Goal: Task Accomplishment & Management: Manage account settings

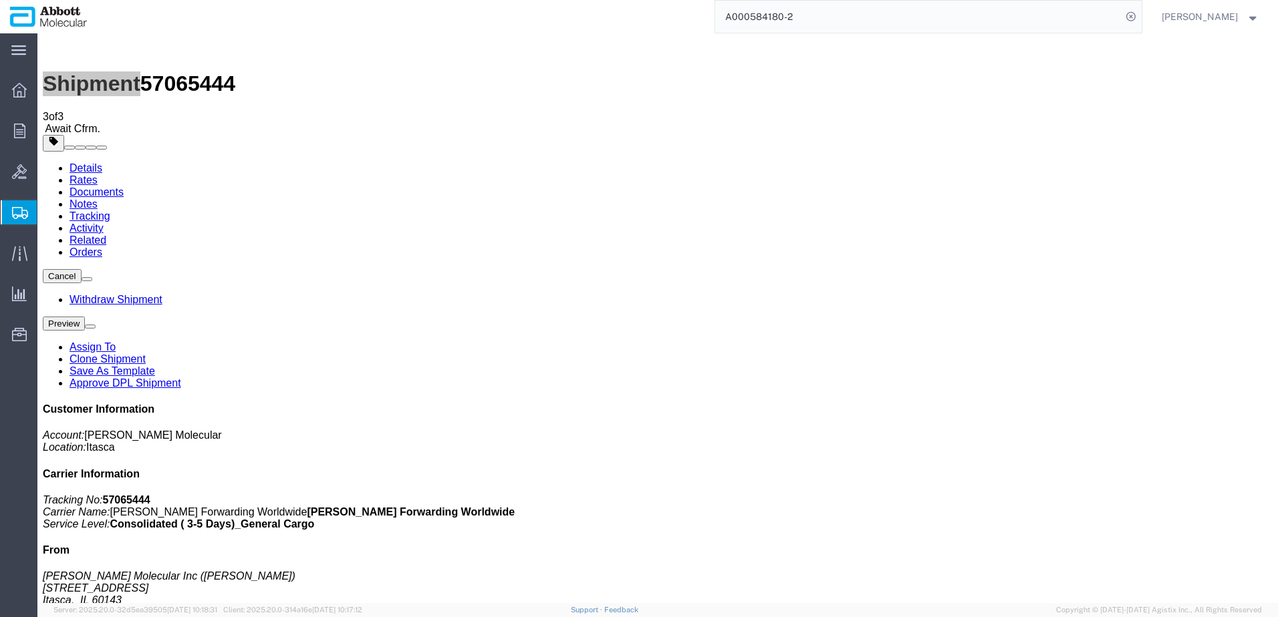
click at [0, 0] on span "Create from Template" at bounding box center [0, 0] width 0 height 0
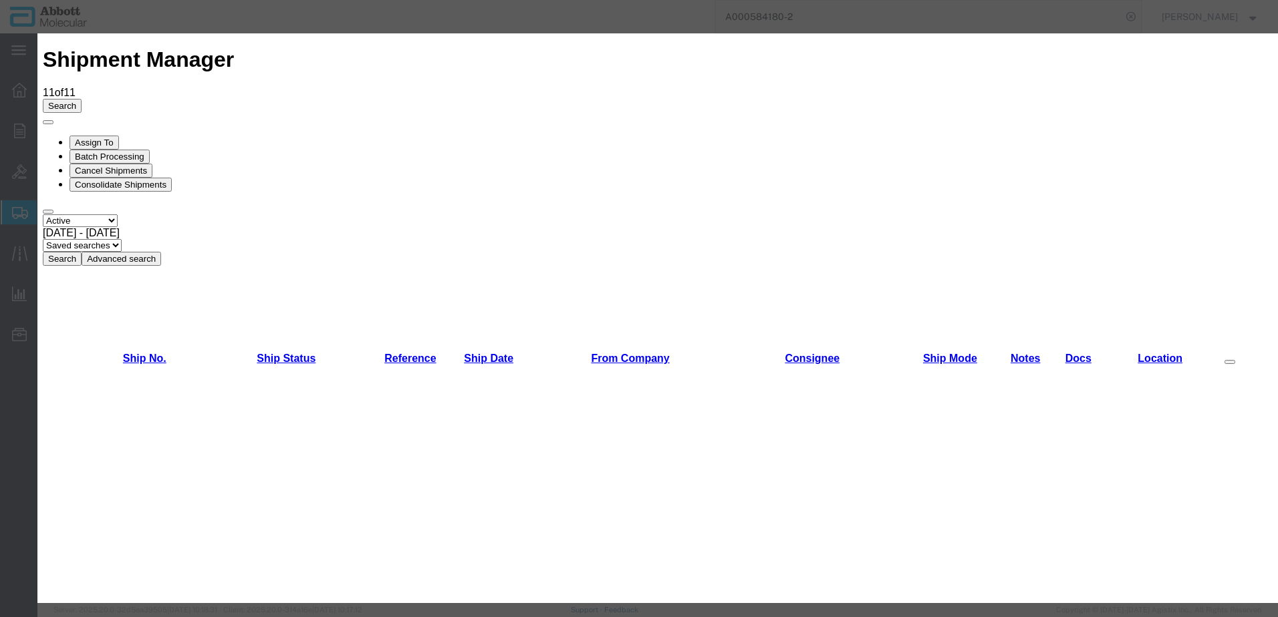
scroll to position [935, 0]
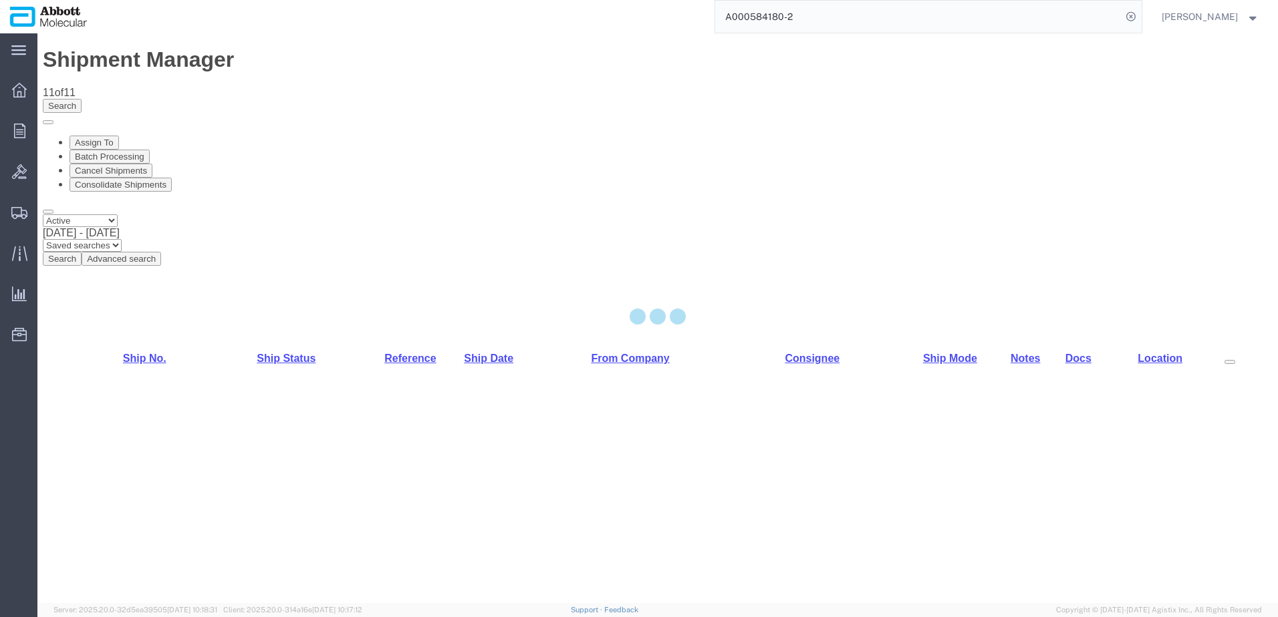
select select "48454"
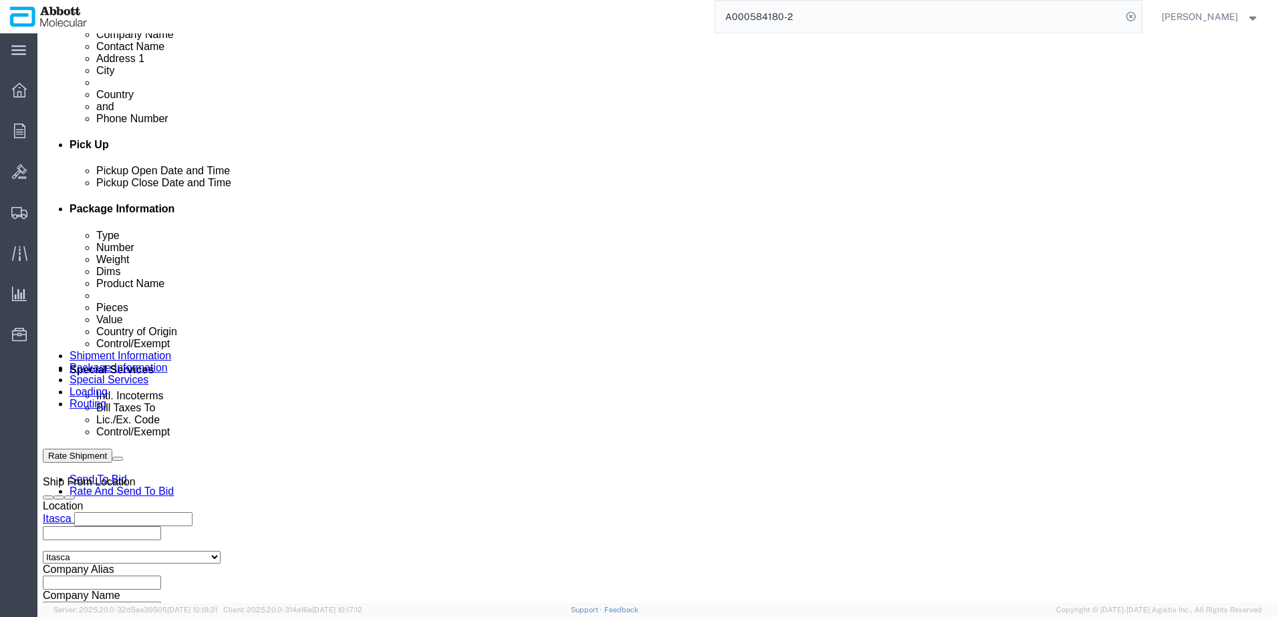
scroll to position [535, 0]
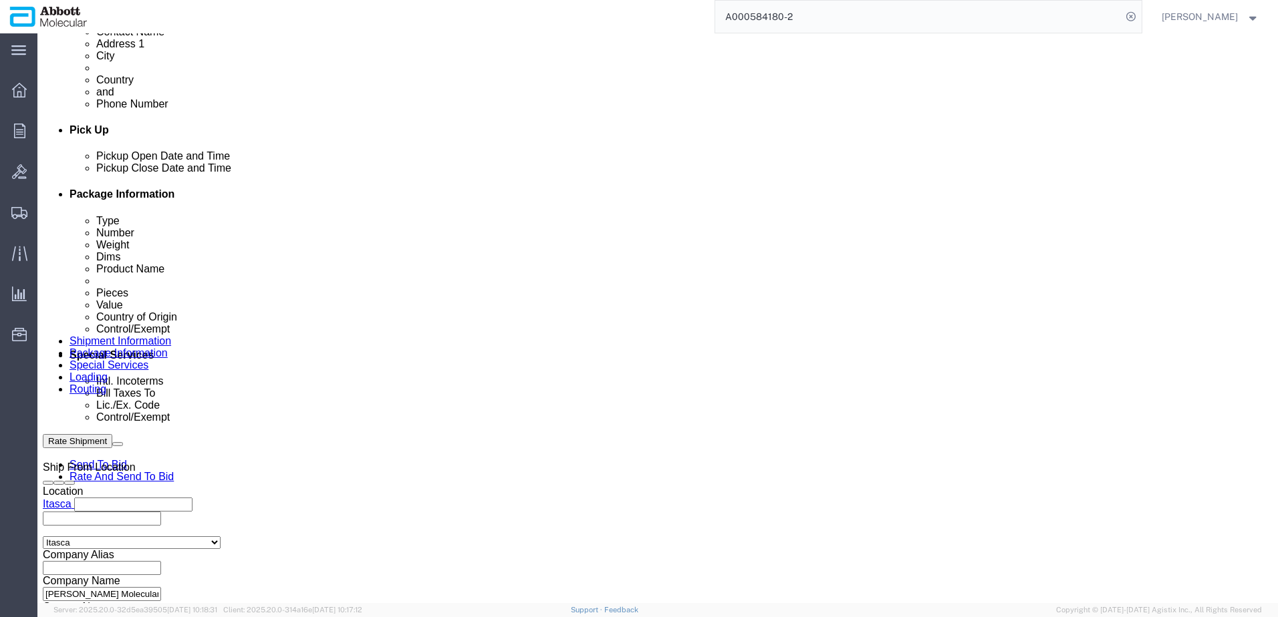
drag, startPoint x: 216, startPoint y: 515, endPoint x: 239, endPoint y: 509, distance: 22.9
click input "text"
paste input "620784581"
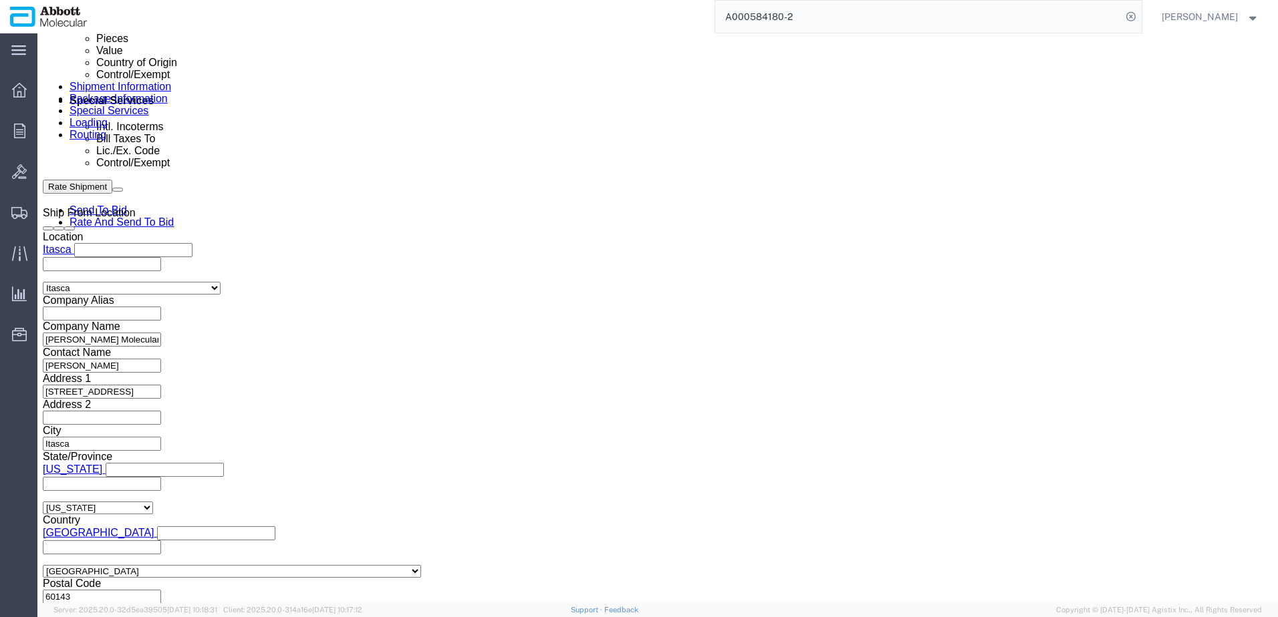
scroll to position [848, 0]
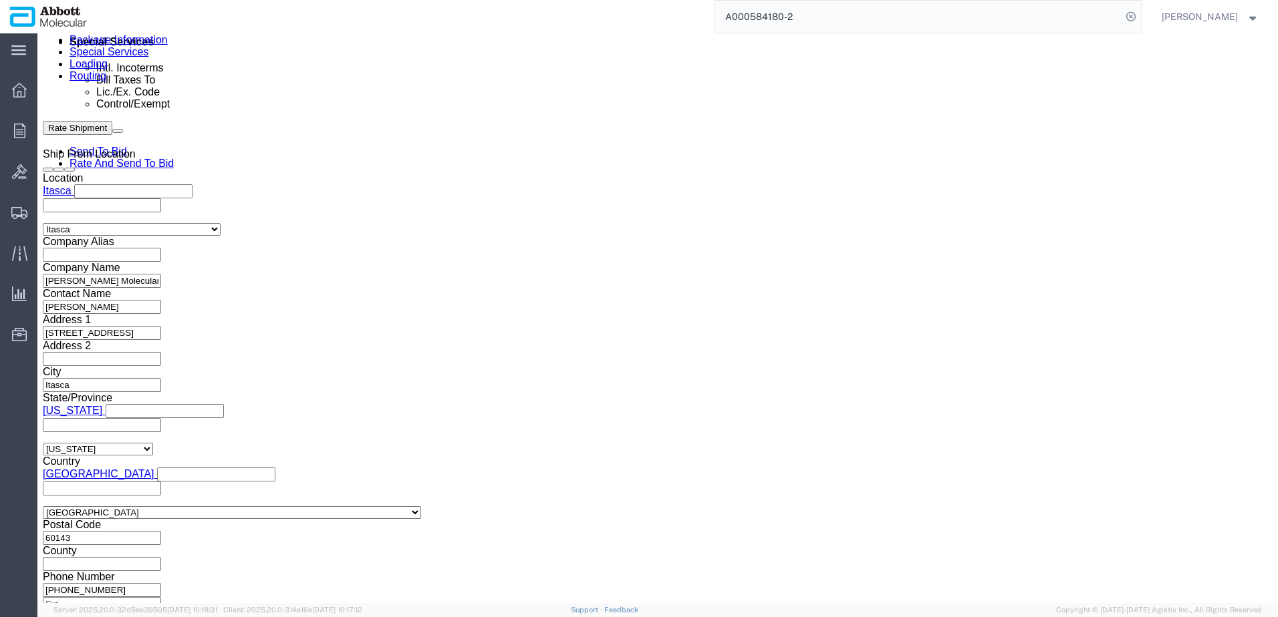
type input "620784581"
click button "Continue"
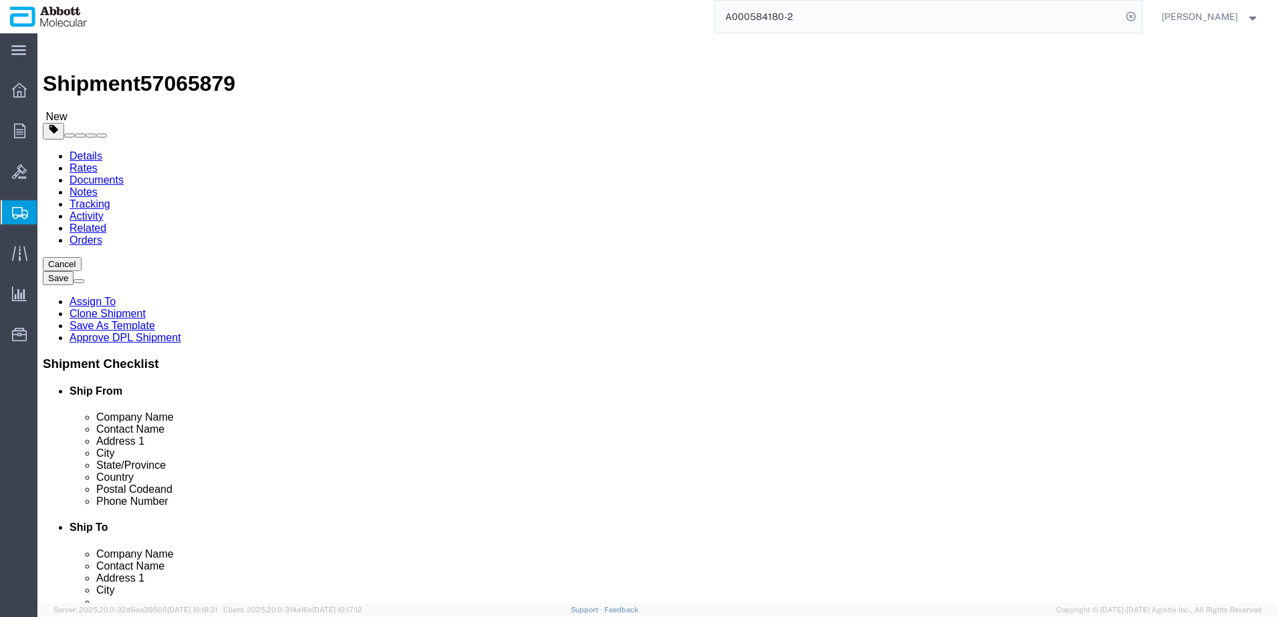
click select "Select Box (B) Box (C) Box (D) Cardboard Box(es) Crate (Instrument) Crate(s) En…"
select select "PSNS"
click select "Select Box (B) Box (C) Box (D) Cardboard Box(es) Crate (Instrument) Crate(s) En…"
click input "text"
type input "48"
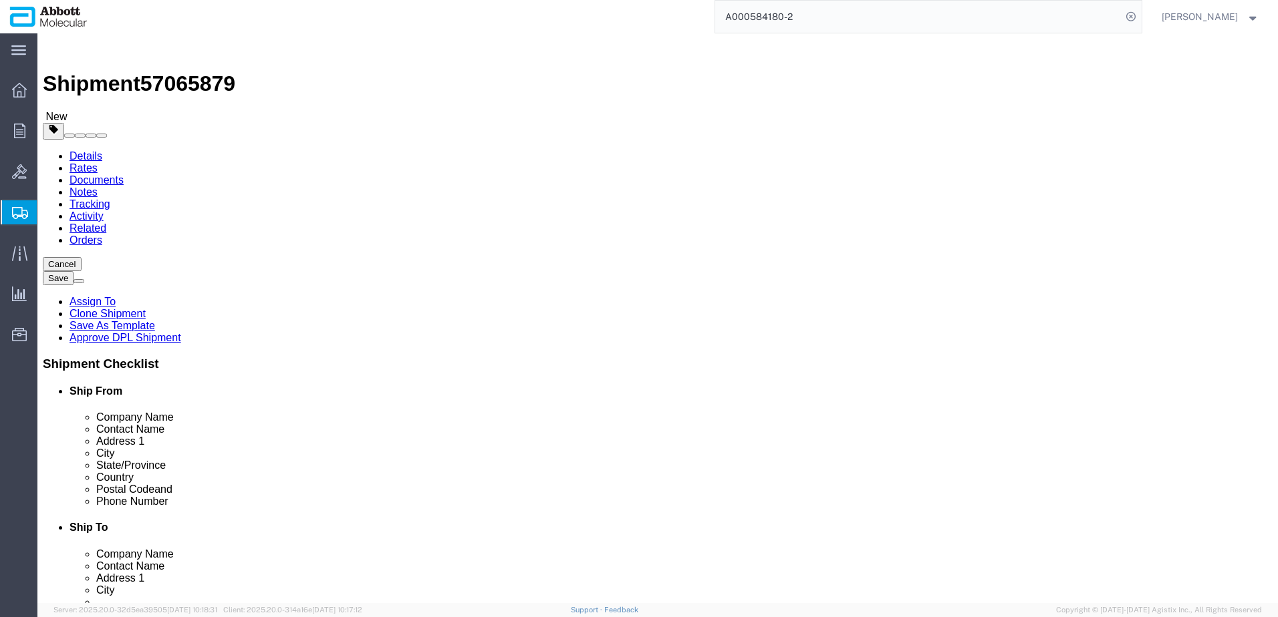
type input "40"
type input "115"
click input "checkbox"
checkbox input "true"
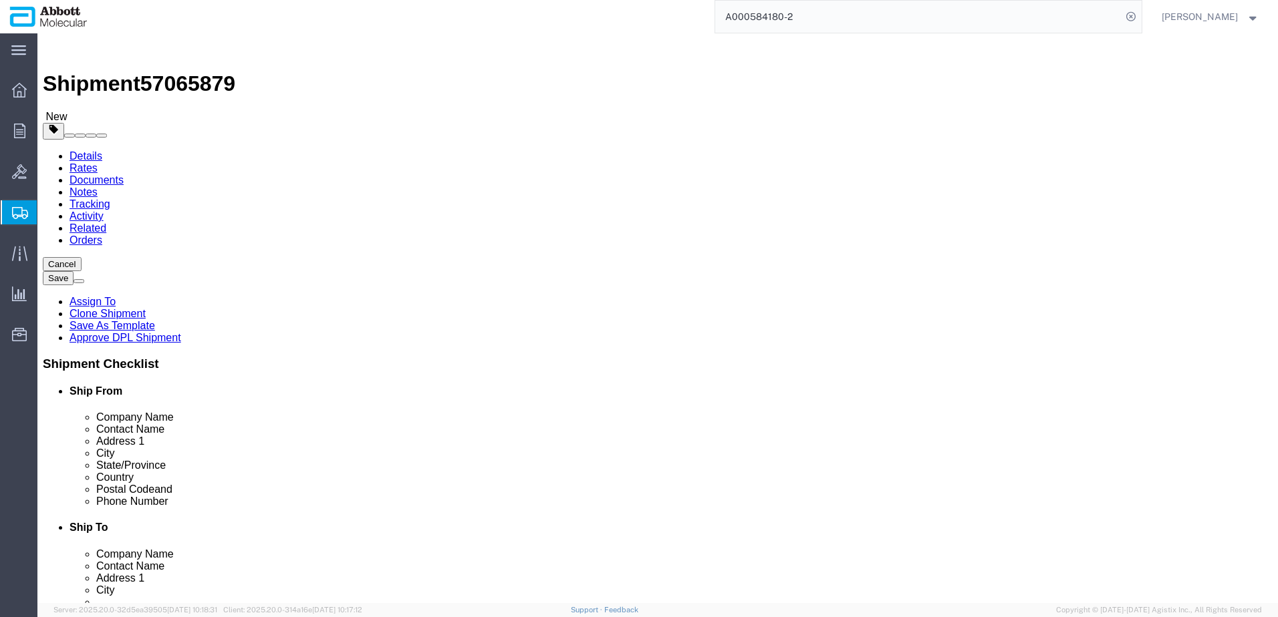
type input "AMBIENT"
click link "Add Content"
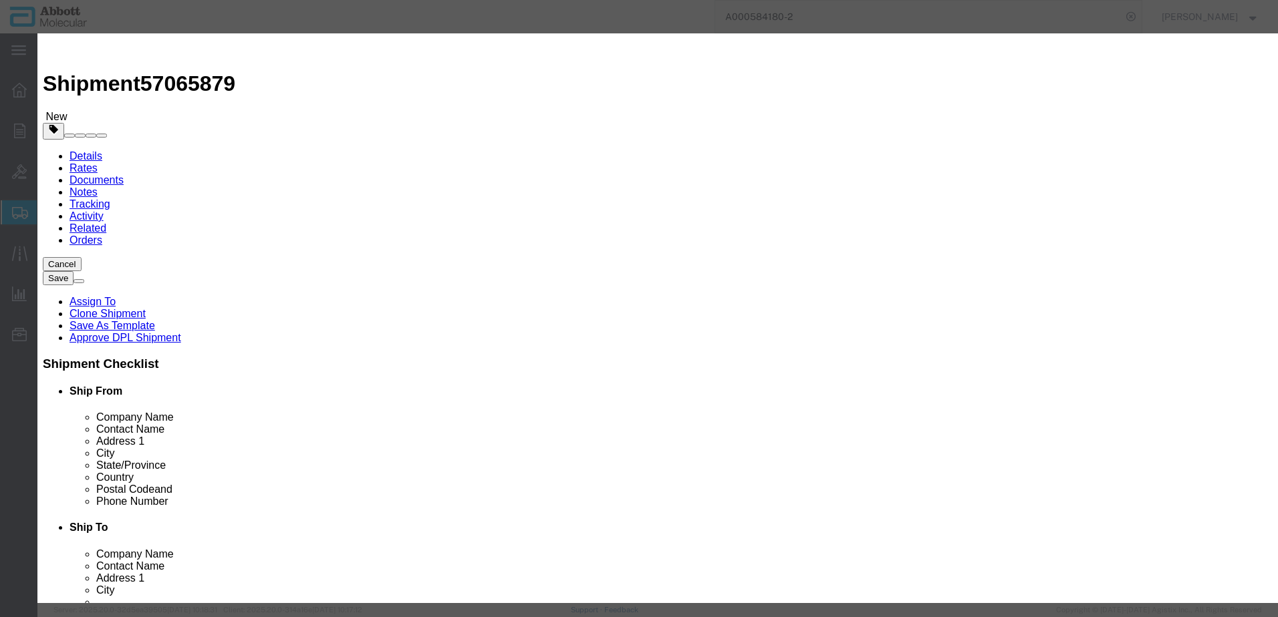
click input "text"
type input "02n7701"
click strong "02N7701"
checkbox input "true"
type input "1"
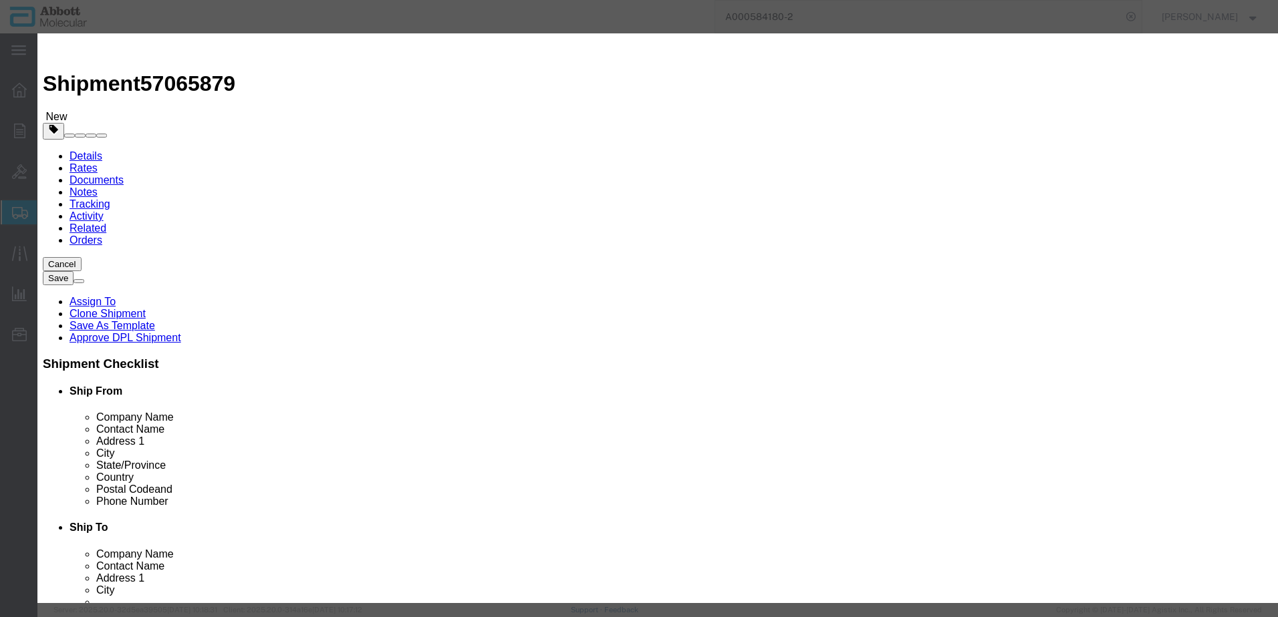
select select "USD"
select select "US"
type input "CORROSIVE LIQUID, N.O.S. (GUANIDINE THIOCYANATE SOLUTION)"
type input "1760"
select select "8 Corrosive"
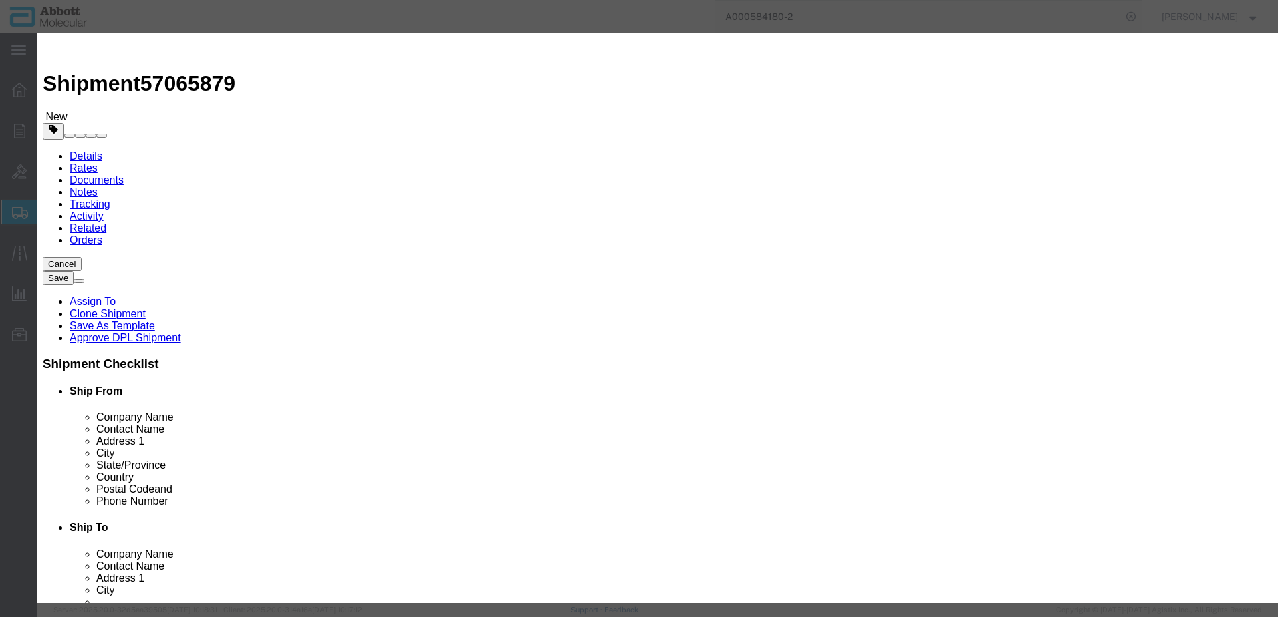
select select "II"
select select "BOXES"
select select "FIBERBOARD"
type input "[PERSON_NAME] Molecular"
type input "[PERSON_NAME]"
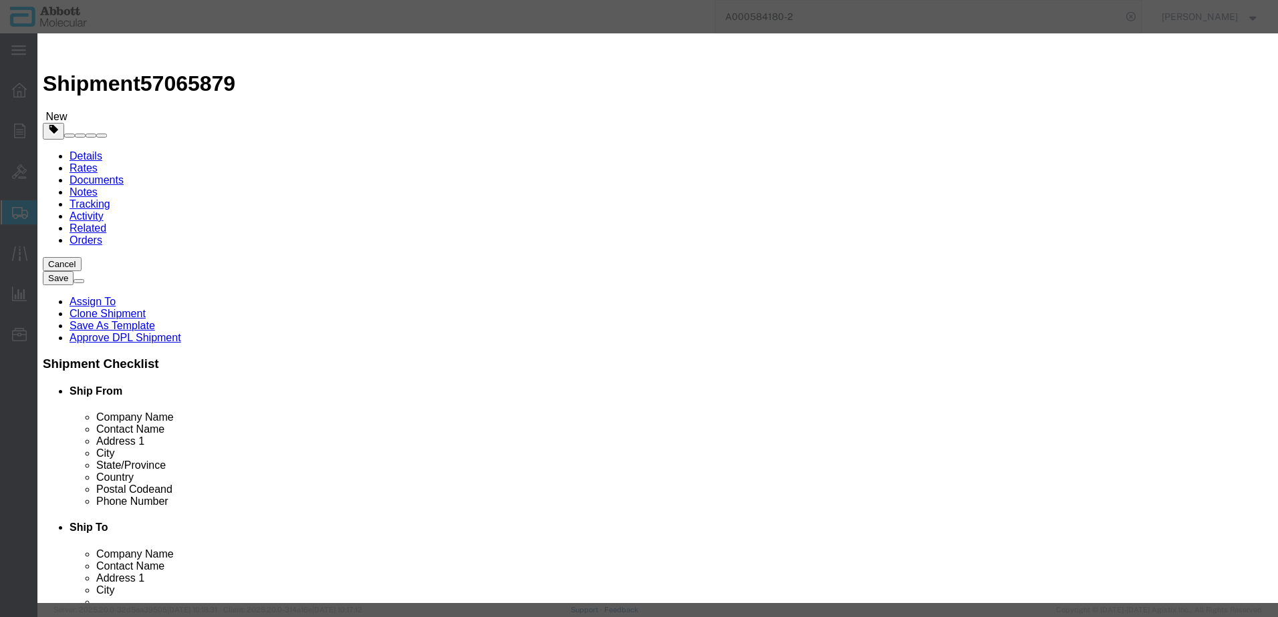
type input "[PHONE_NUMBER]"
type input "3824999397"
select select "BIS"
checkbox input "false"
type input "02N7701"
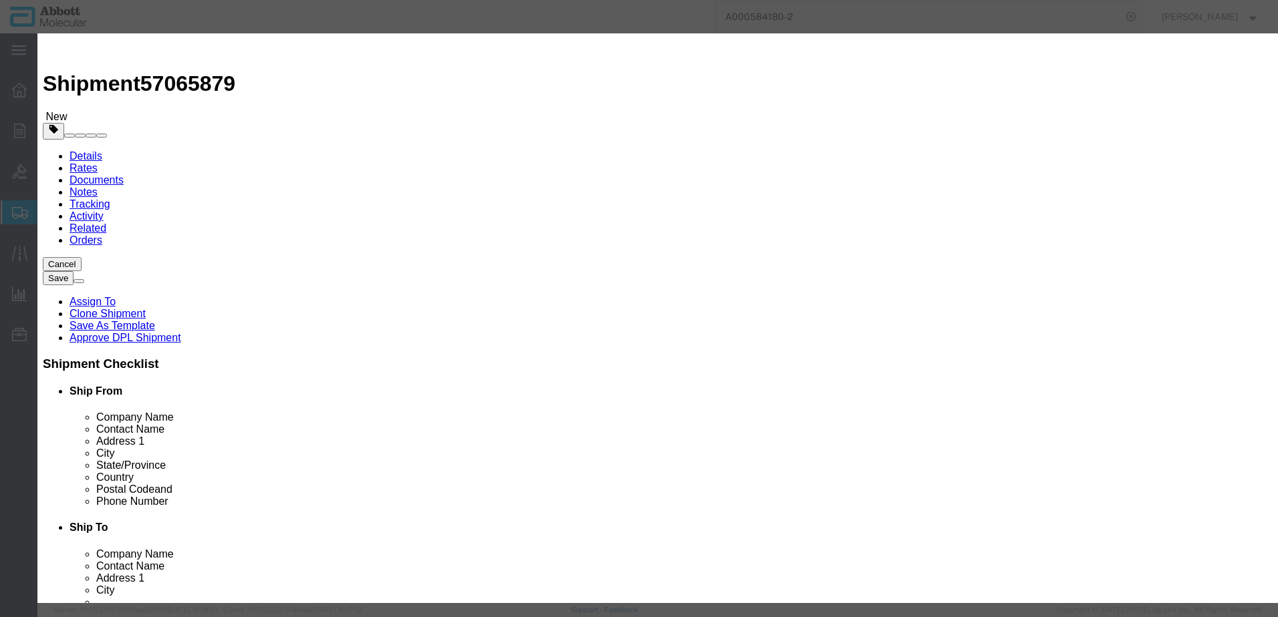
type input "02N7701"
type textarea "RT M-SPL PREP LYS BUF3X70ML"
select select "NLR"
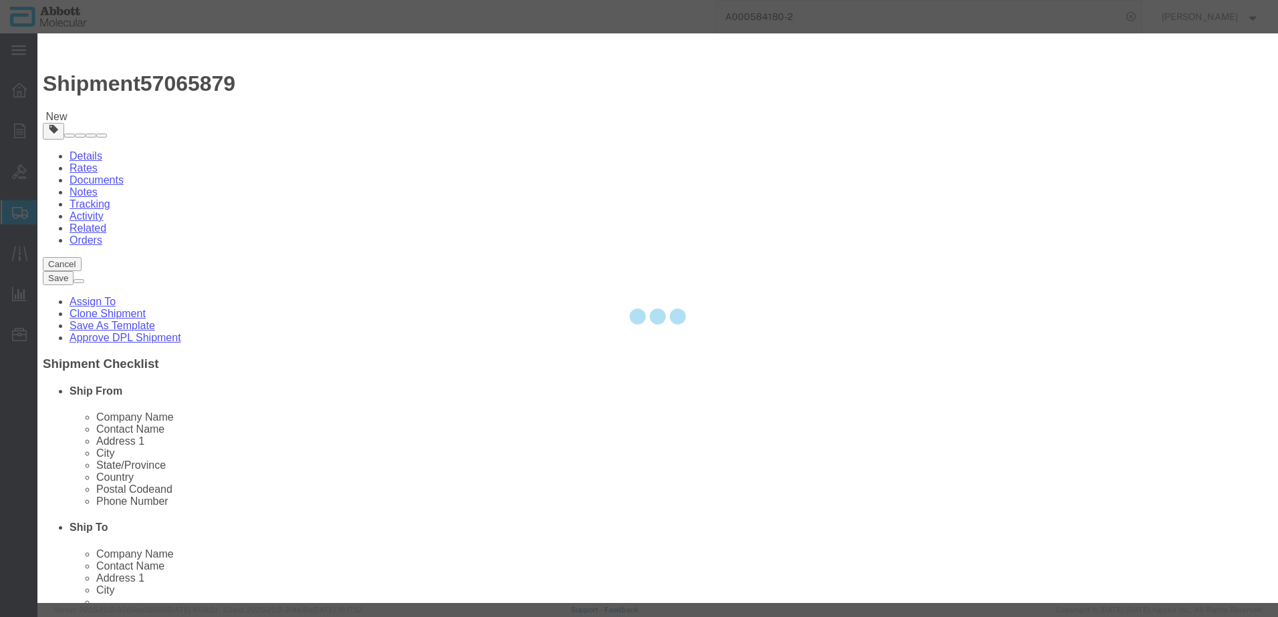
type input "02N7701"
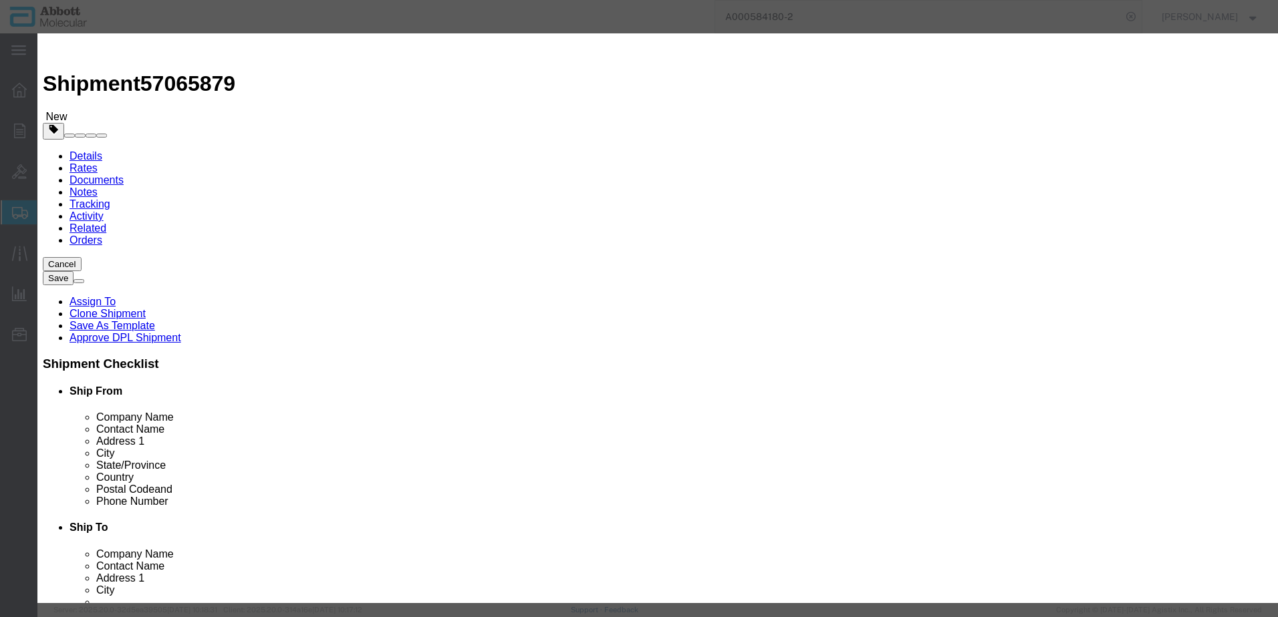
type input "5"
click select "Select Account Type Activity ID Airline Appointment Number ASN Batch Number Bil…"
select select "BATCH_NUMBER"
click select "Select Account Type Activity ID Airline Appointment Number ASN Batch Number Bil…"
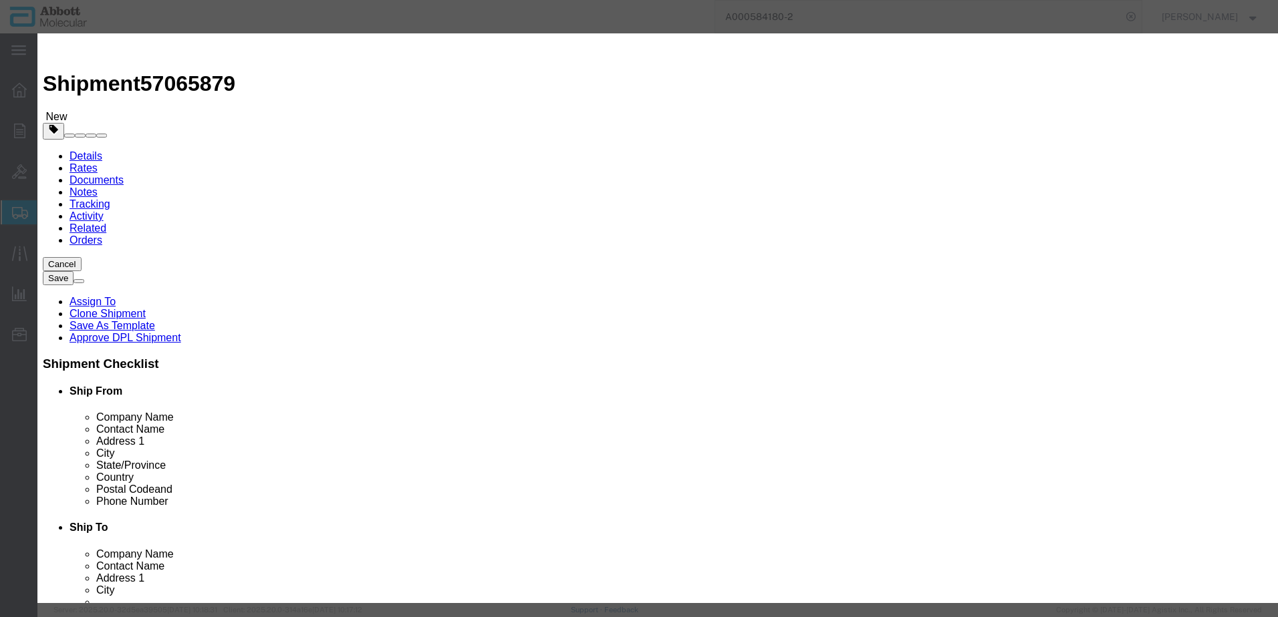
type input "10005272"
click button "Save & Add Another"
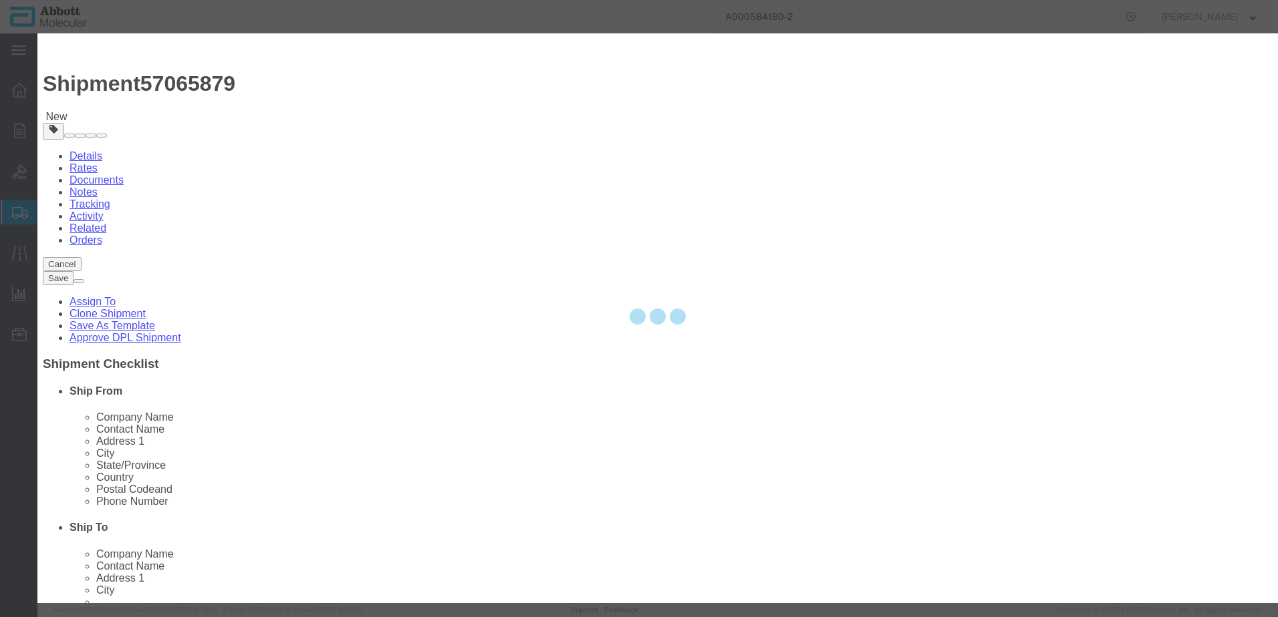
select select "EA"
checkbox input "false"
select select
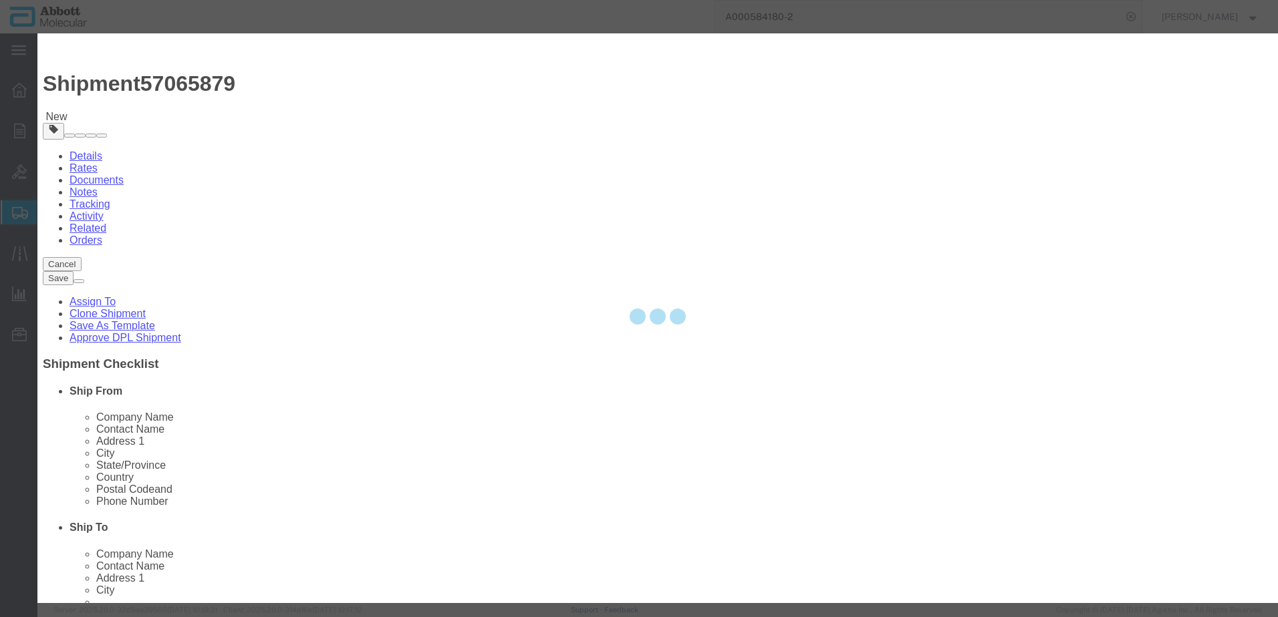
select select
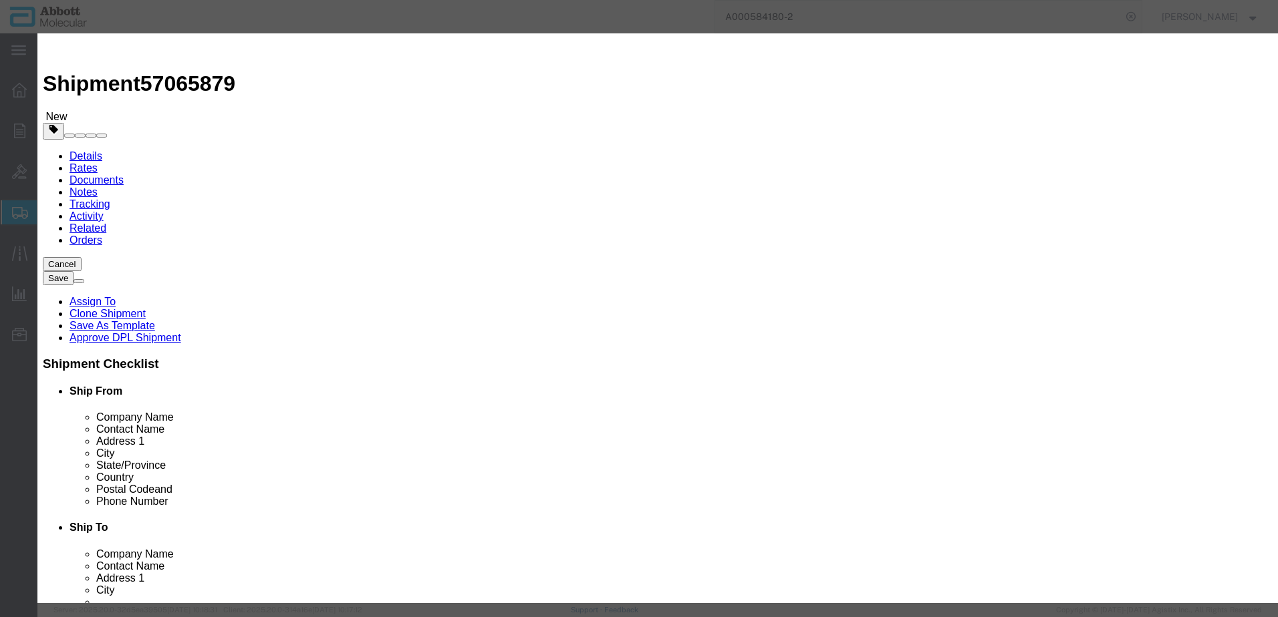
select select "USD"
click input "text"
type input "04J7024"
click td "Name: 04J7024"
checkbox input "true"
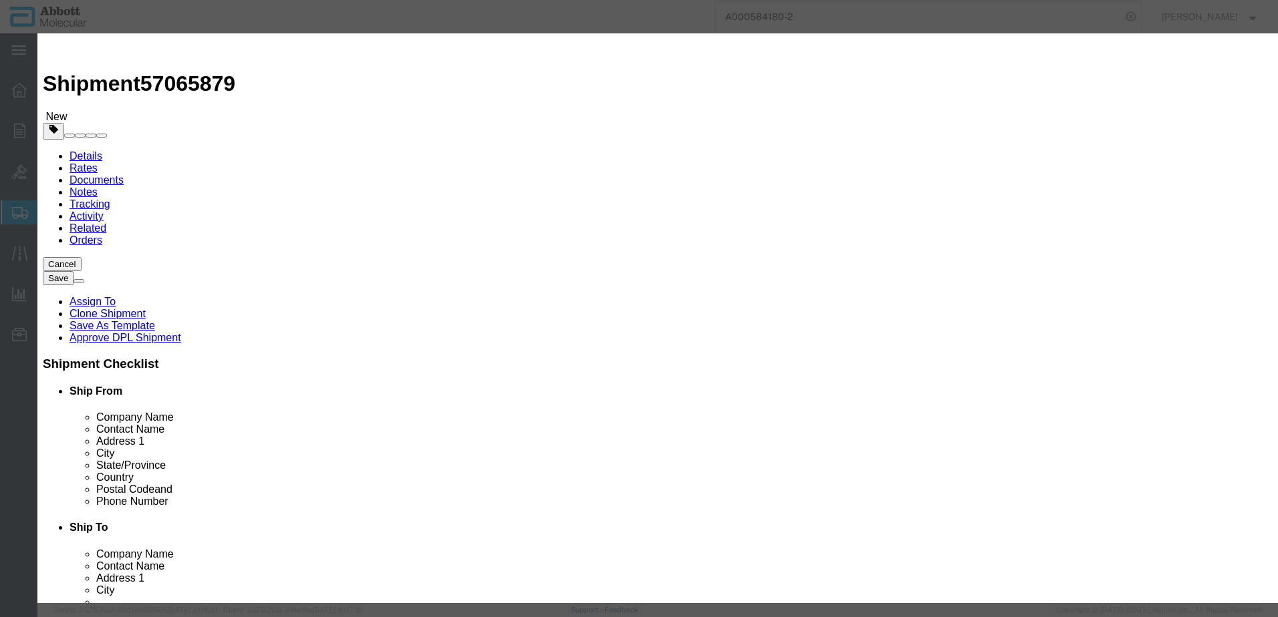
type input "1"
select select "US"
type input "CORROSIVE LIQUID, N.O.S. (GUANIDINE THIOCYANATE SOLUTION)"
type input "1760"
select select "8 Corrosive"
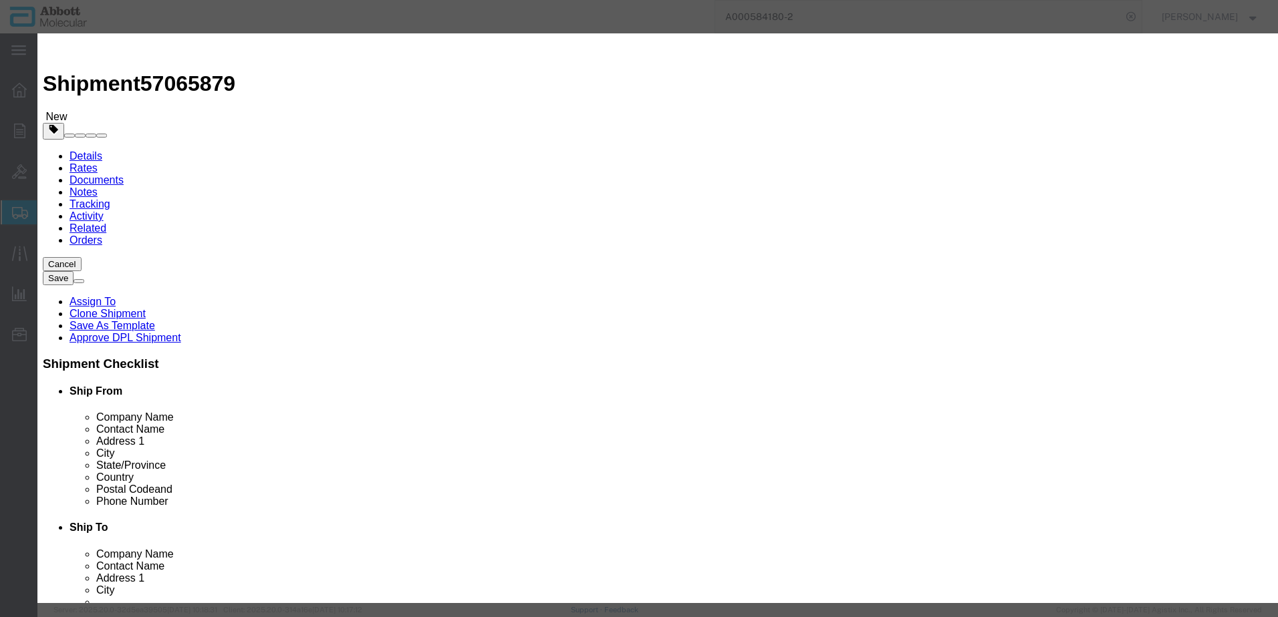
select select "II"
select select "BOXES"
select select "FIBERBOARD"
select select "LBS"
type input "[PERSON_NAME] Molecular"
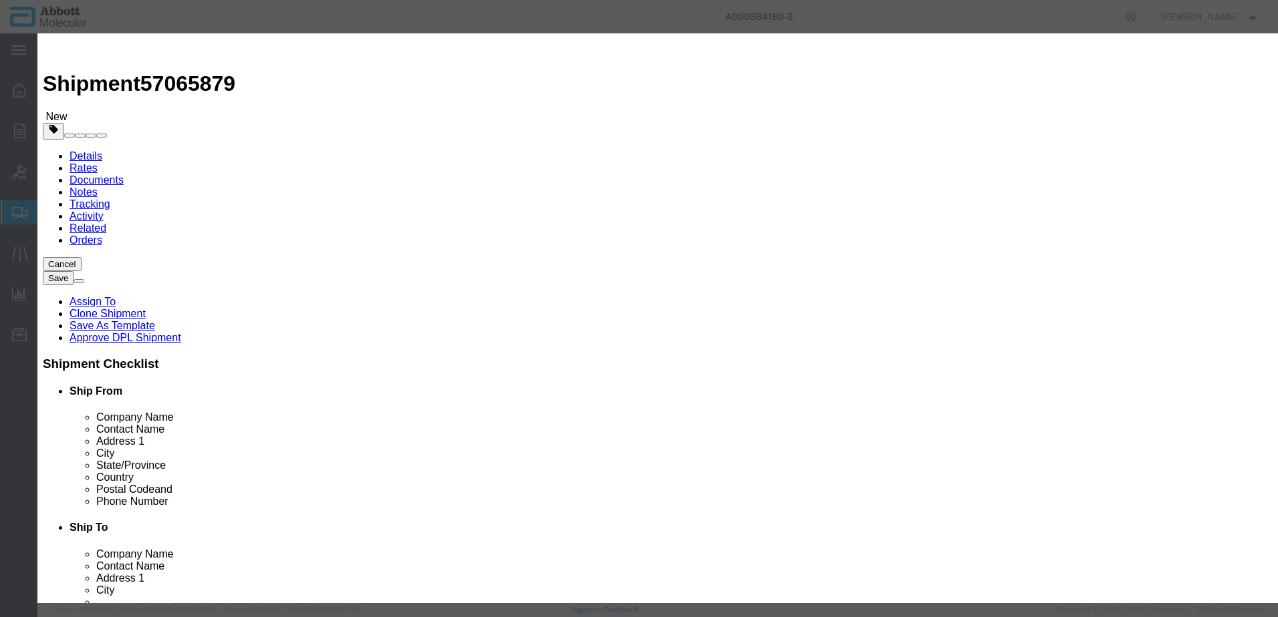
type input "[PERSON_NAME]"
type input "[PHONE_NUMBER]"
type input "3824999397"
select select "BIS"
checkbox input "false"
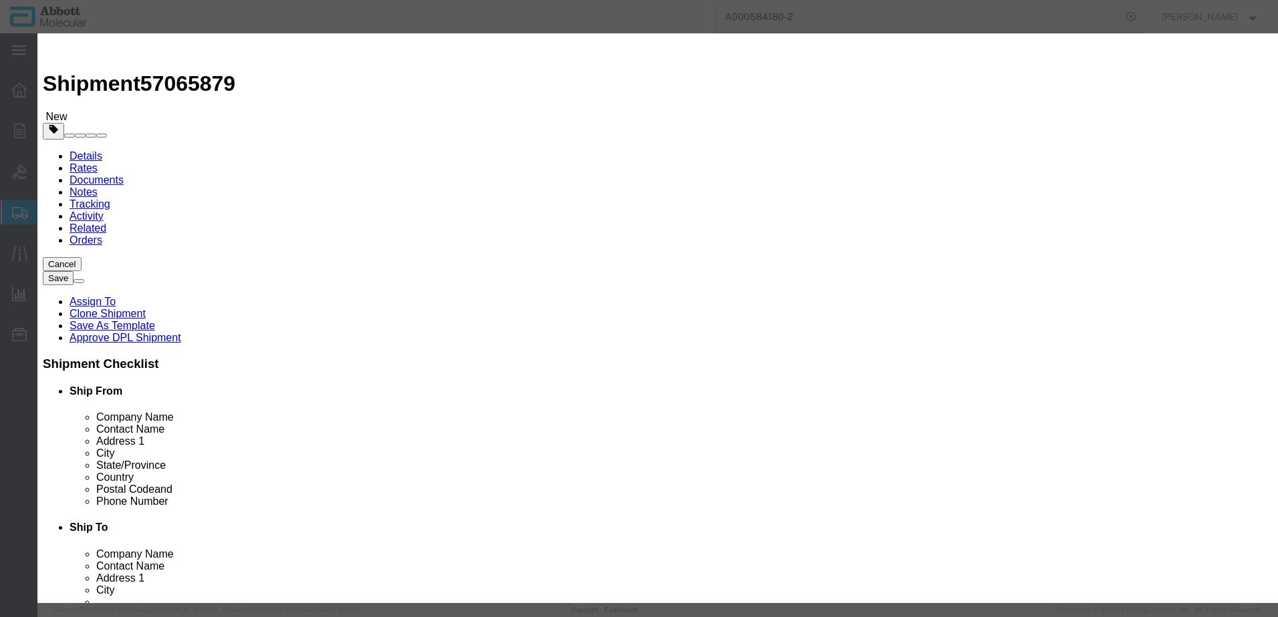
type input "04J7024"
type textarea "ASPS SMPL PUR KIT(96T)"
select select "NLR"
type input "04J7024"
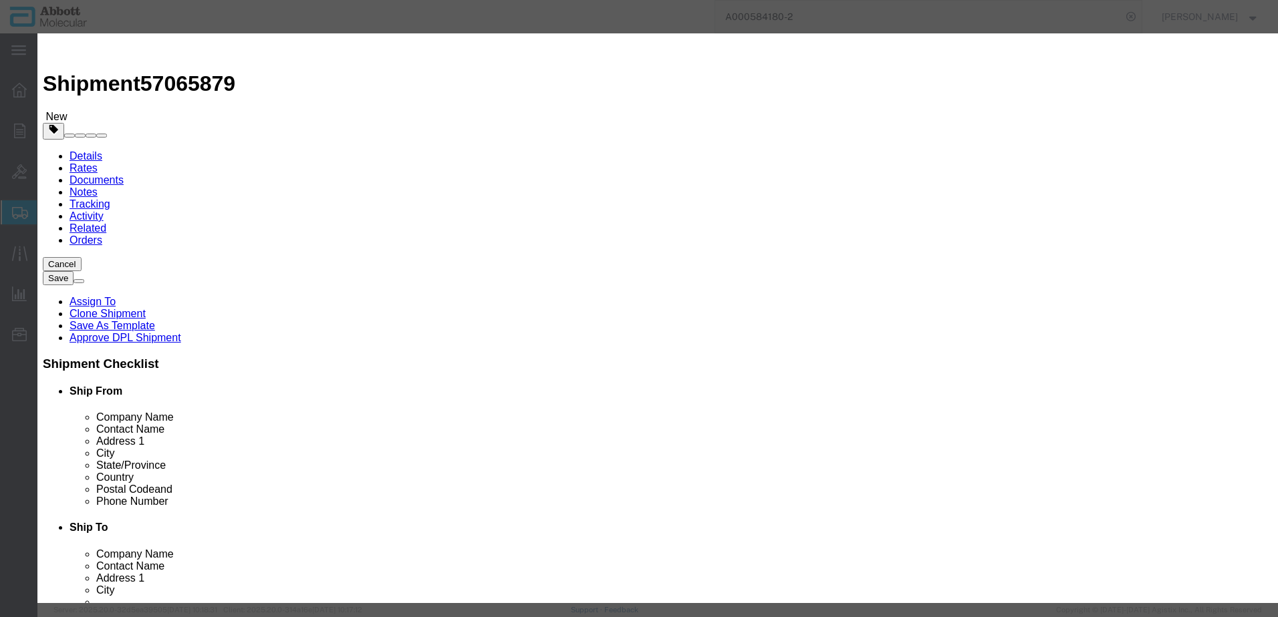
type input "61"
click select "Select Account Type Activity ID Airline Appointment Number ASN Batch Number Bil…"
select select "BATCH_NUMBER"
click select "Select Account Type Activity ID Airline Appointment Number ASN Batch Number Bil…"
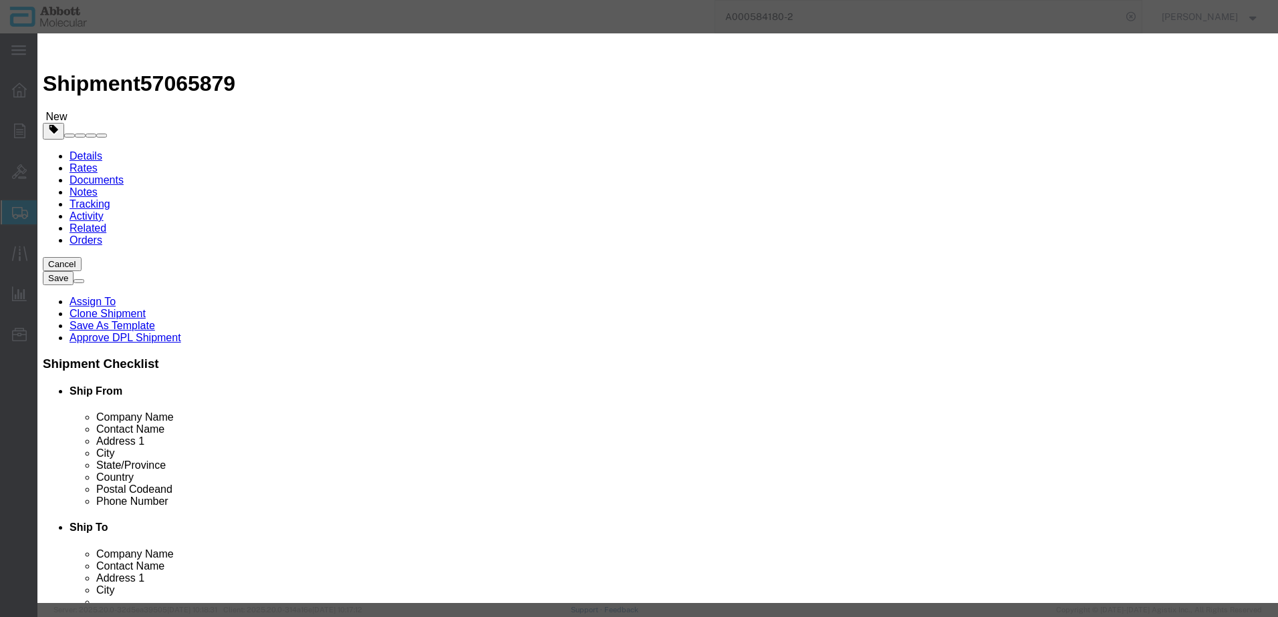
type input "10005405"
click button "Save & Add Another"
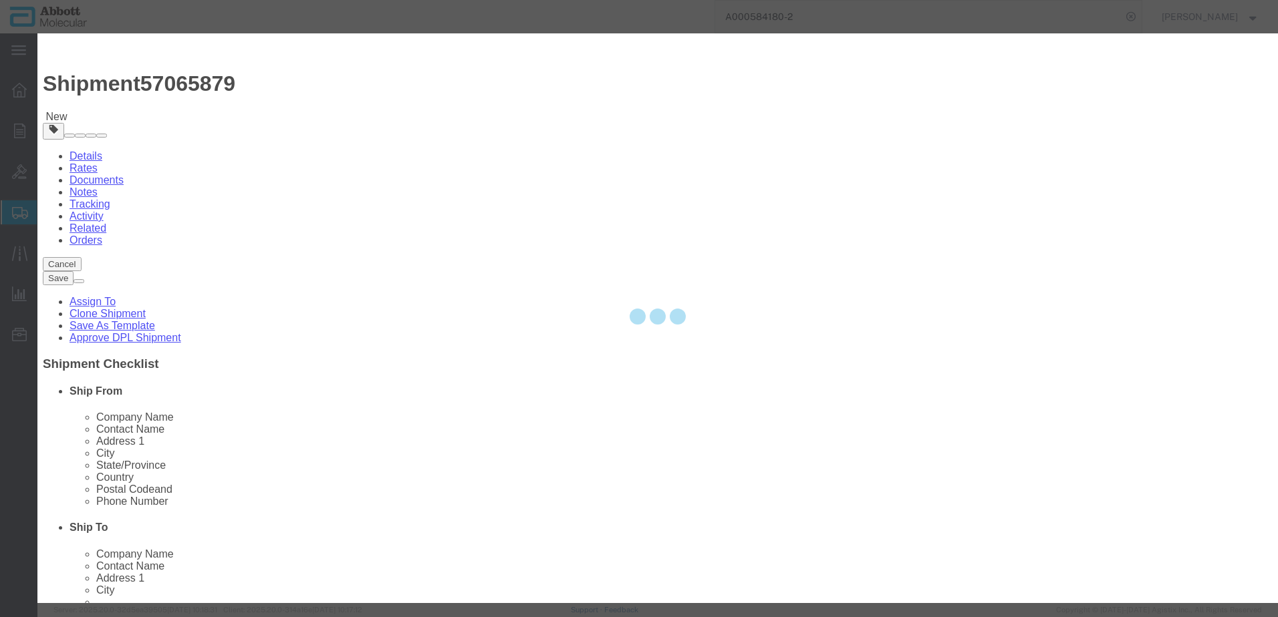
select select "EA"
checkbox input "false"
select select
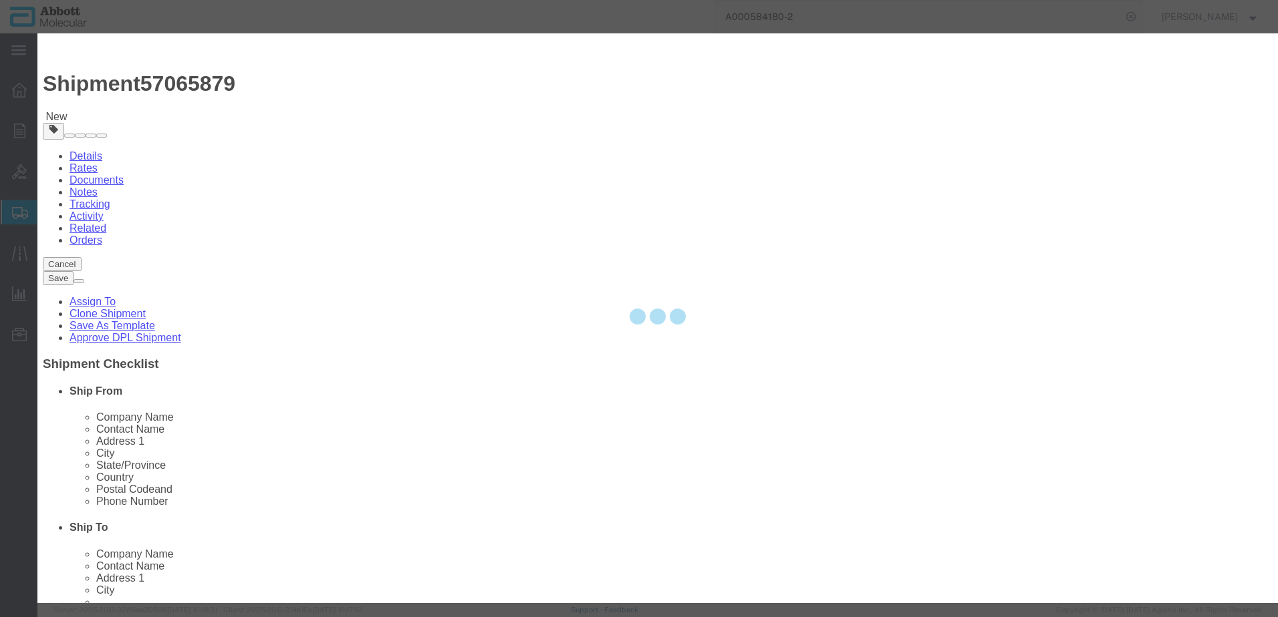
select select
select select "USD"
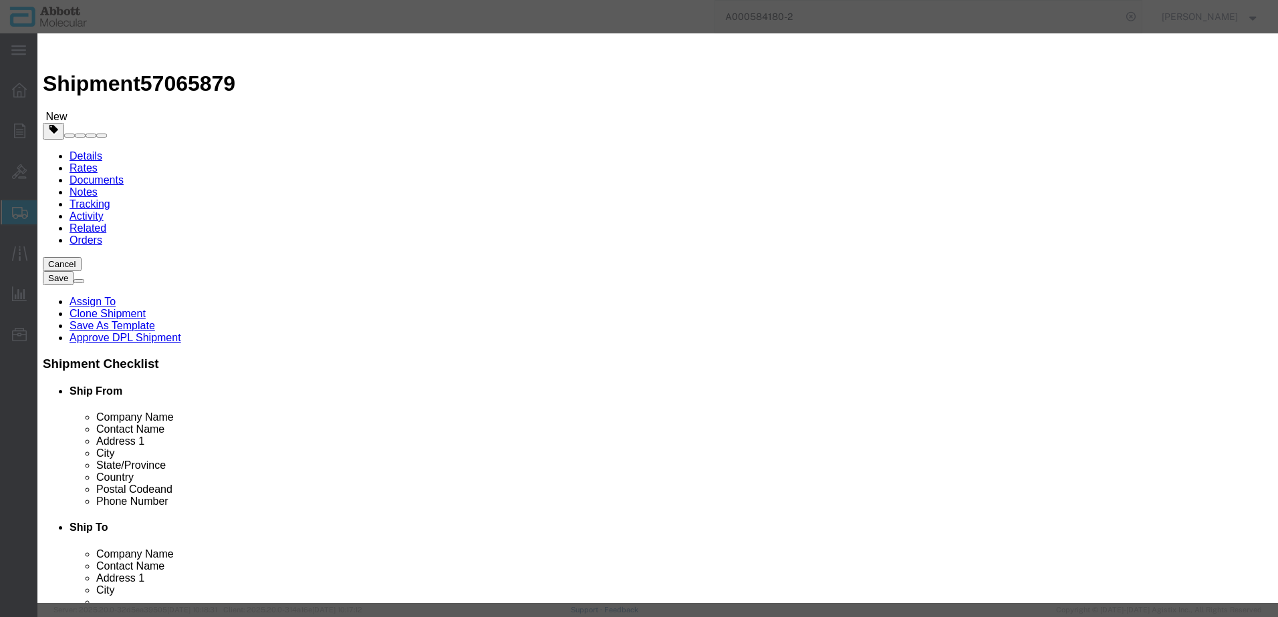
click input "text"
type input "06K1224"
click strong "06K1224"
checkbox input "true"
type input "1"
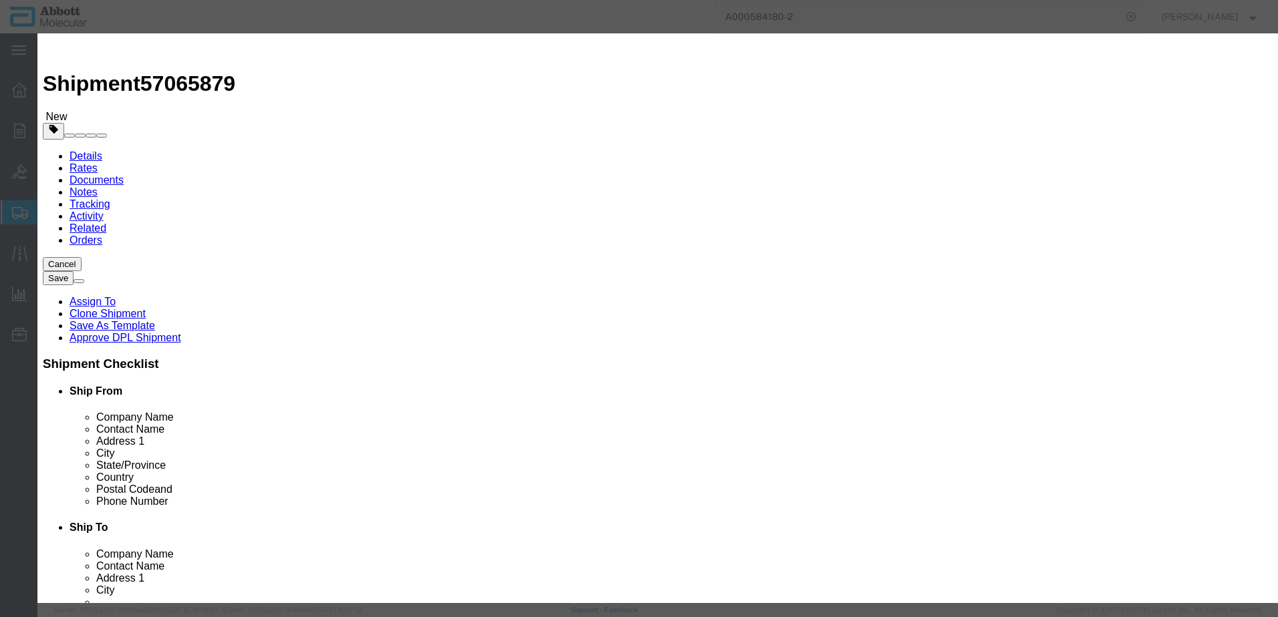
select select "US"
type input "CORROSIVE LIQUID, N.O.S. (GUANIDINE THIOCYANATE SOLUTION)"
type input "1760"
select select "8 Corrosive"
select select "II"
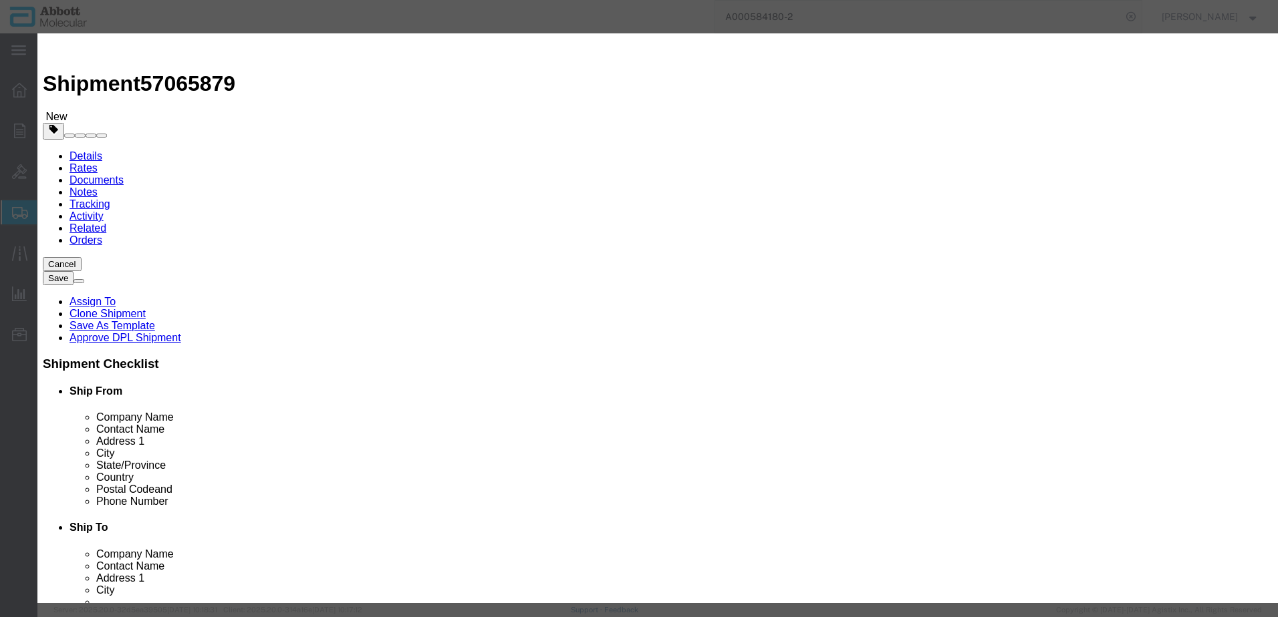
select select "BOXES"
select select "FIBERBOARD"
select select "LBS"
type input "[PERSON_NAME] Molecular"
type input "[PERSON_NAME]"
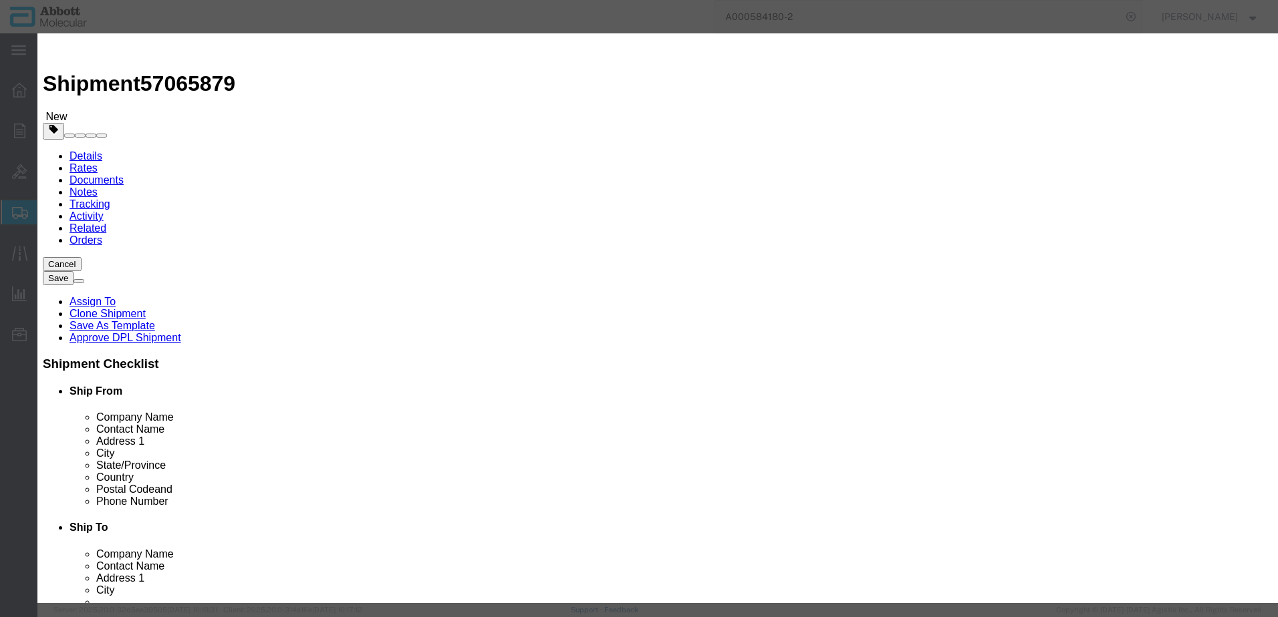
type input "[PHONE_NUMBER]"
type input "3824999397"
select select "BIS"
checkbox input "false"
type input "06K1224"
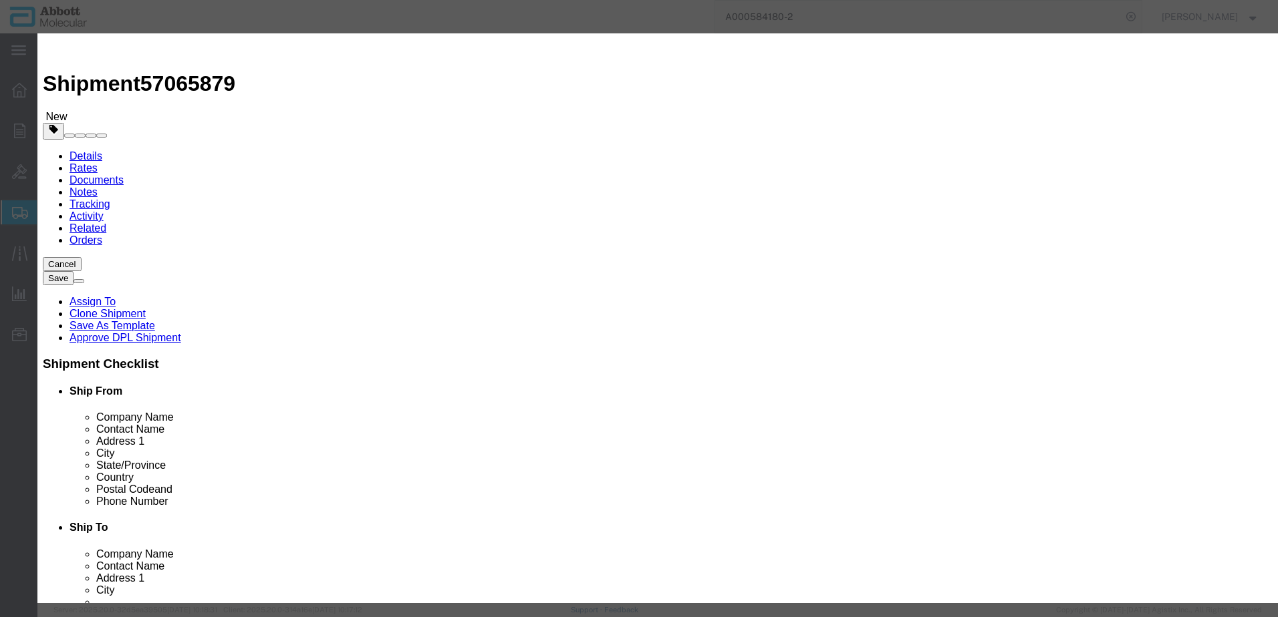
type input "06K1224"
type textarea "DNA SMPL GPR PK(96T)"
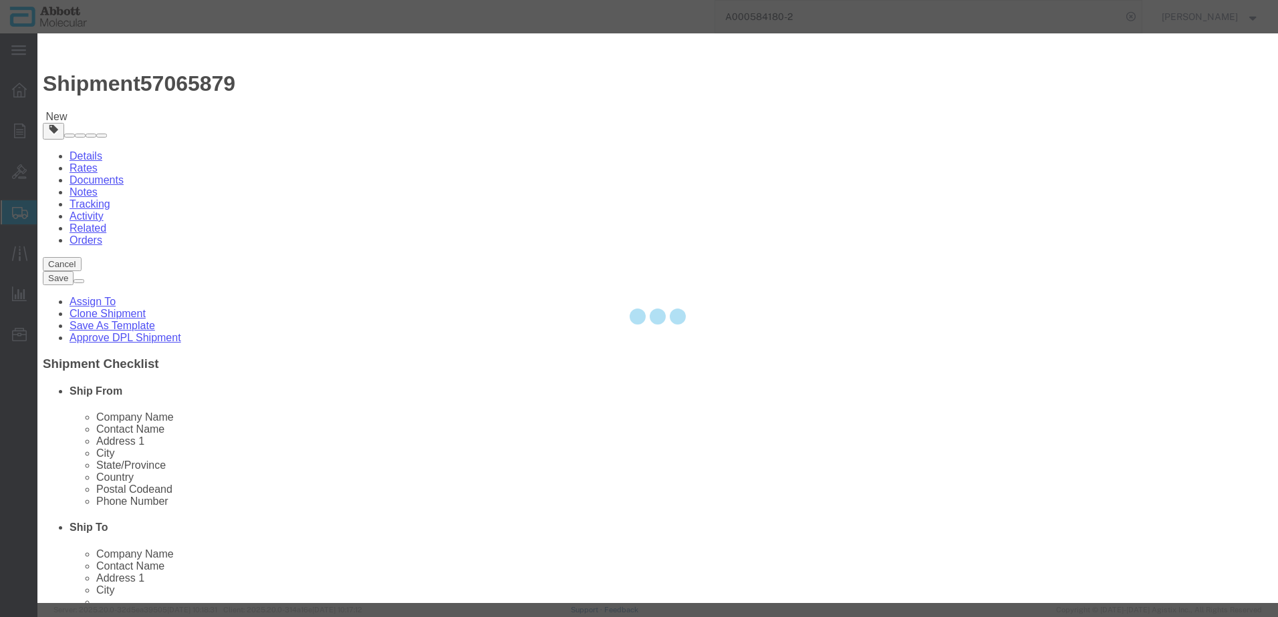
select select "NLR"
type input "06K1224"
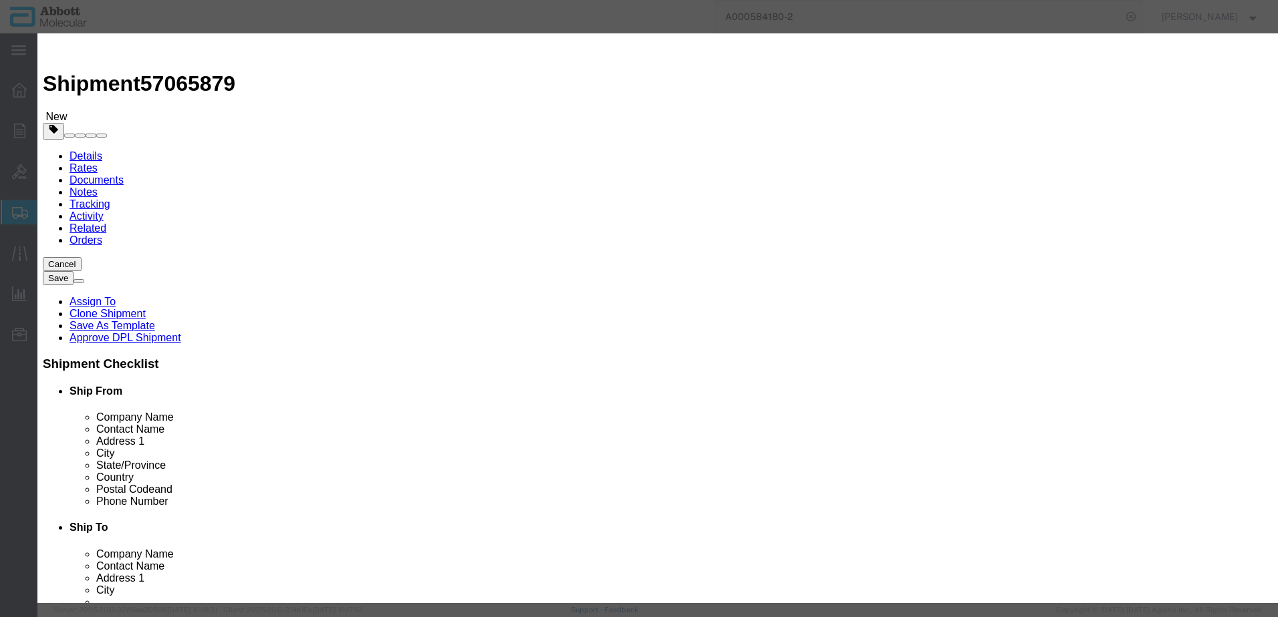
type input "8"
click select "Select Account Type Activity ID Airline Appointment Number ASN Batch Number Bil…"
select select "BATCH_NUMBER"
click select "Select Account Type Activity ID Airline Appointment Number ASN Batch Number Bil…"
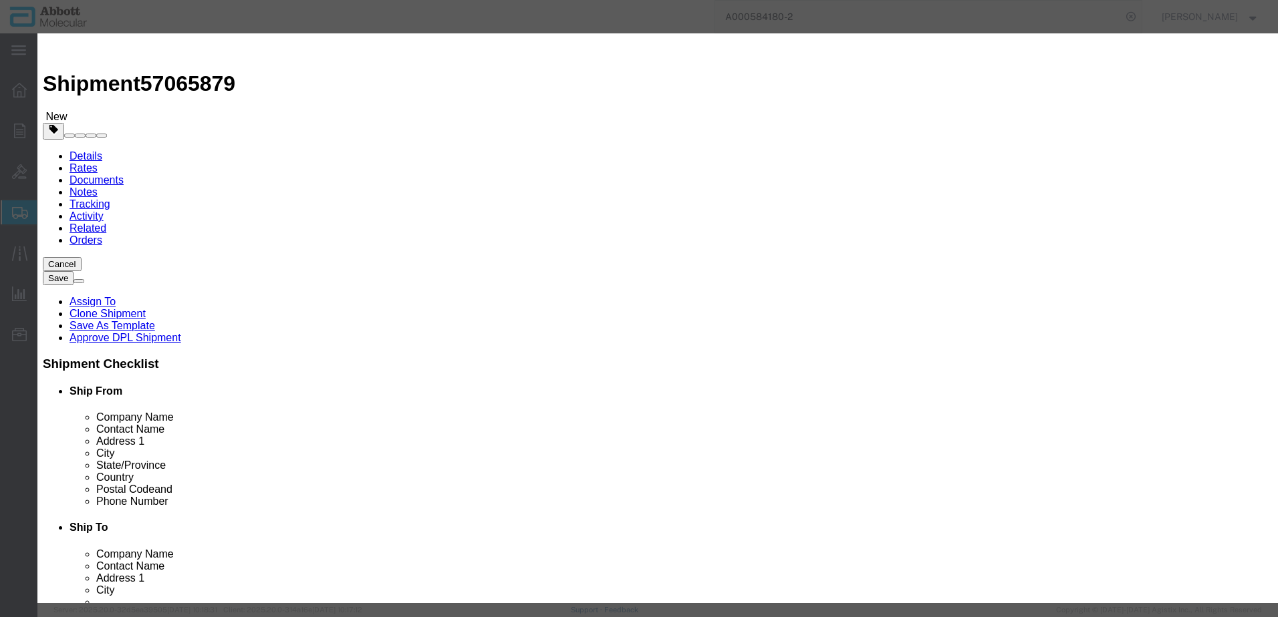
type input "10005288"
click button "Save & Close"
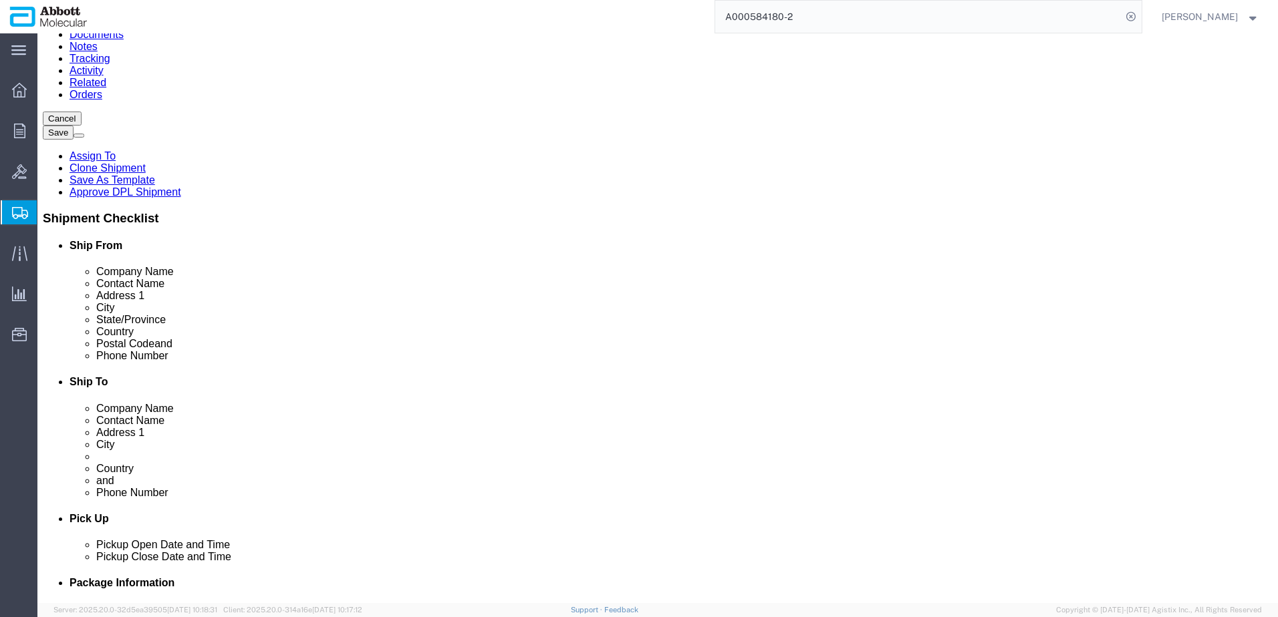
scroll to position [247, 0]
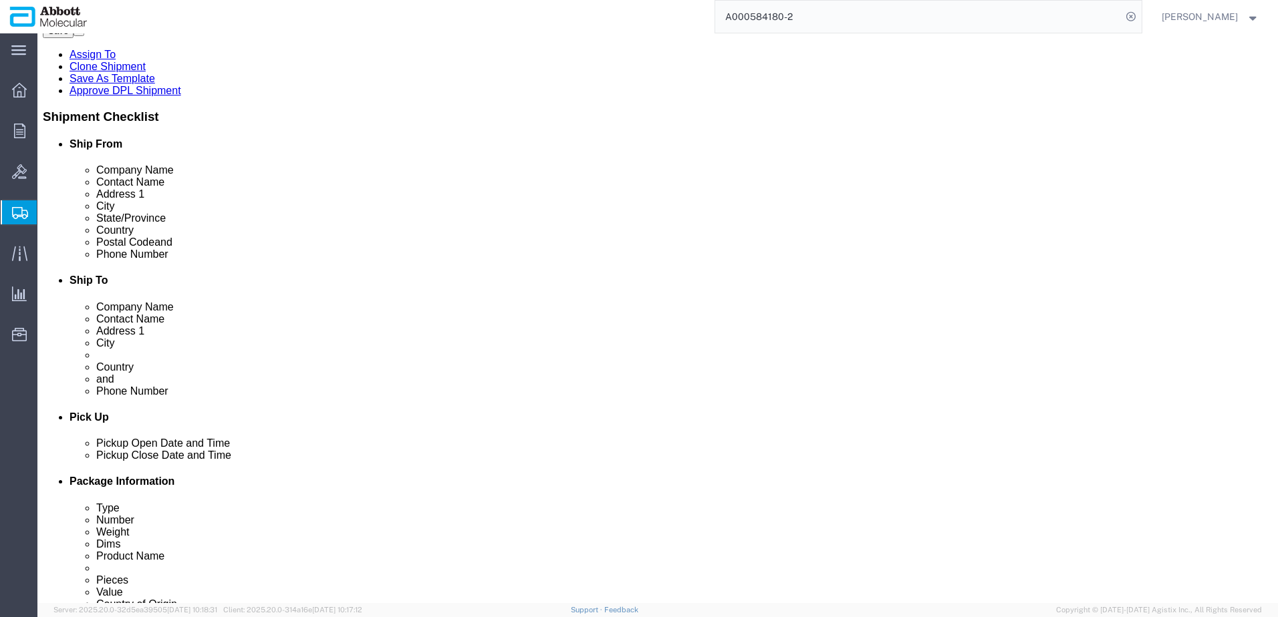
click button "Continue"
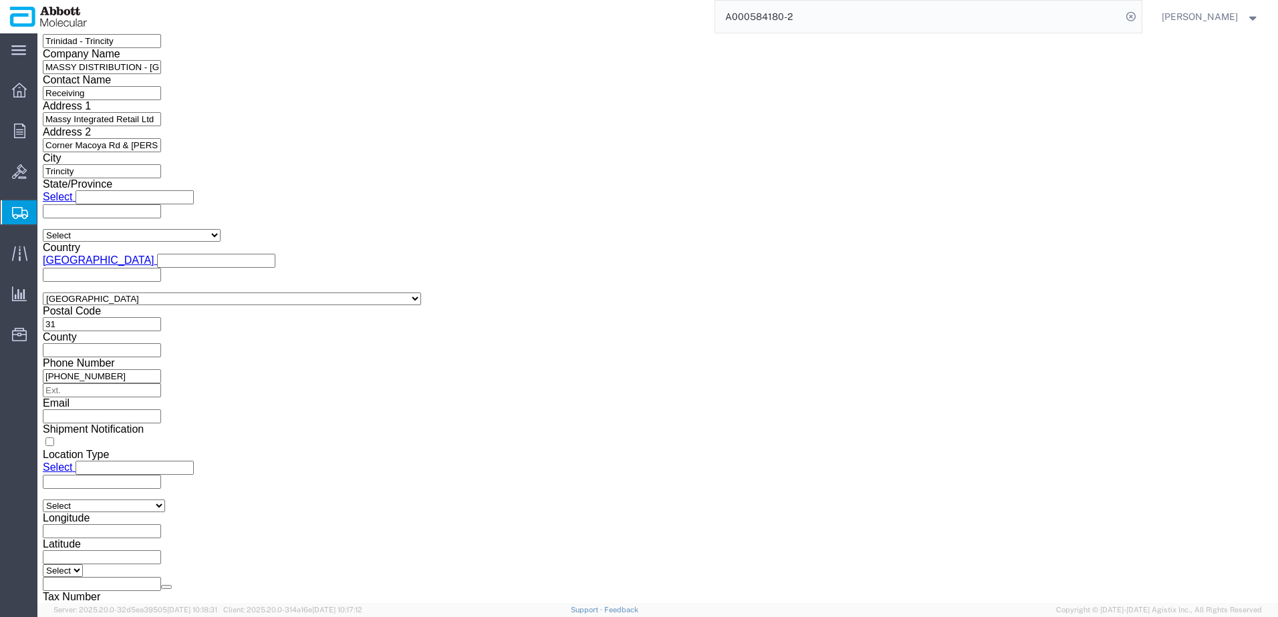
click button "Upload"
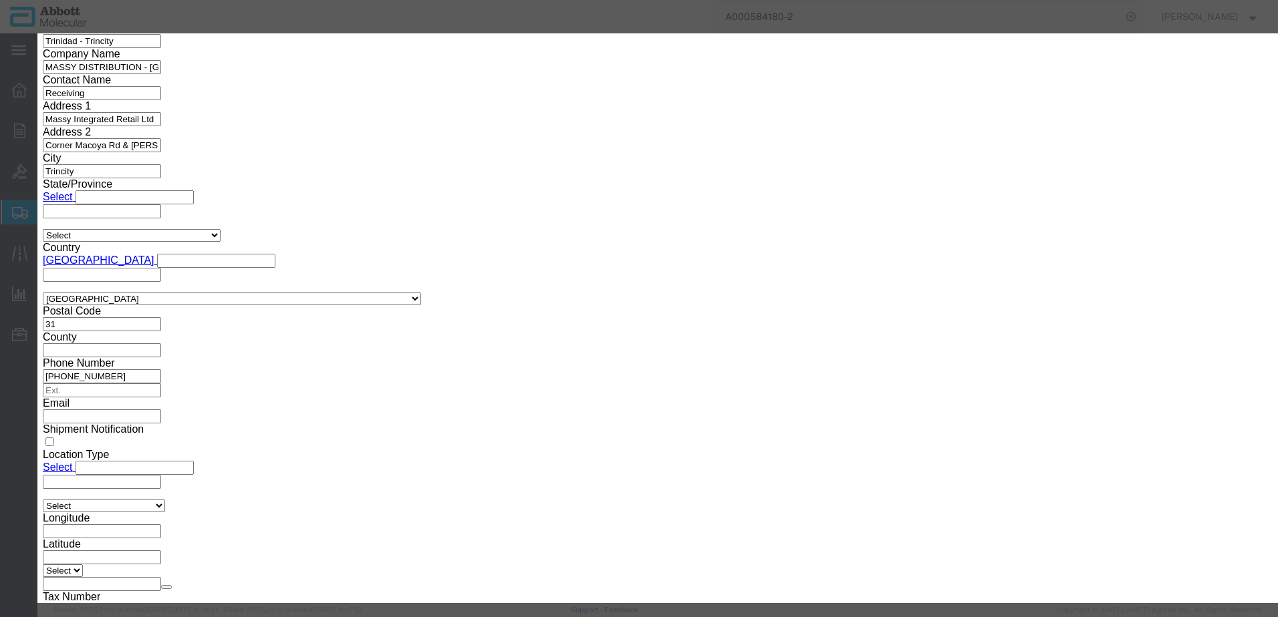
click button "Browse"
type input "C:\fakepath\620784581 SLI DSV.pdf"
click button "Upload"
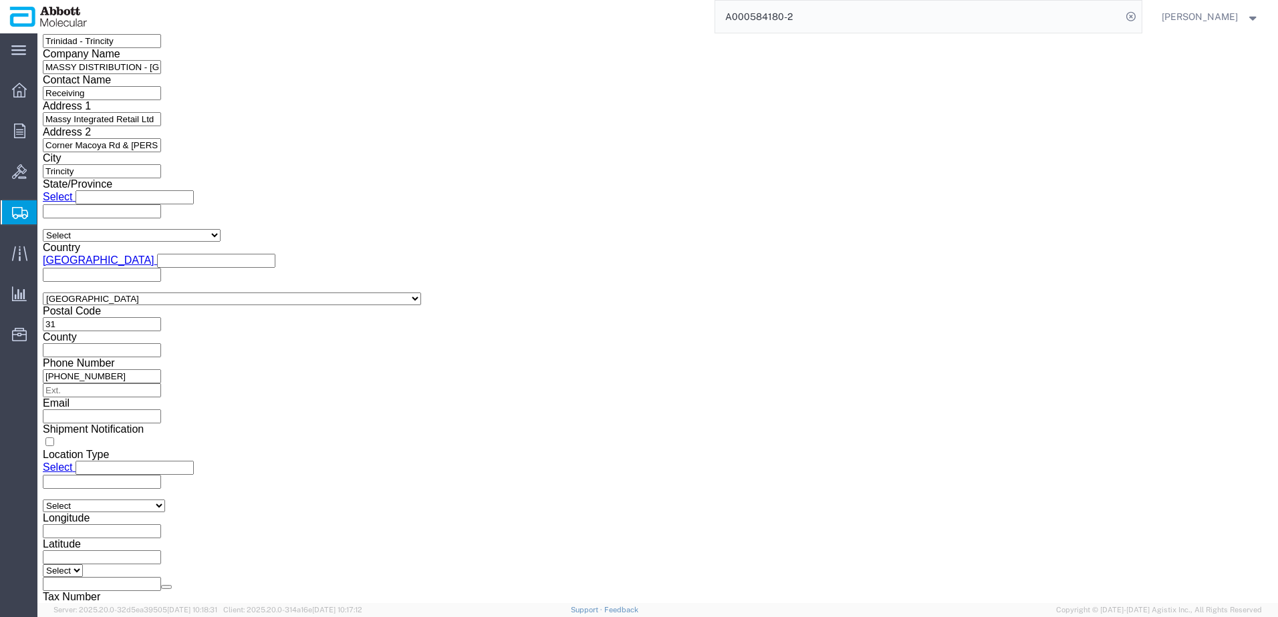
drag, startPoint x: 35, startPoint y: 20, endPoint x: 182, endPoint y: 23, distance: 147.7
click h1 "Shipment 57065879"
copy h1 "Shipment 57065879"
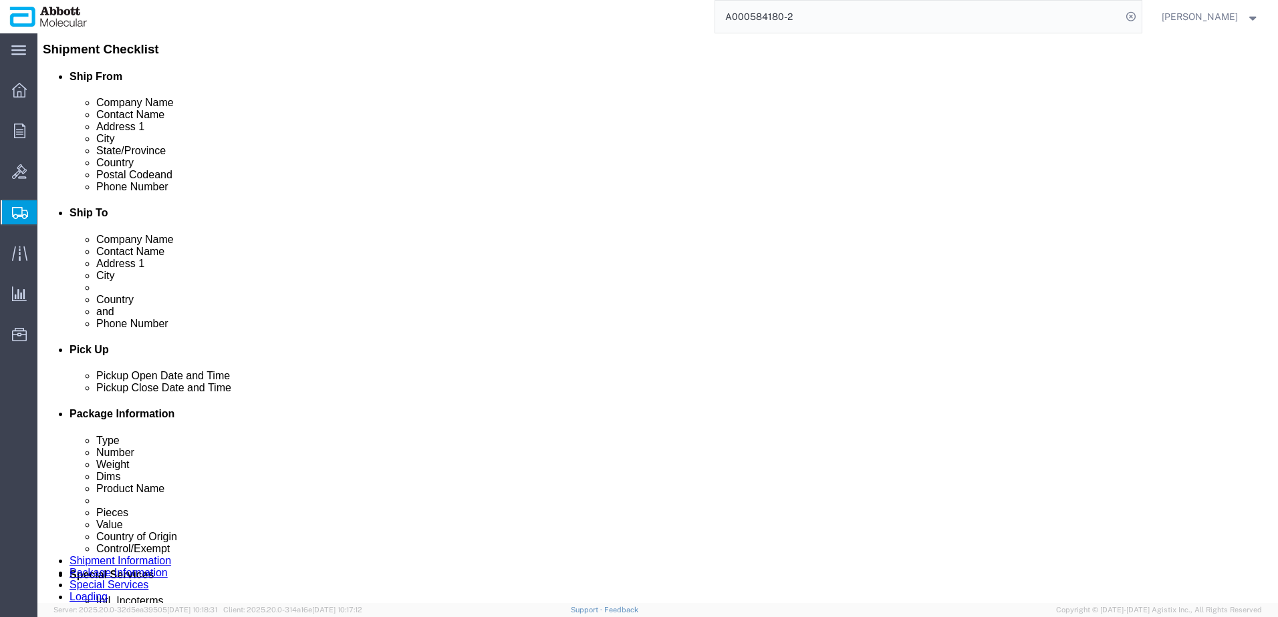
scroll to position [312, 0]
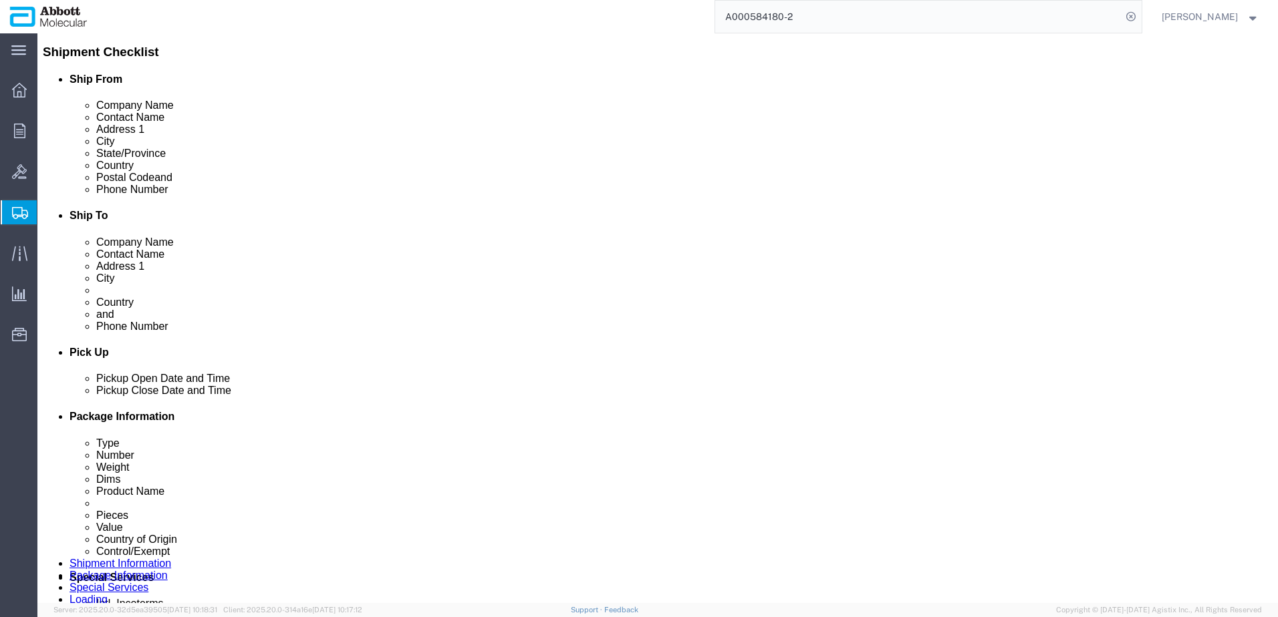
drag, startPoint x: 1037, startPoint y: 551, endPoint x: 0, endPoint y: 216, distance: 1089.5
click button "Rate Shipment"
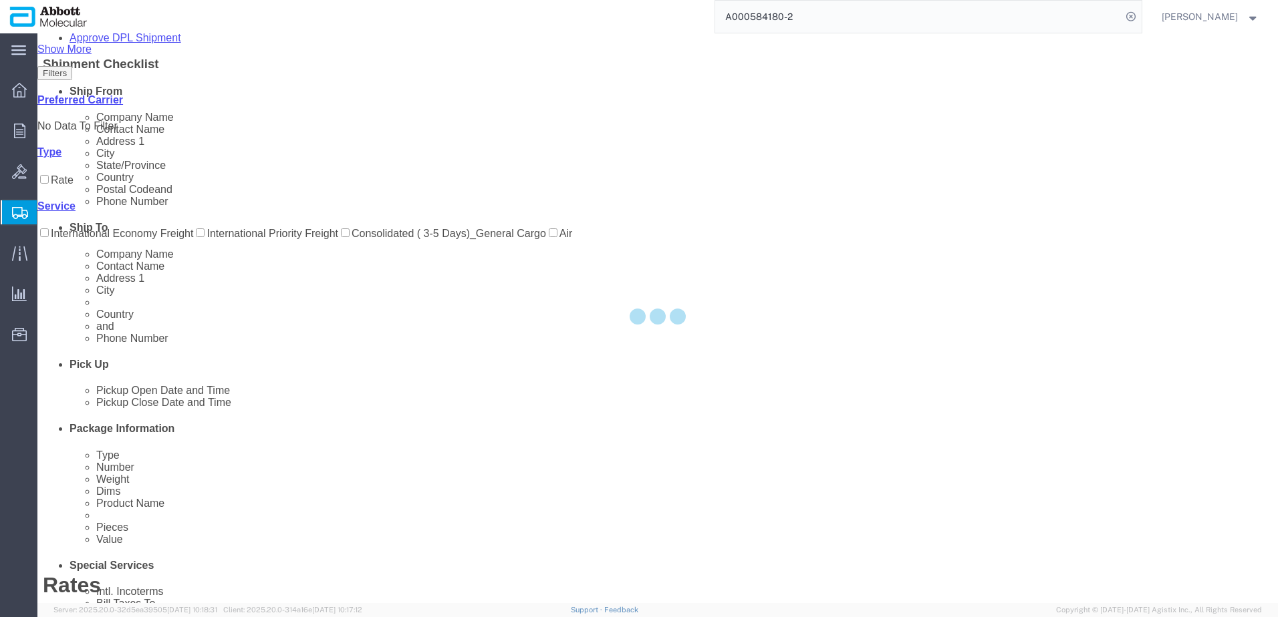
scroll to position [0, 0]
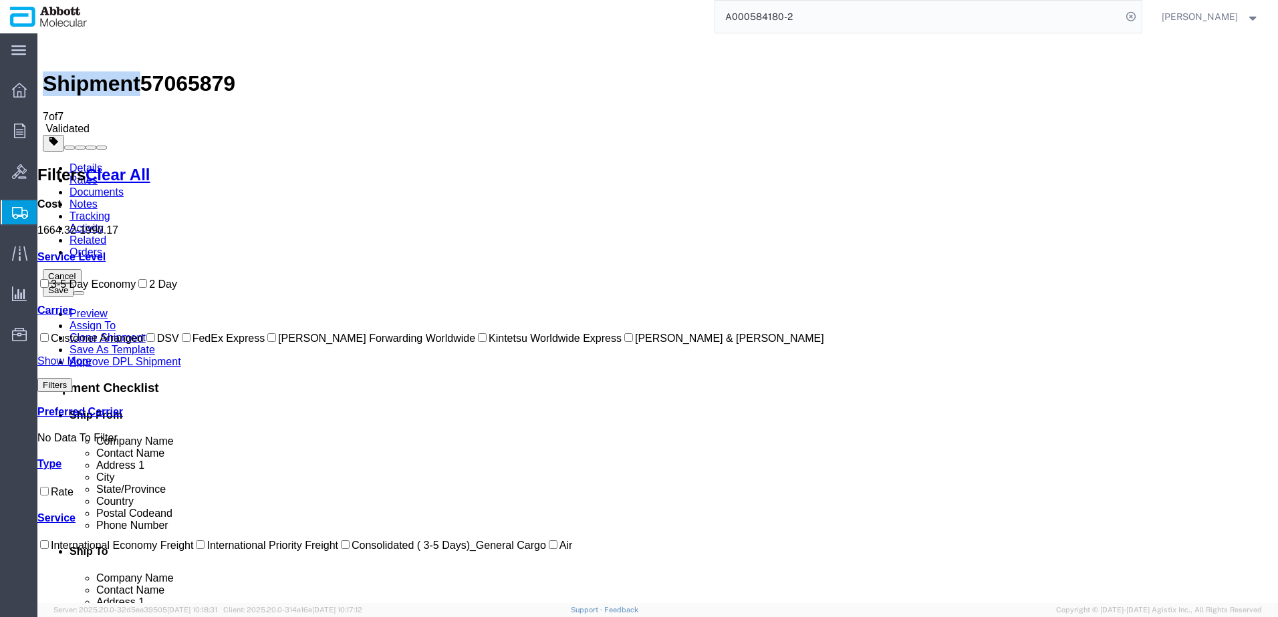
drag, startPoint x: 57, startPoint y: 369, endPoint x: 111, endPoint y: 351, distance: 56.8
click at [146, 342] on input "DSV" at bounding box center [150, 337] width 9 height 9
checkbox input "true"
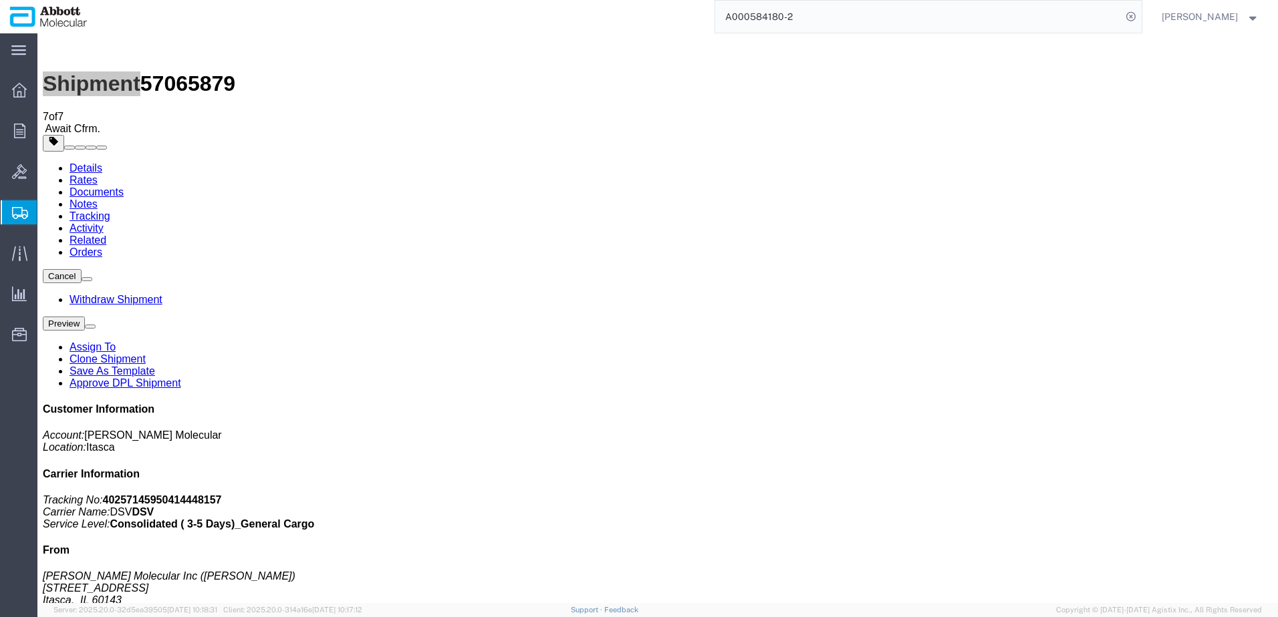
click at [0, 0] on span "Create from Template" at bounding box center [0, 0] width 0 height 0
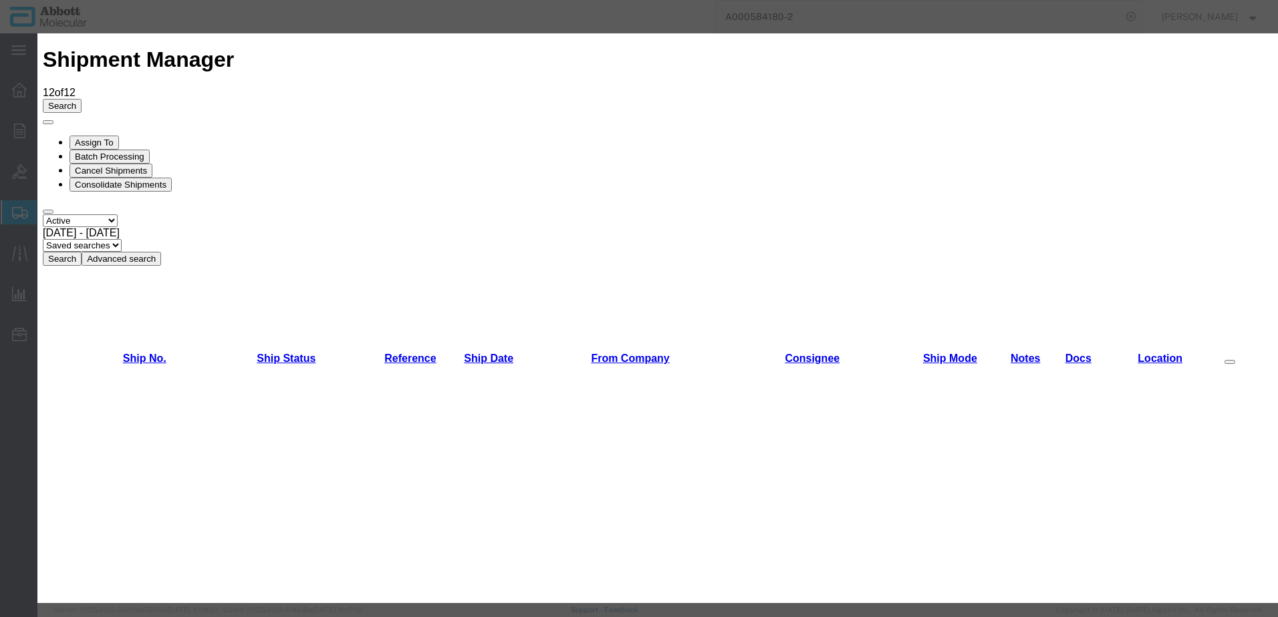
scroll to position [535, 0]
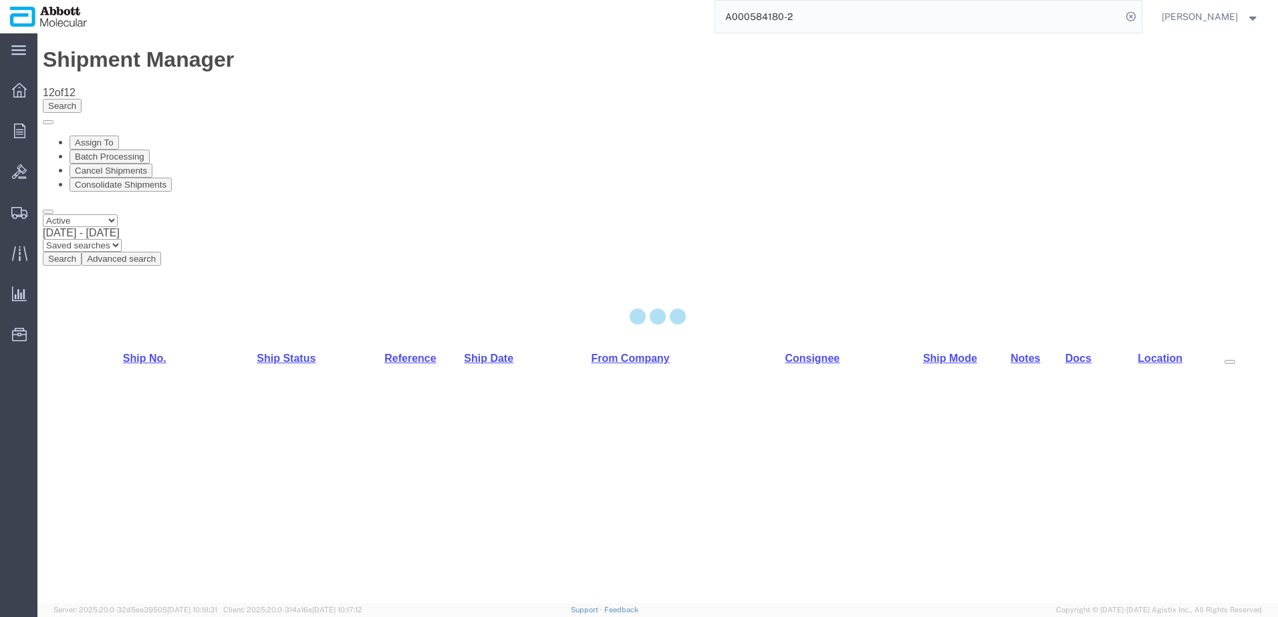
select select "48454"
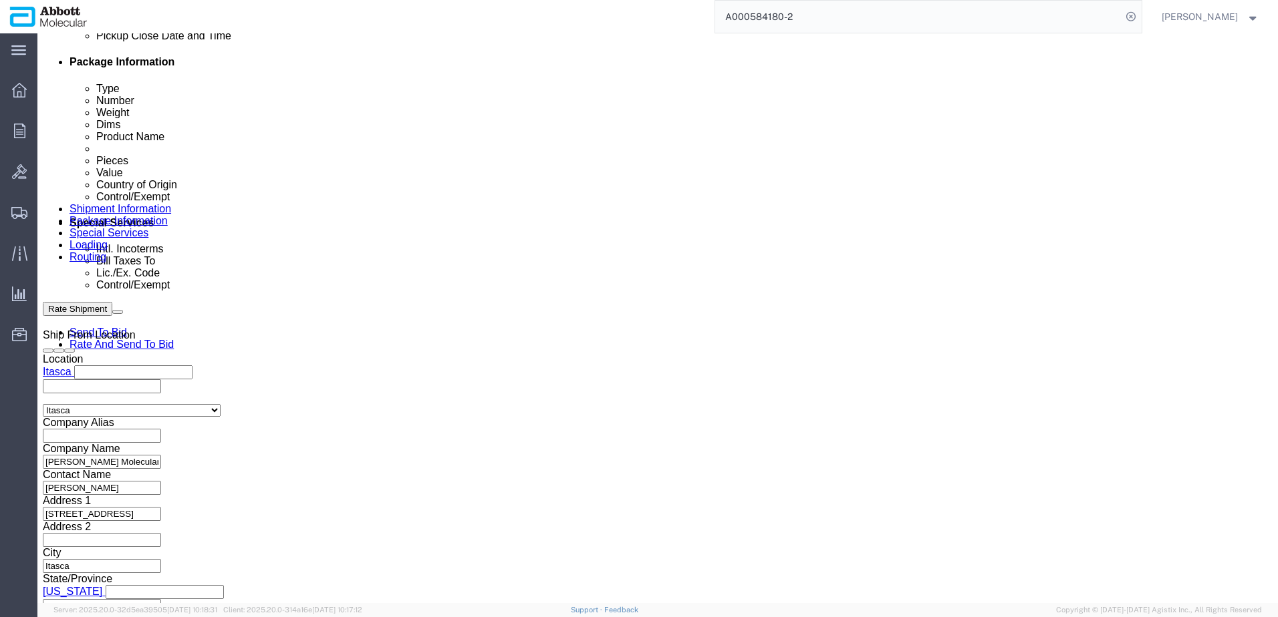
scroll to position [668, 0]
drag, startPoint x: 908, startPoint y: 354, endPoint x: 797, endPoint y: 366, distance: 111.5
click button "Add reference"
click input "text"
paste input "620809442"
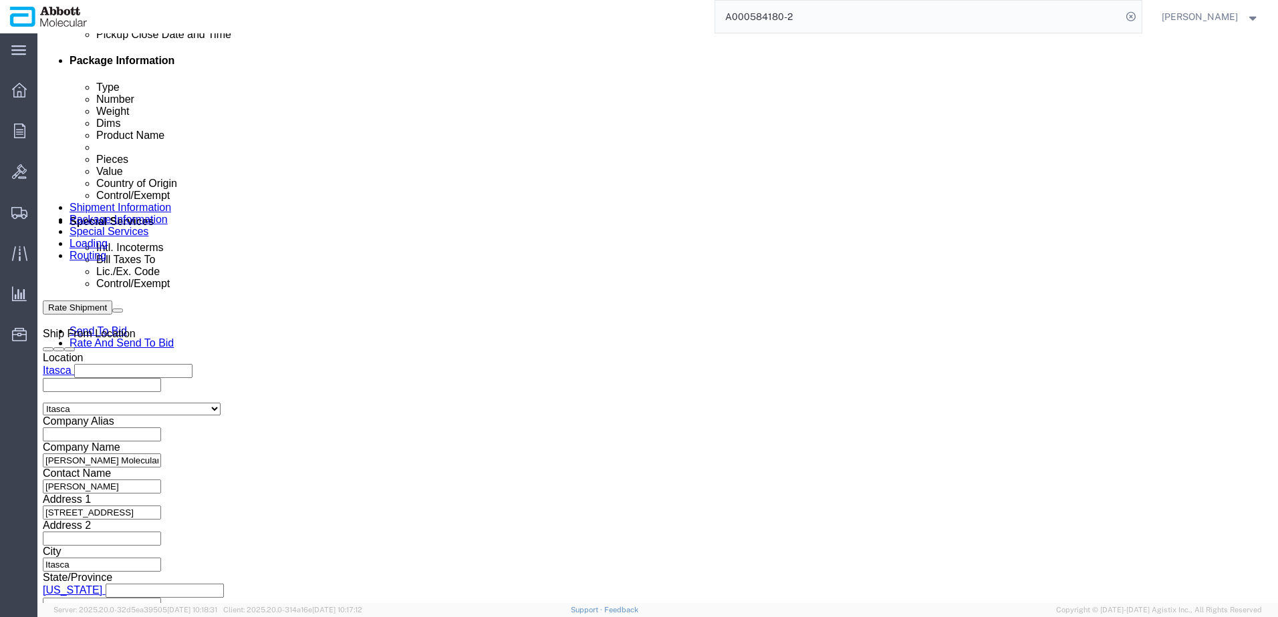
type input "620809442"
select select "INVOICE"
paste input "620809442"
type input "620809443"
select select "INVOICE"
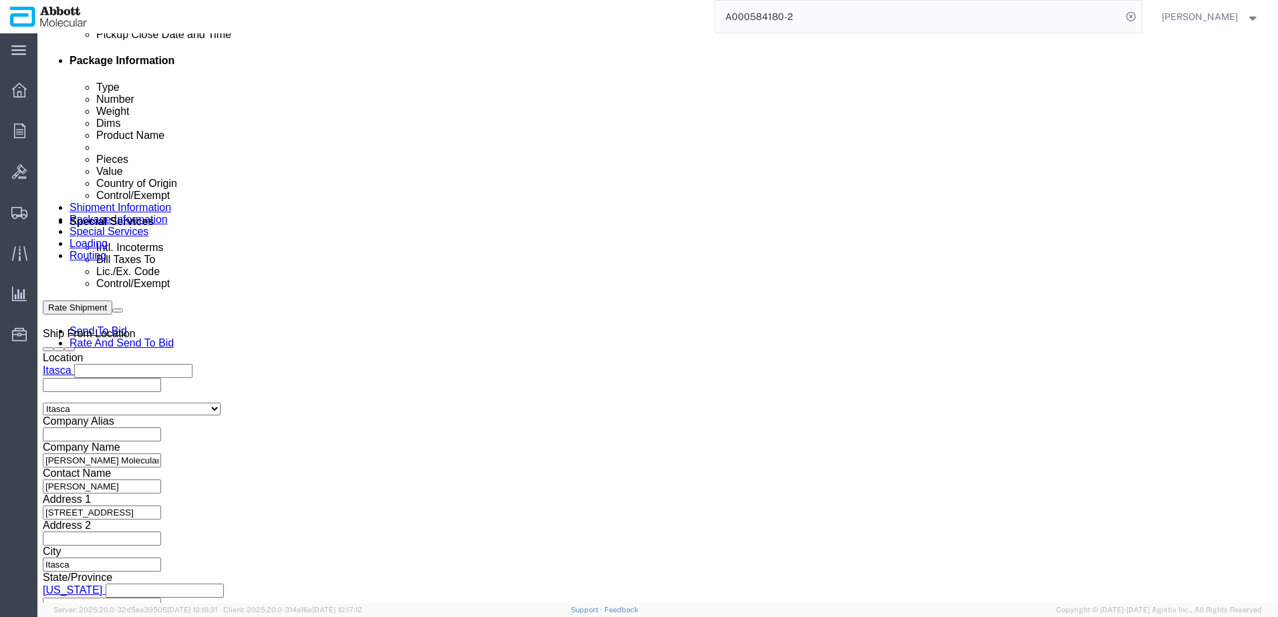
paste input "620809442"
paste input "text"
type input "620809444"
select select "INVOICE"
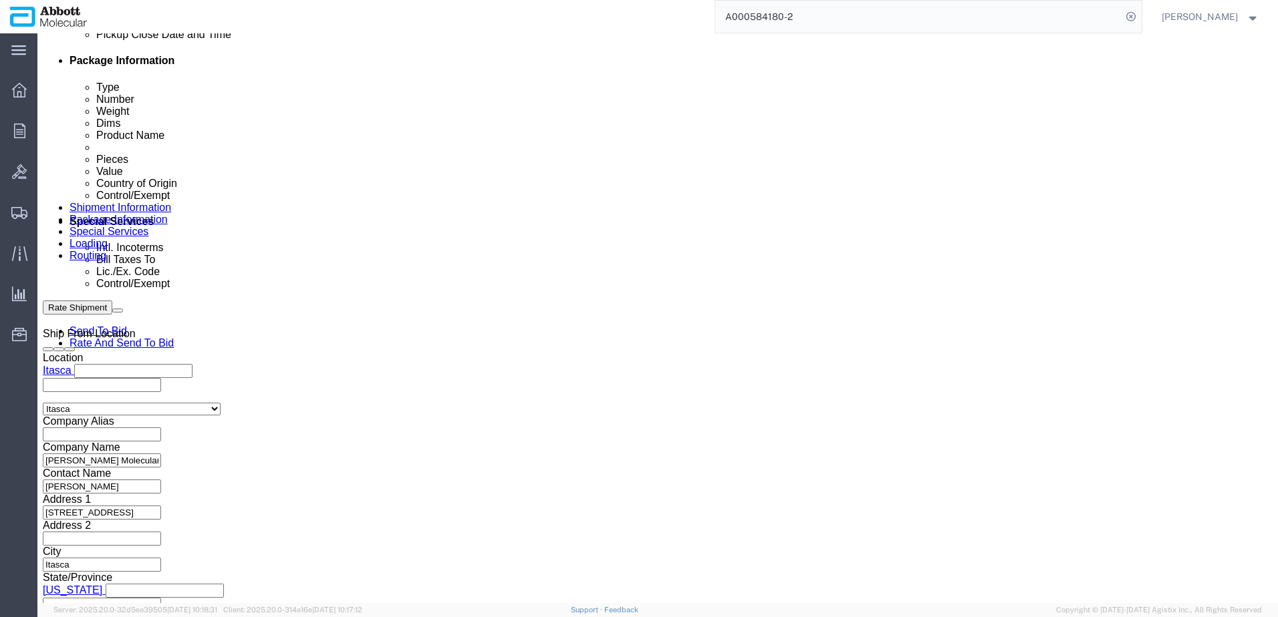
paste input "620809442"
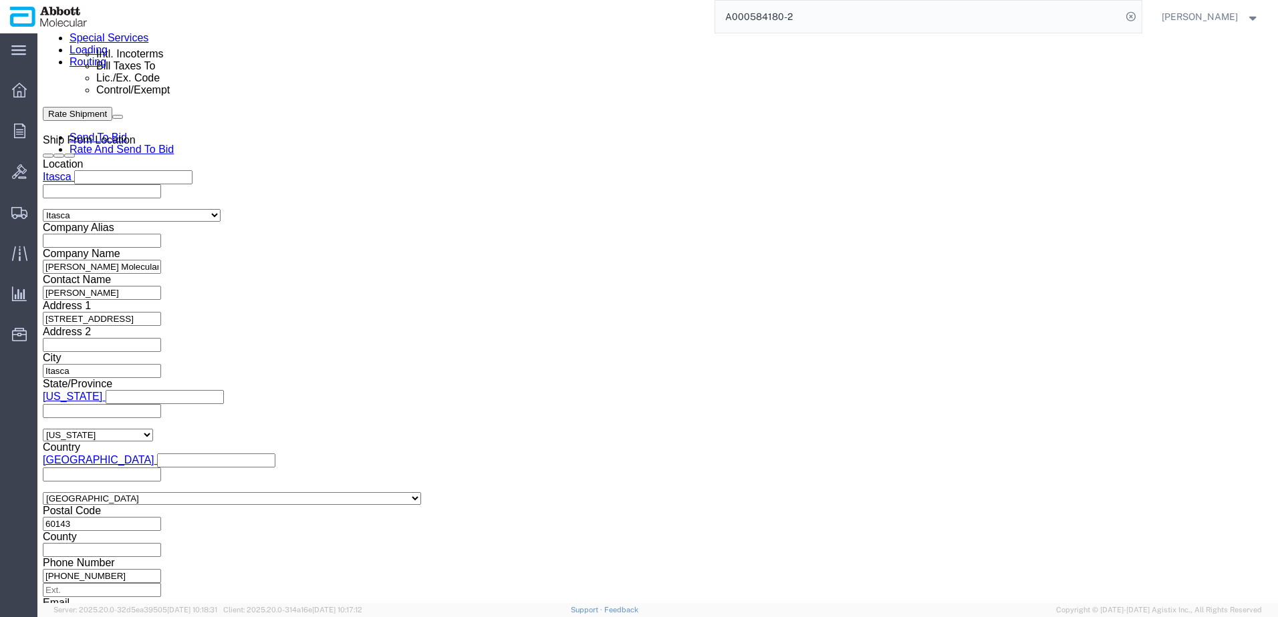
scroll to position [885, 0]
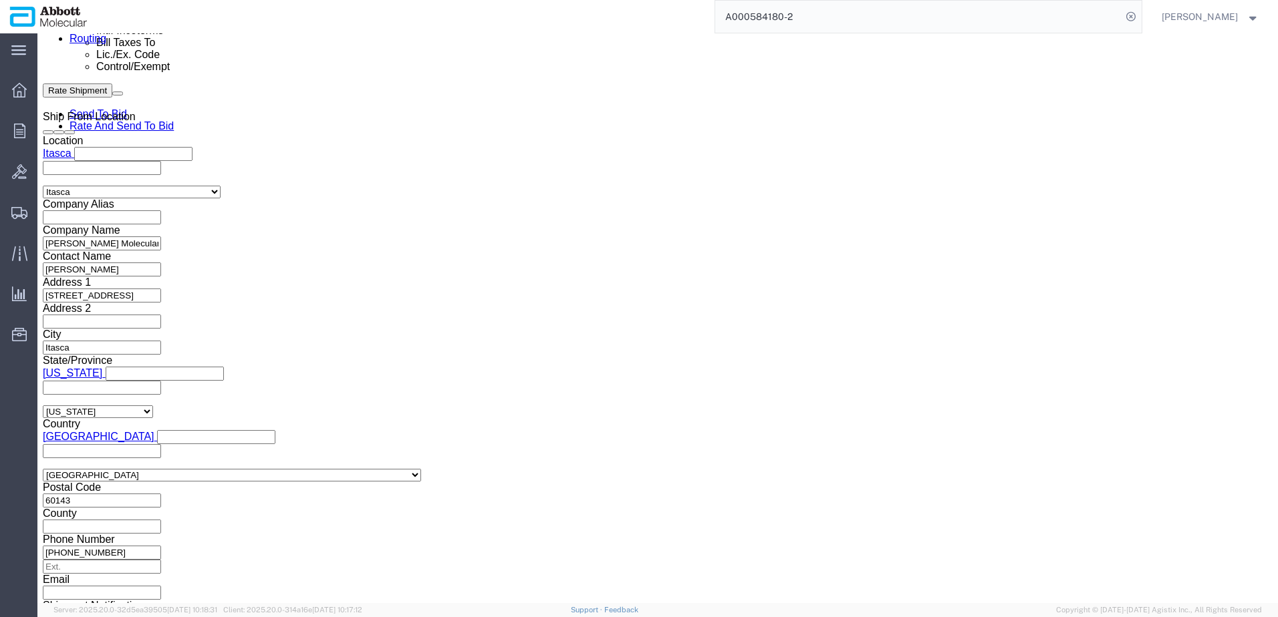
type input "620809445"
click button "Continue"
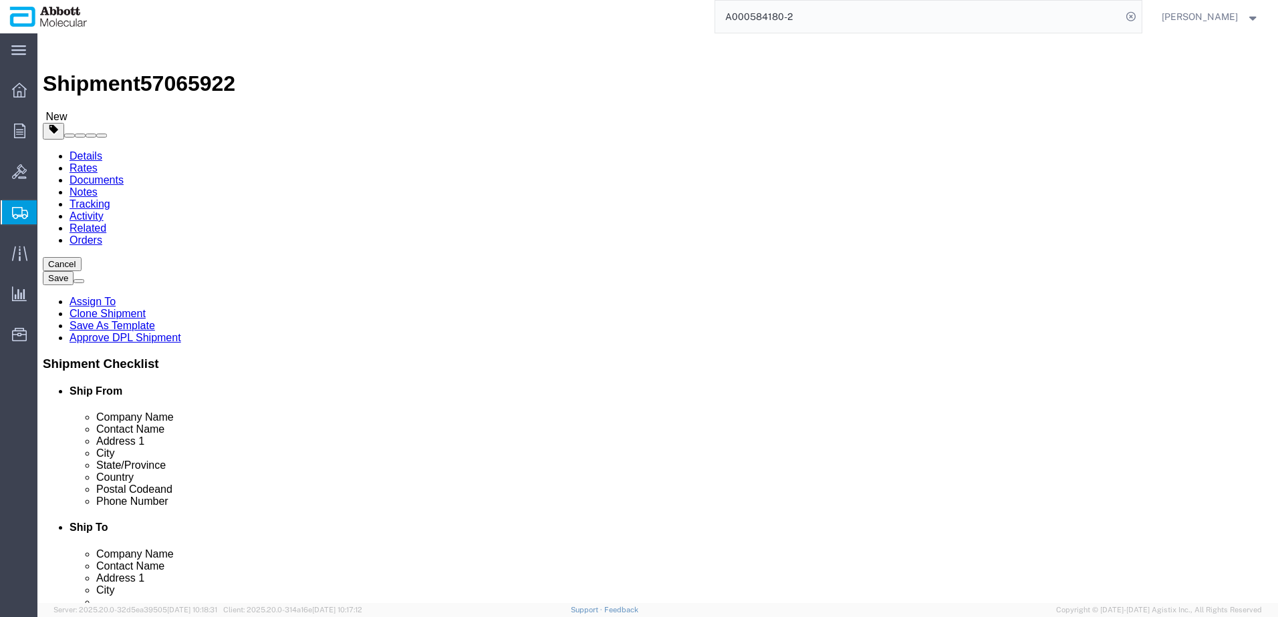
click select "Select Box (B) Box (C) Box (D) Cardboard Box(es) Crate (Instrument) Crate(s) En…"
select select "PSST"
click select "Select Box (B) Box (C) Box (D) Cardboard Box(es) Crate (Instrument) Crate(s) En…"
click input "text"
type input "48"
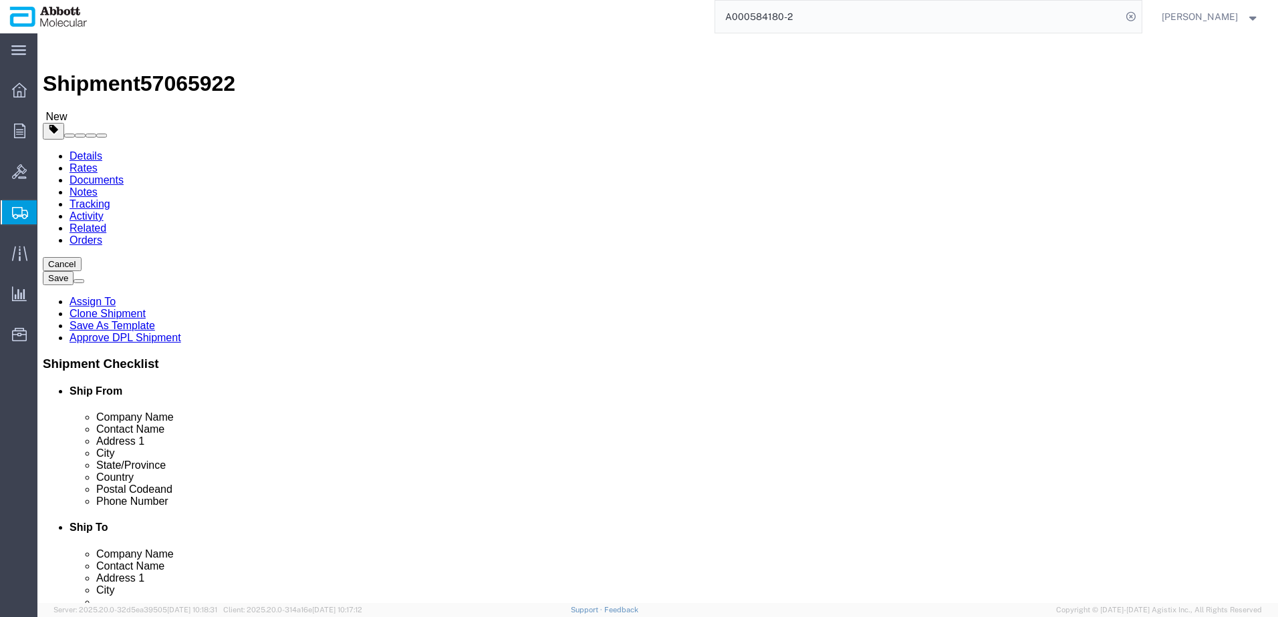
type input "40"
type input "30"
type input "60"
click input "checkbox"
checkbox input "true"
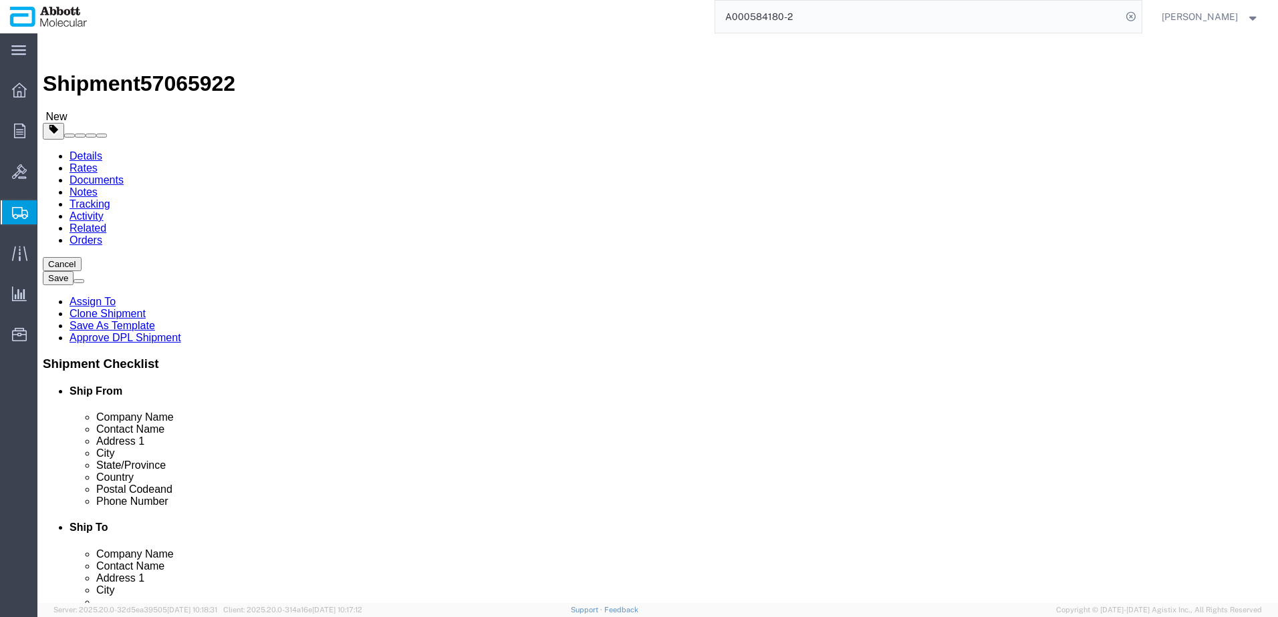
type input "AMBIENT"
click link "Add Content"
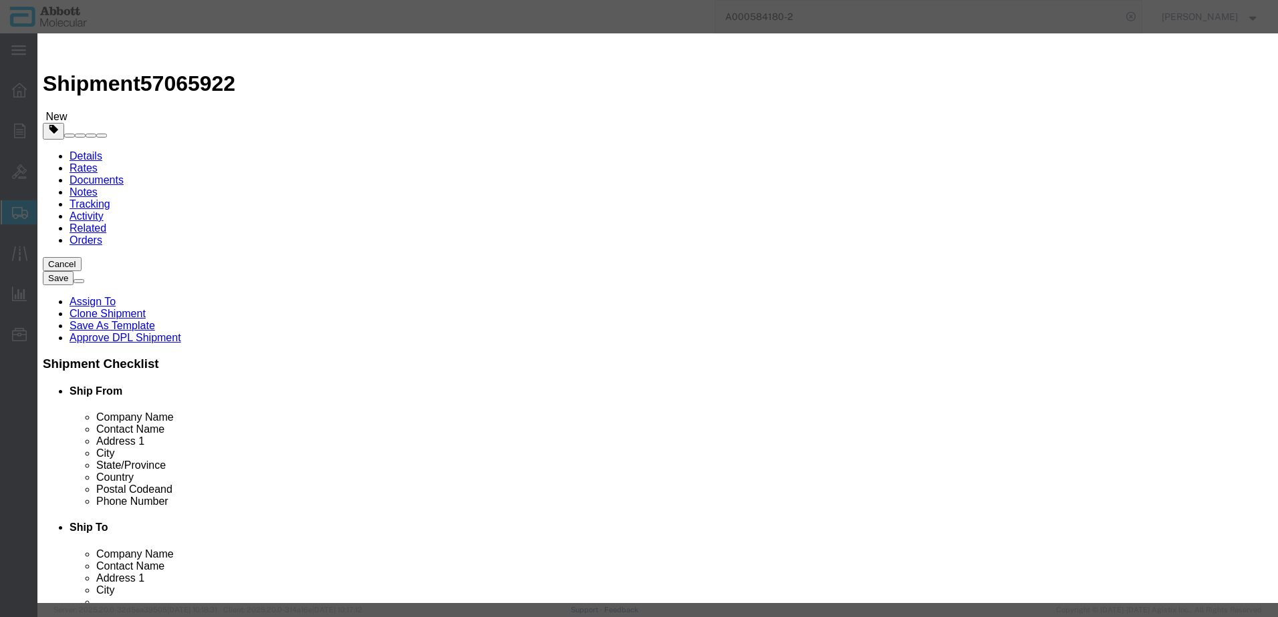
click input "text"
type input "09N2613"
click strong "09N2613"
type input "1"
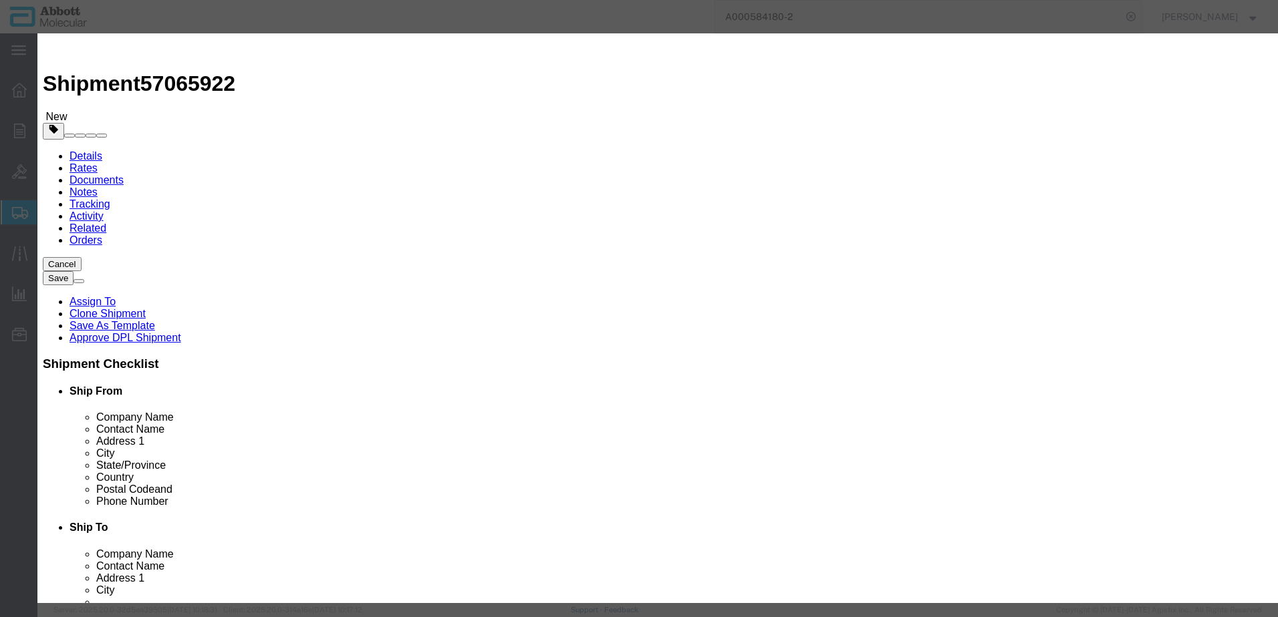
select select
select select "US"
type input "AMBIENT"
type input "3923300090"
select select "BIS"
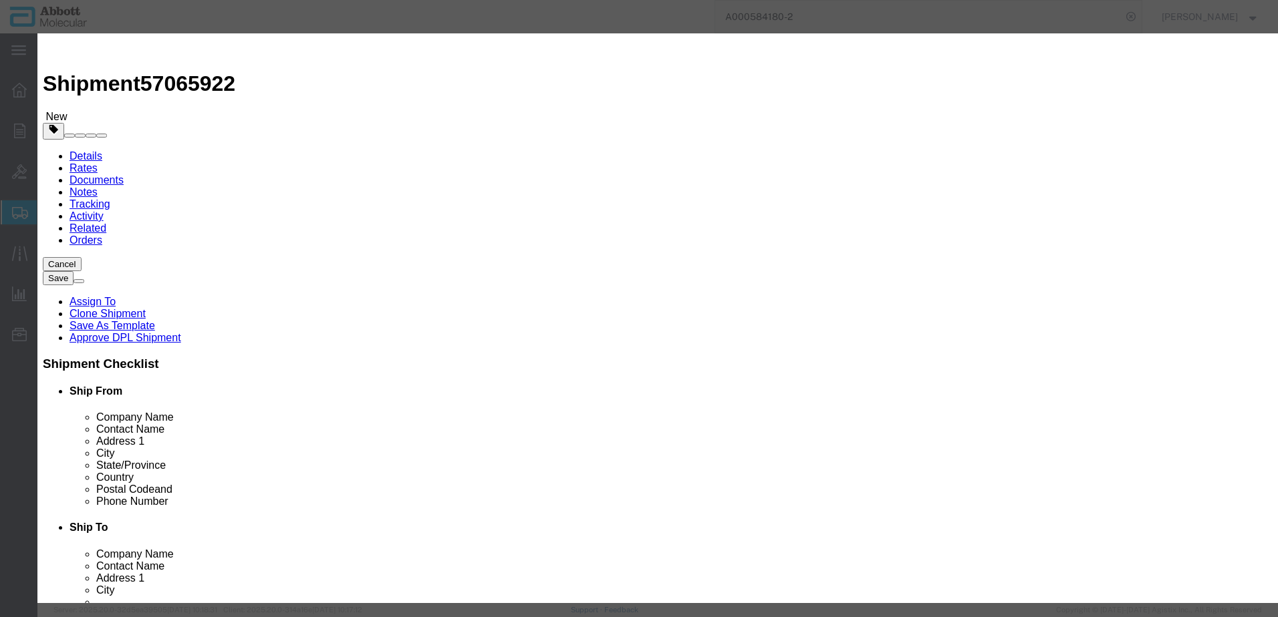
checkbox input "false"
type input "09N2613"
type textarea "Alinity m Waste Bottle"
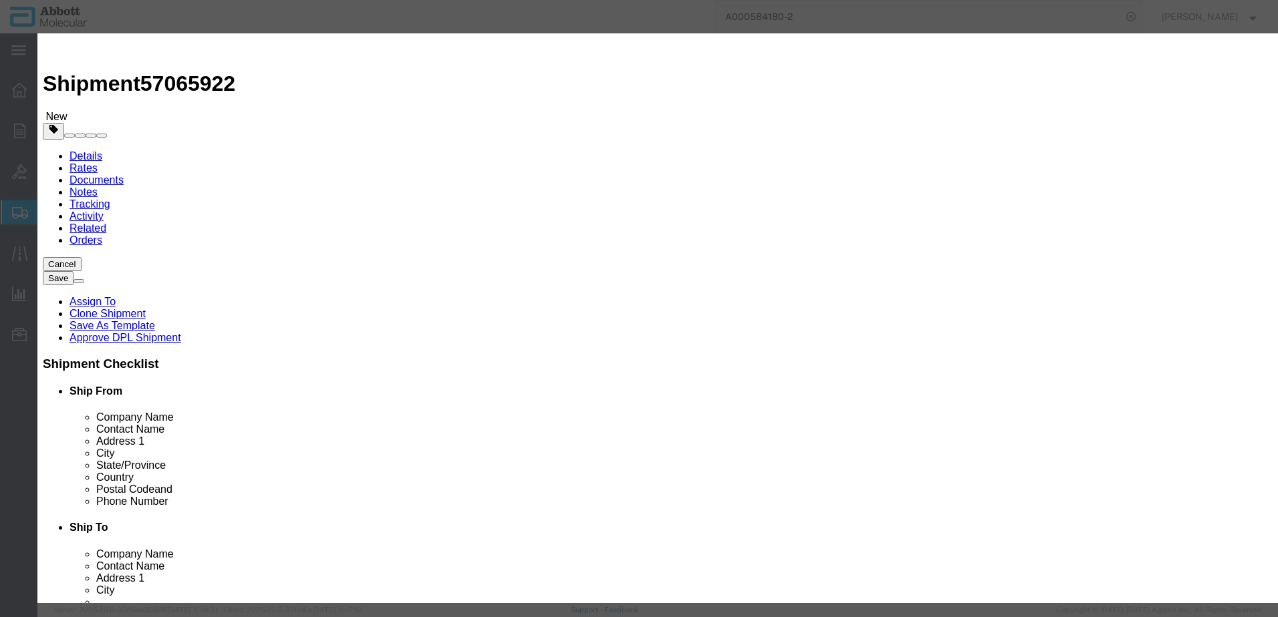
type input "09N2613"
select select "NLR"
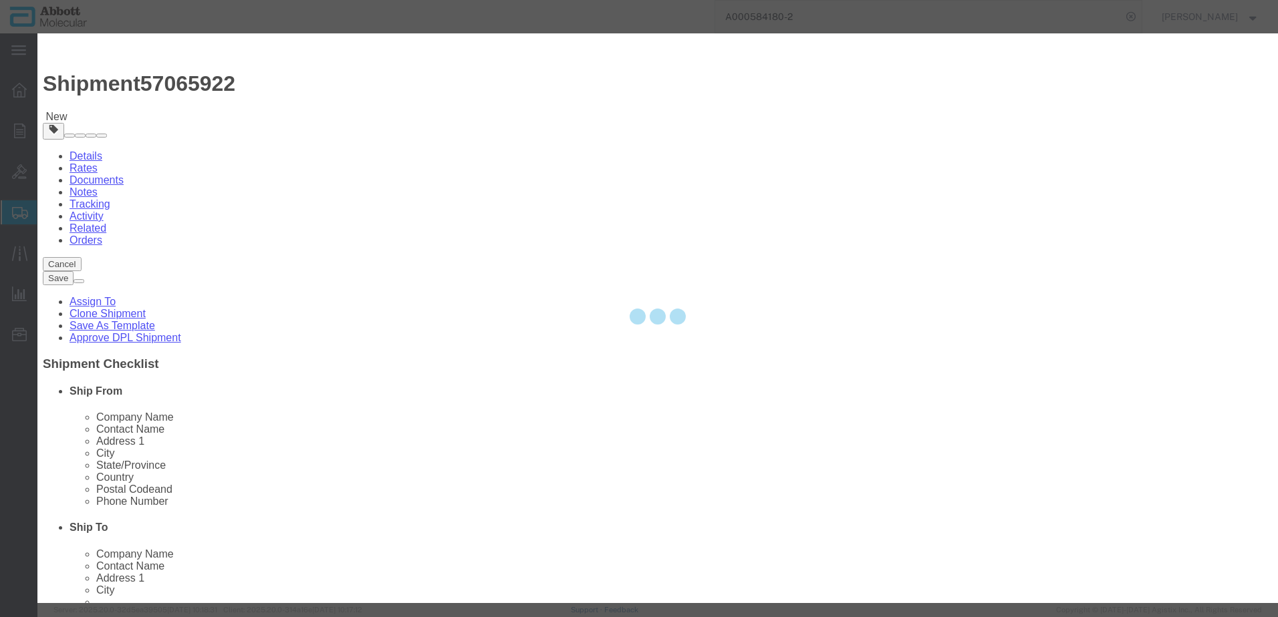
type input "3"
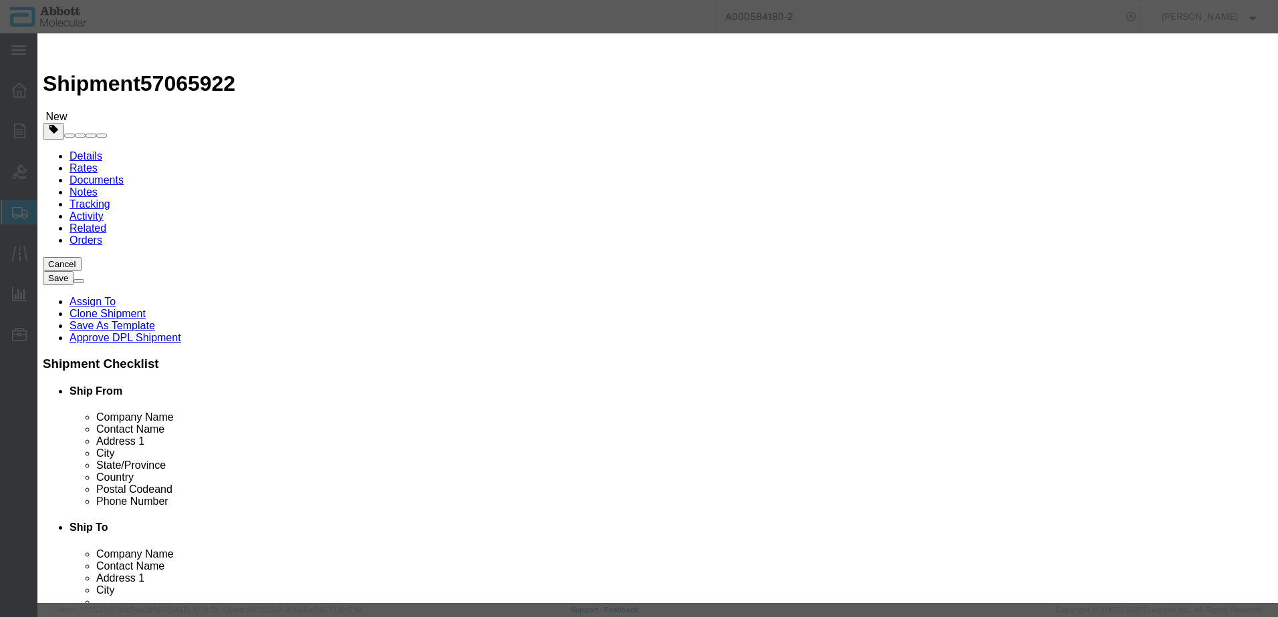
drag, startPoint x: 759, startPoint y: 220, endPoint x: 762, endPoint y: 227, distance: 7.2
click select "Select Account Type Activity ID Airline Appointment Number ASN Batch Number Bil…"
select select "BATCH_NUMBER"
click select "Select Account Type Activity ID Airline Appointment Number ASN Batch Number Bil…"
type input "081632"
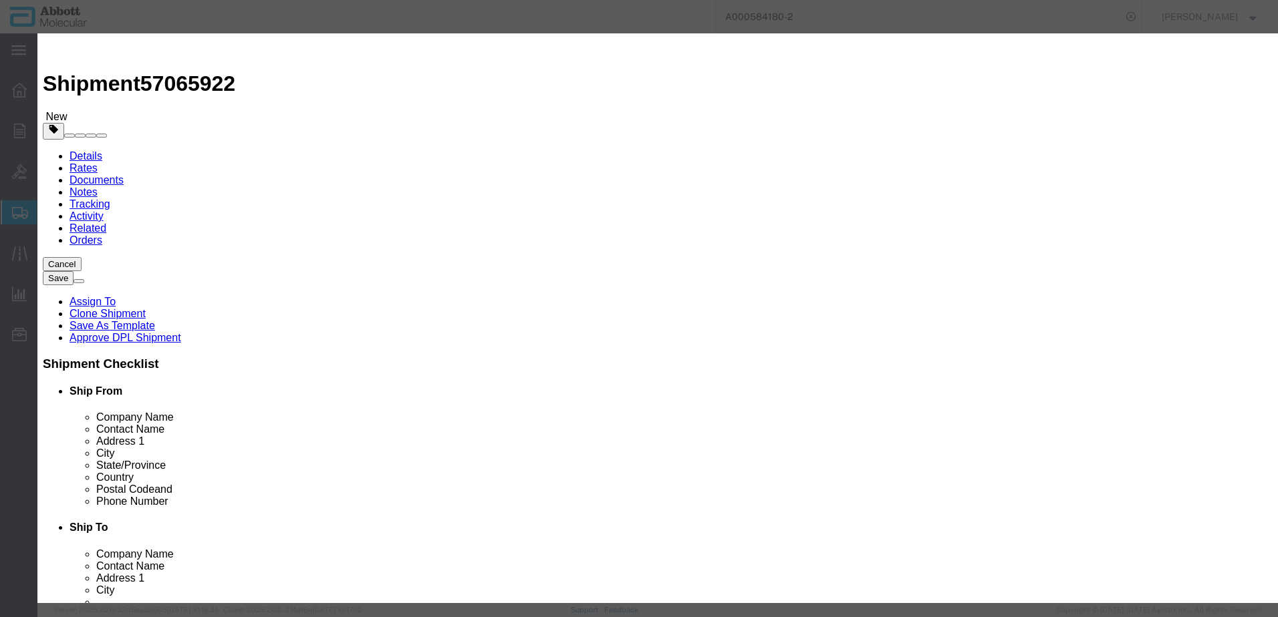
select select "BATCH_NUMBER"
type input "081632"
click select "Select Account Type Activity ID Airline Appointment Number ASN Batch Number Bil…"
select select
click select "Select Account Type Activity ID Airline Appointment Number ASN Batch Number Bil…"
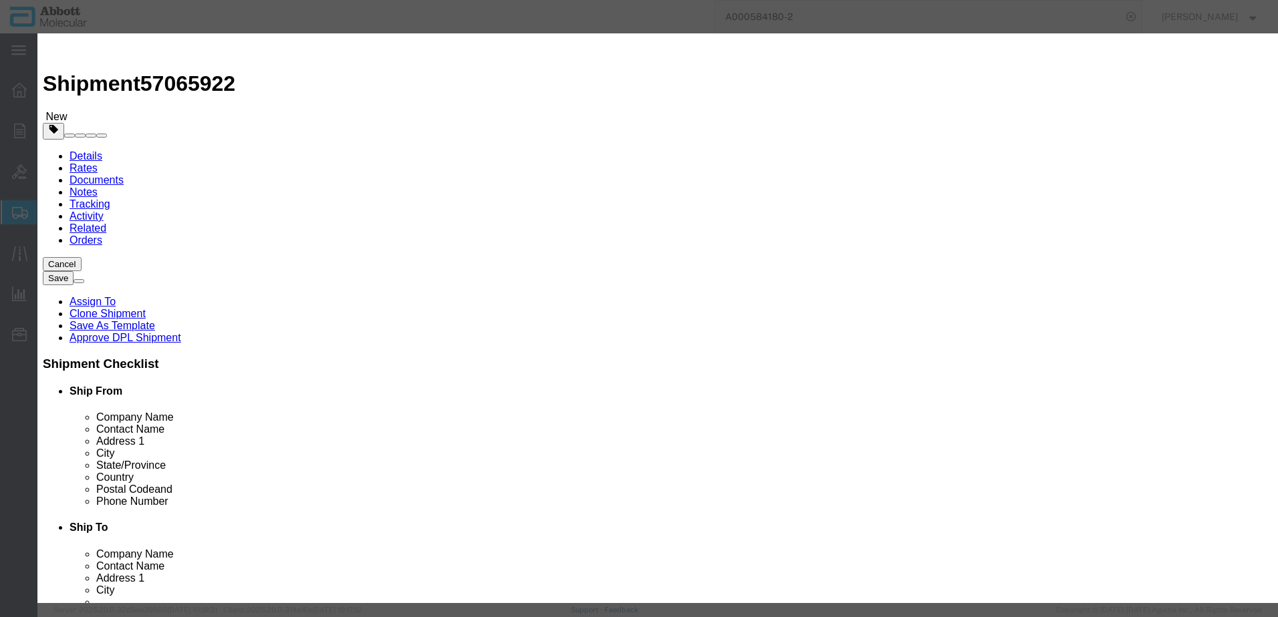
drag, startPoint x: 934, startPoint y: 245, endPoint x: 741, endPoint y: 247, distance: 193.1
click div "GL Reference Select Account Type Activity ID Airline Appointment Number ASN Bat…"
click button "Save & Add Another"
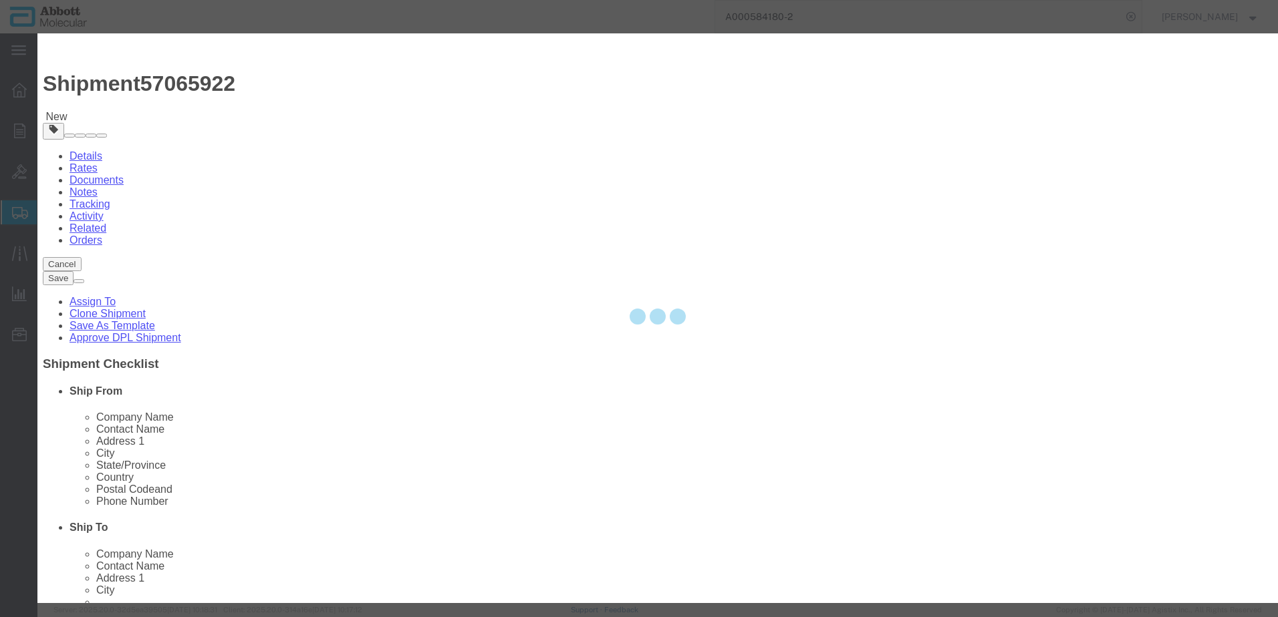
select select "EA"
select select
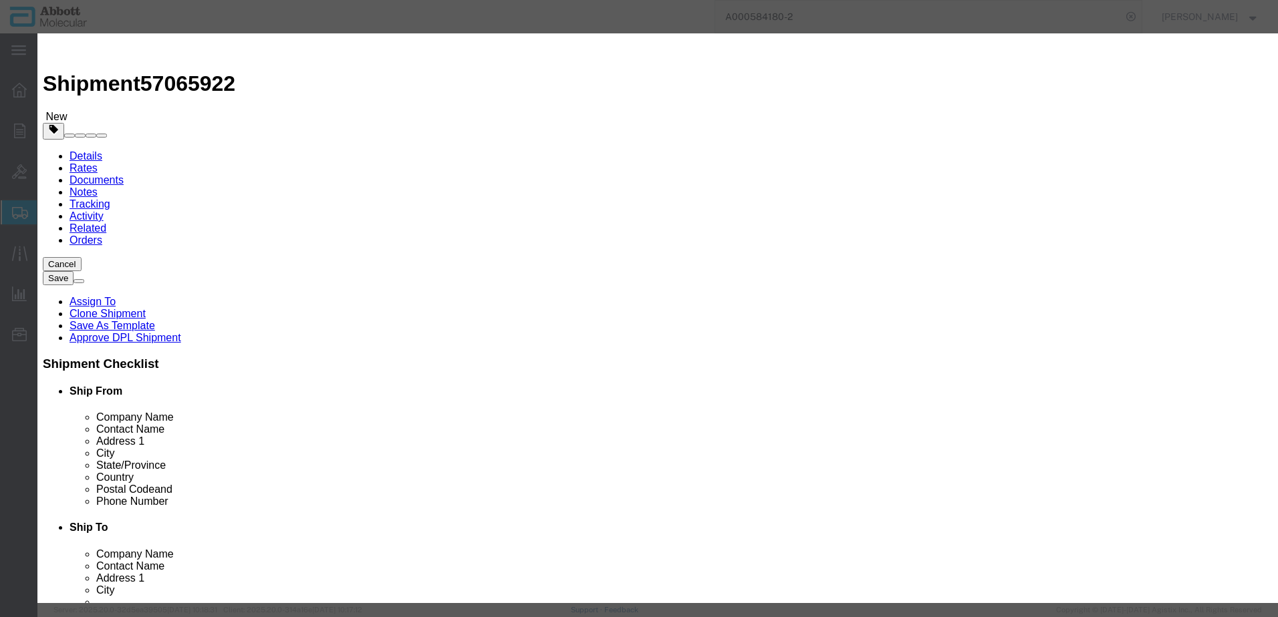
click input "text"
click div "Product Name [PHONE_NUMBER] [PHONE_NUMBER] Name: [PHONE_NUMBER] Sku: [PHONE_NUM…"
click input "[PHONE_NUMBER]"
type input "[PHONE_NUMBER]"
click td "Model: [PHONE_NUMBER]"
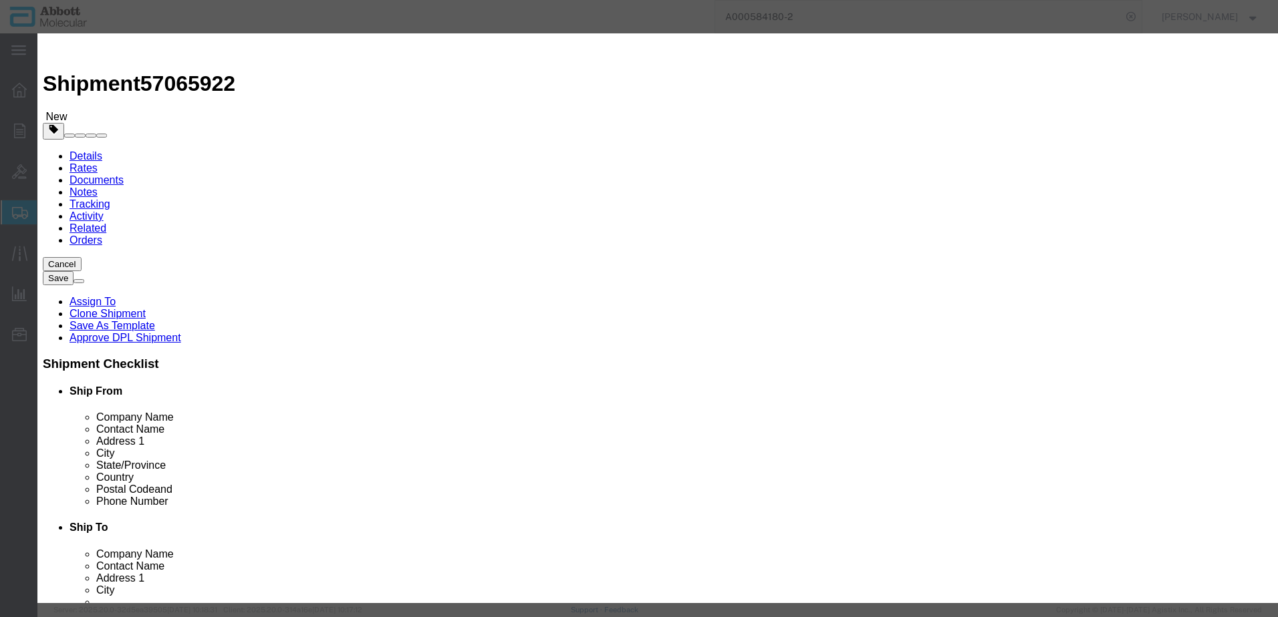
type input "1"
select select "USD"
select select "US"
type input "3926909989"
type input "EAR99"
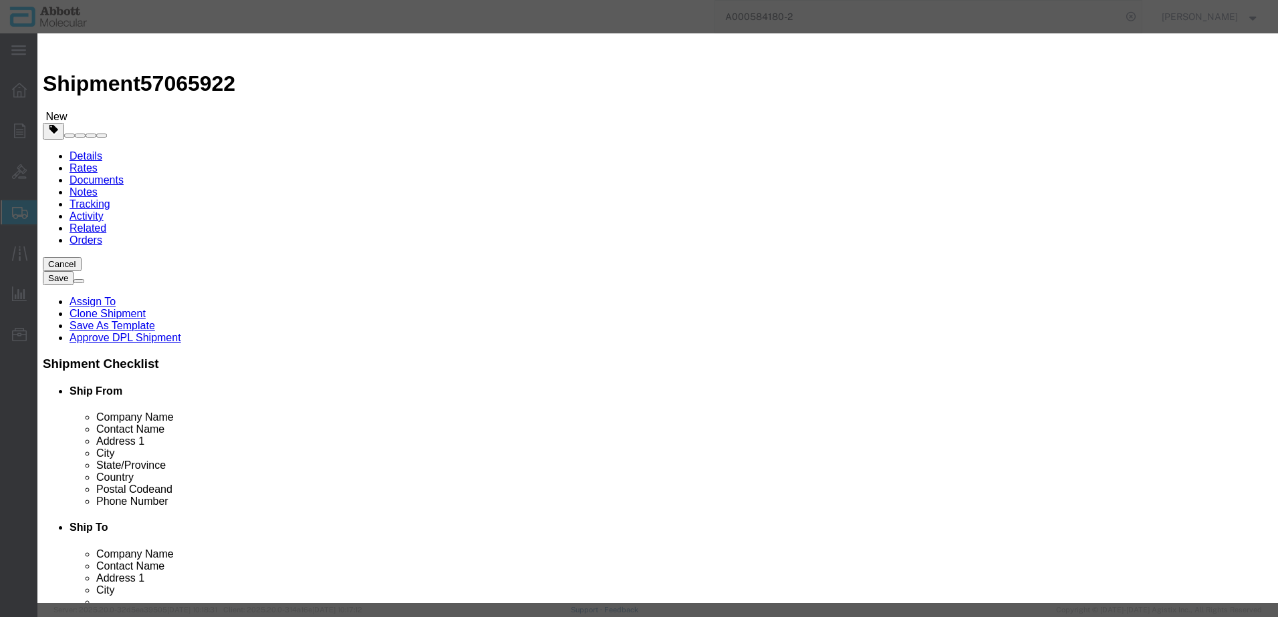
select select "BIS"
type input "[PHONE_NUMBER]"
type textarea "Alinity m Pipette Tip Adapter V2.2"
select select "NLR"
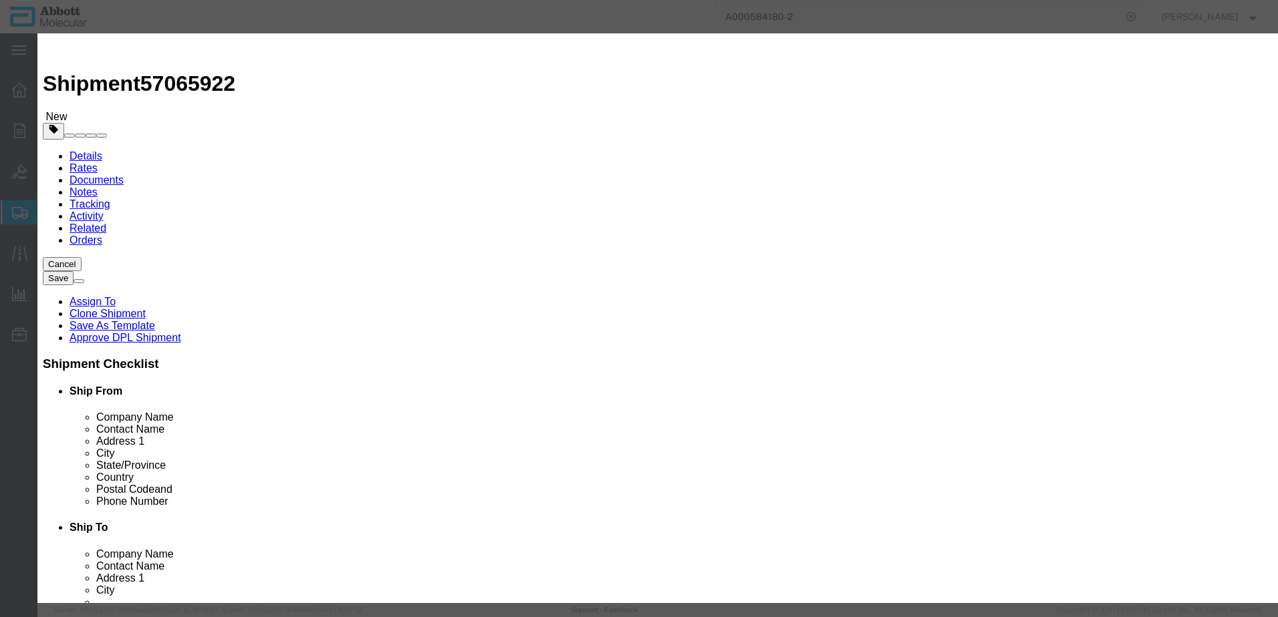
type input "5"
click select "Select Account Type Activity ID Airline Appointment Number ASN Batch Number Bil…"
select select "BATCH_NUMBER"
click select "Select Account Type Activity ID Airline Appointment Number ASN Batch Number Bil…"
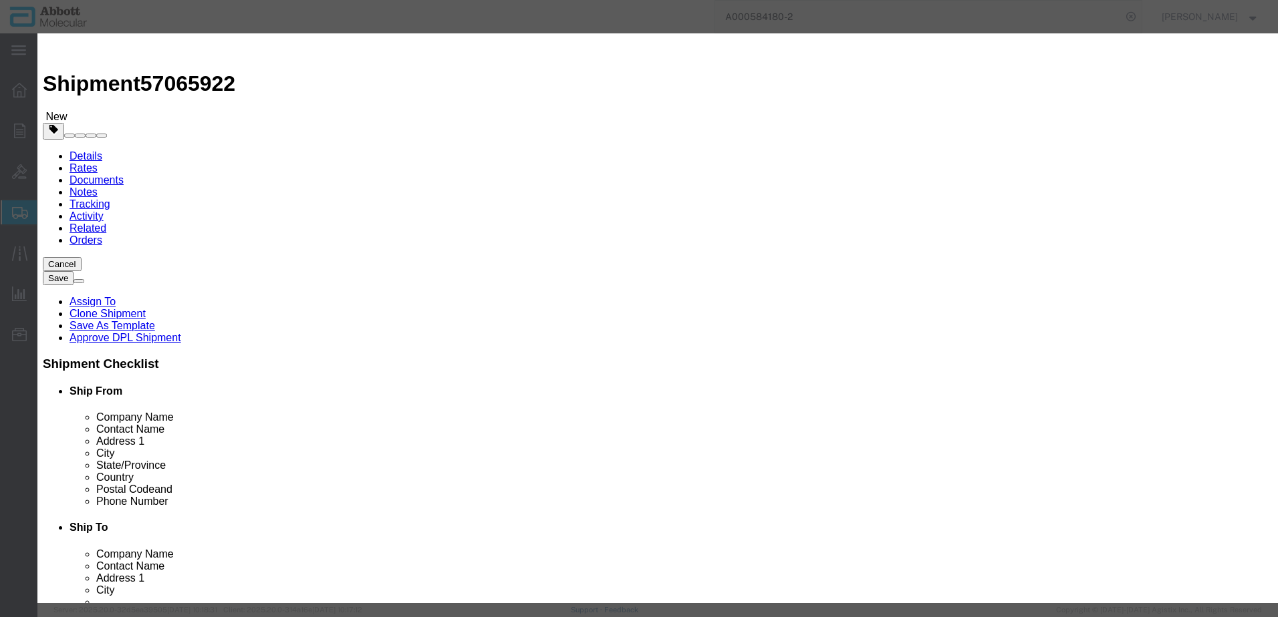
type input "1198201"
click button "Save & Add Another"
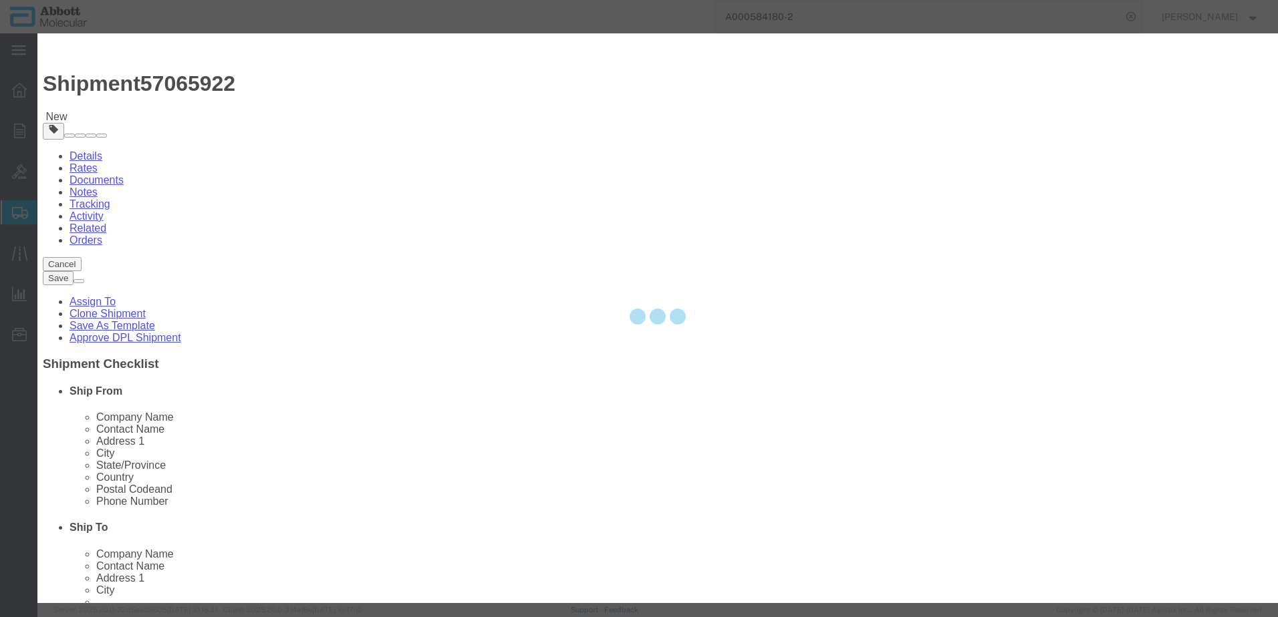
select select "EA"
select select
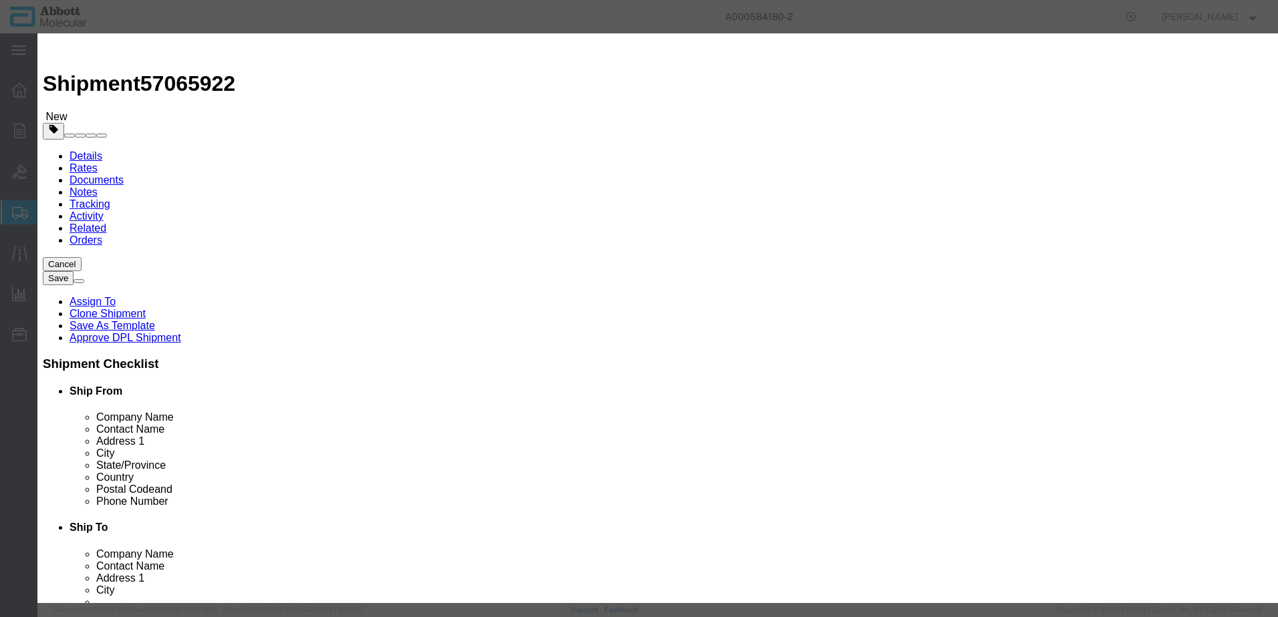
click input "text"
click strong "56-120000"
click button "Save & Add Another"
click input "text"
click td "Model: 56-140003"
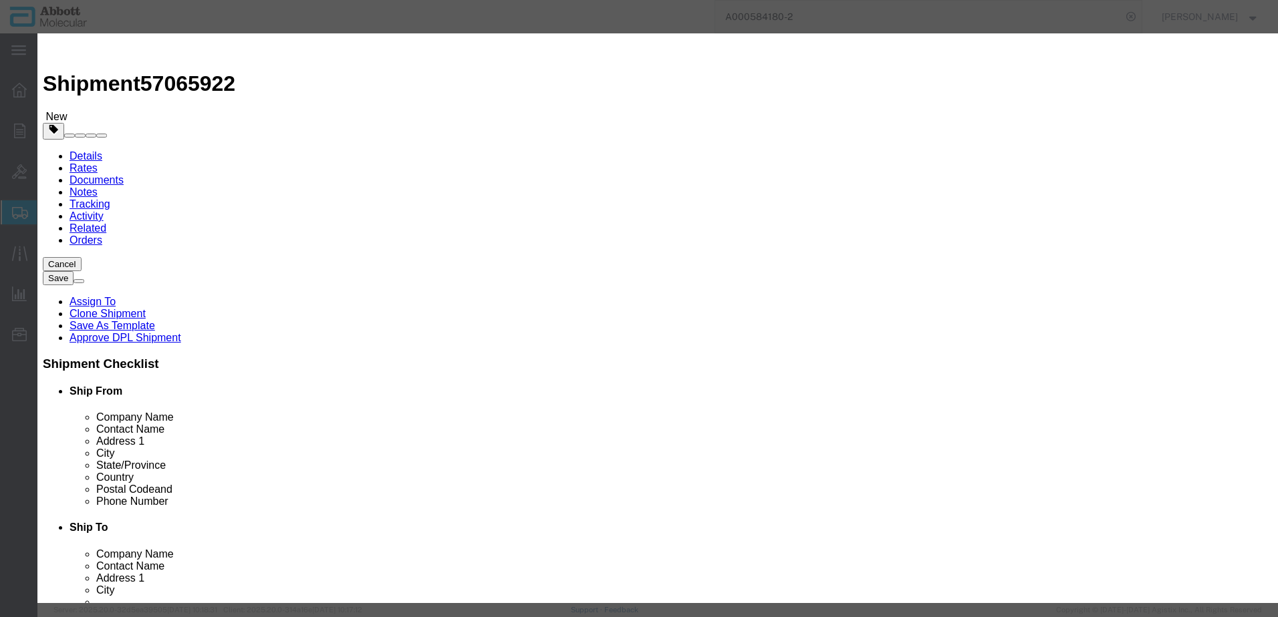
click button "Save & Add Another"
click input "text"
click strong "56-150001"
click button "Save & Add Another"
click input "text"
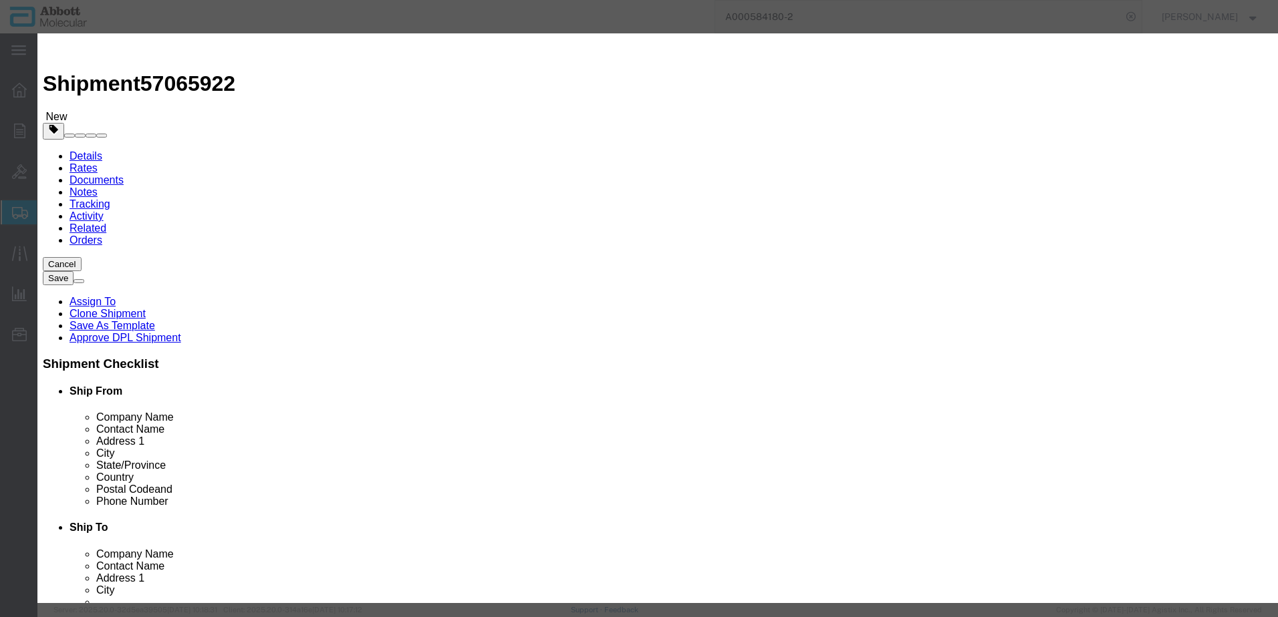
click div "Name: 56-170002 Sku: 56-170002 Model: 56-170002 Description: KEEPER; MINIATURE …"
click button "Save & Add Another"
click input "text"
click td "Model: 56-190034"
click button "Save & Add Another"
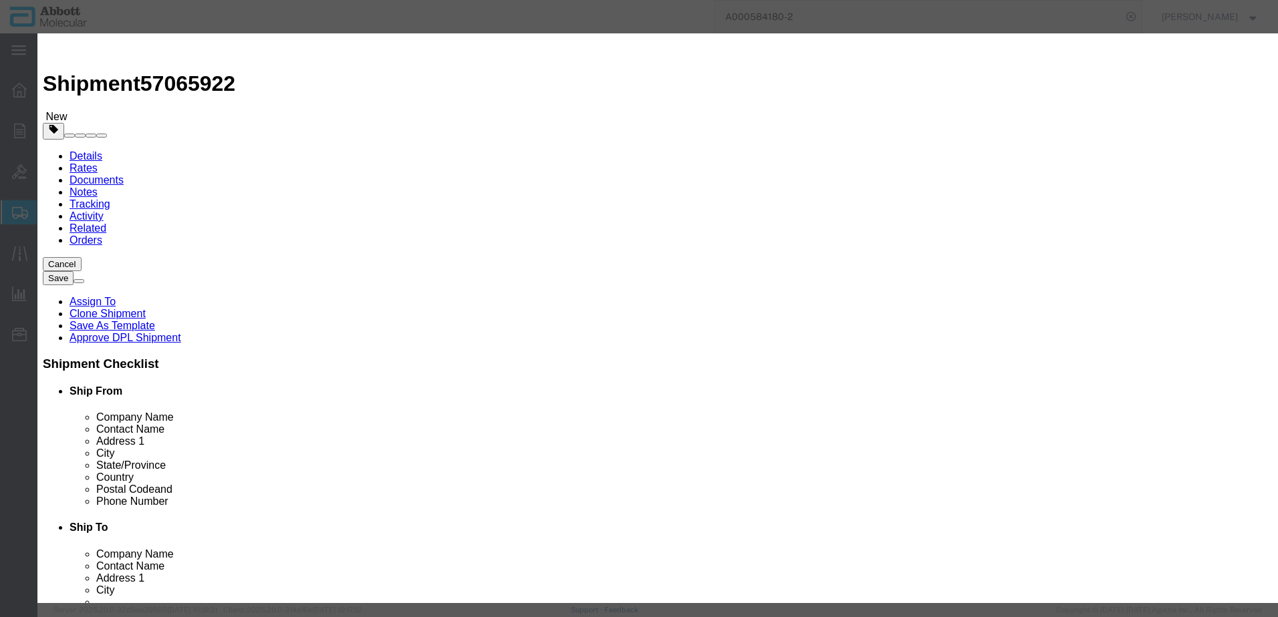
click input "text"
click strong "30025670"
click button "Save & Add Another"
click input "text"
click strong "57-150009"
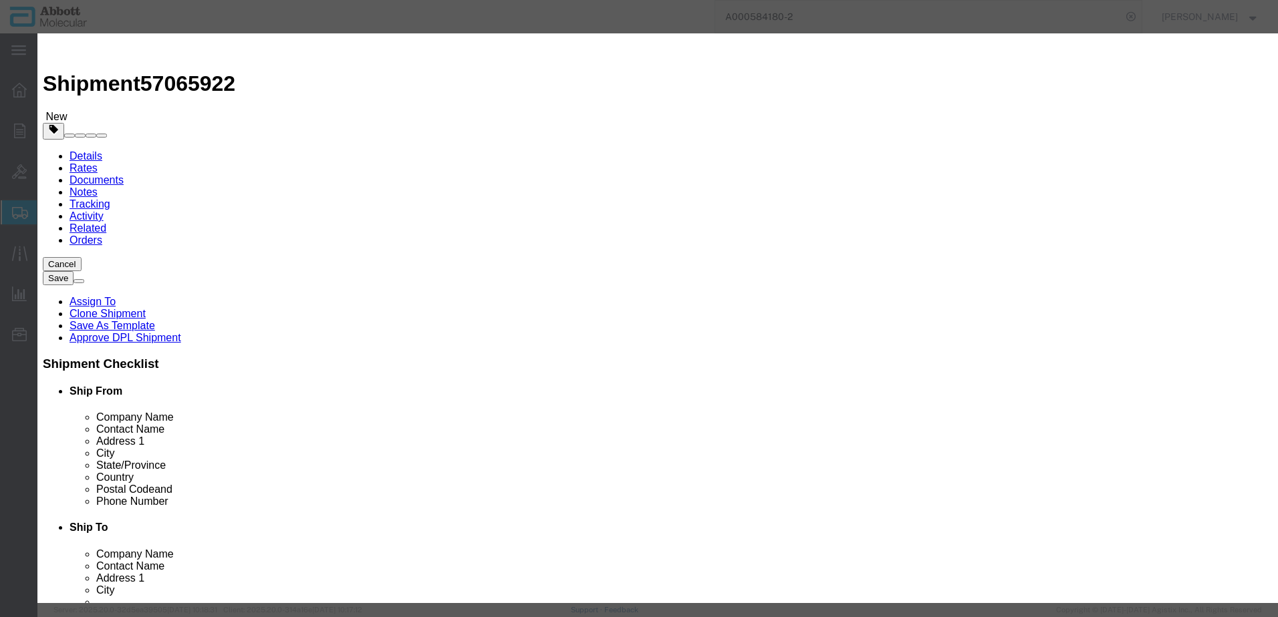
click button "Save & Add Another"
drag, startPoint x: 484, startPoint y: 137, endPoint x: 446, endPoint y: 104, distance: 50.2
click input "text"
click strong "57-150011"
click button "Save & Add Another"
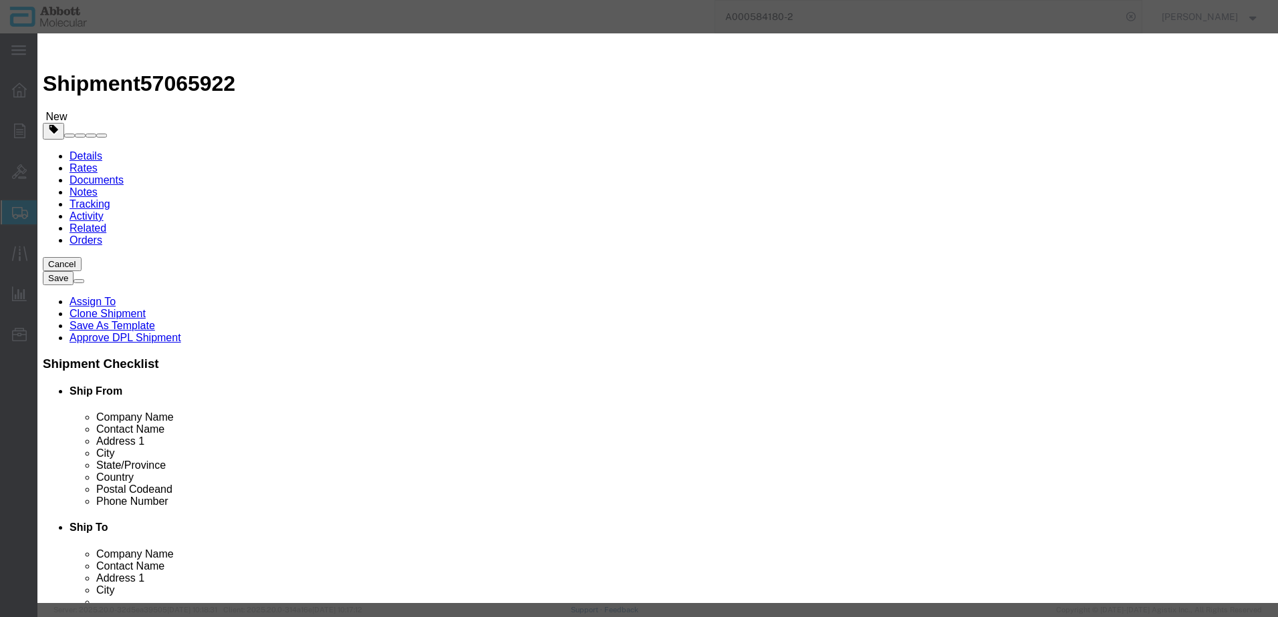
drag, startPoint x: 468, startPoint y: 137, endPoint x: 430, endPoint y: 104, distance: 50.2
click input "text"
click strong "57-160011"
click button "Save & Add Another"
click input "text"
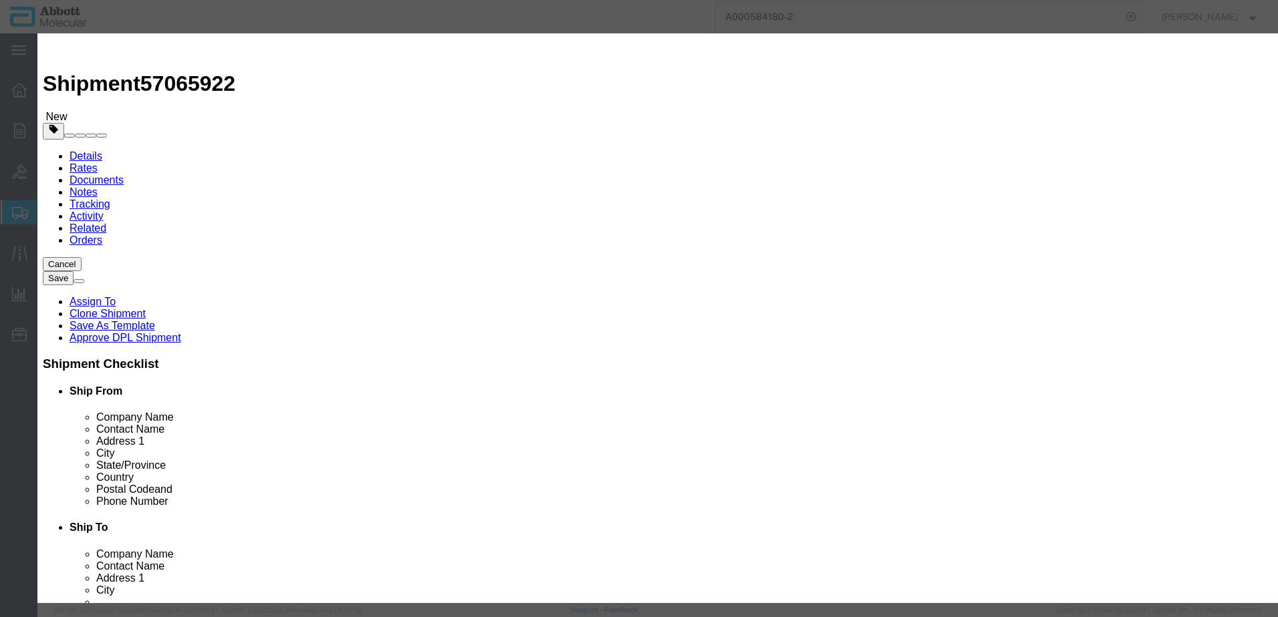
click strong "56-230000"
click button "Save & Close"
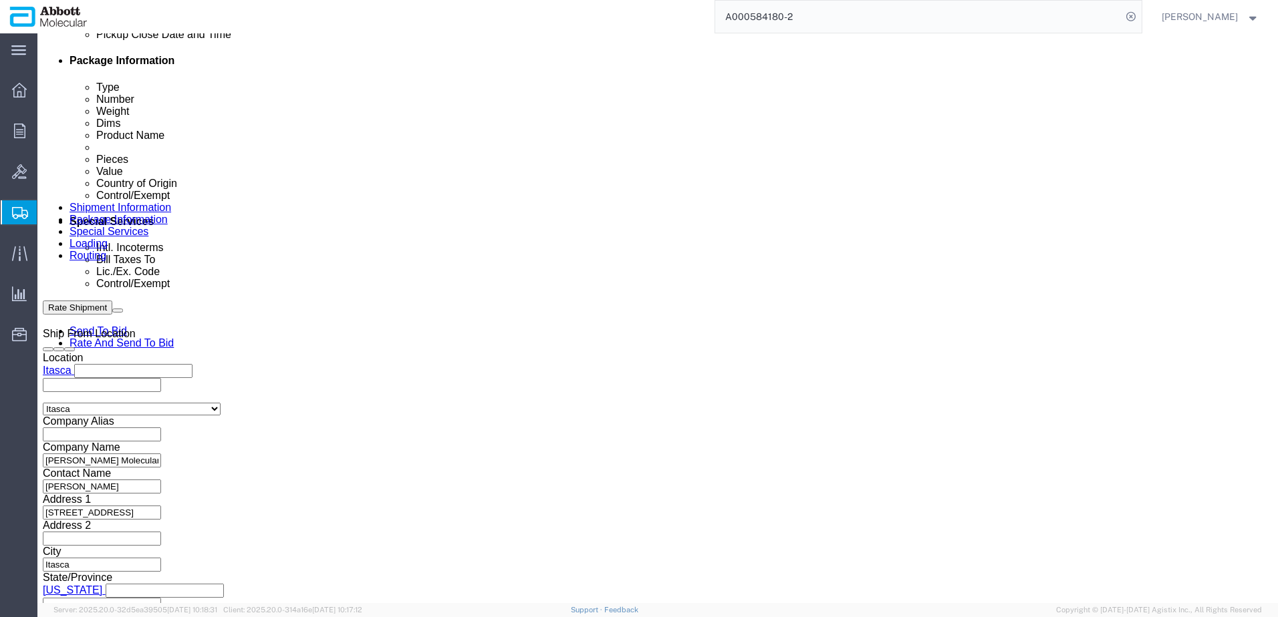
scroll to position [1113, 0]
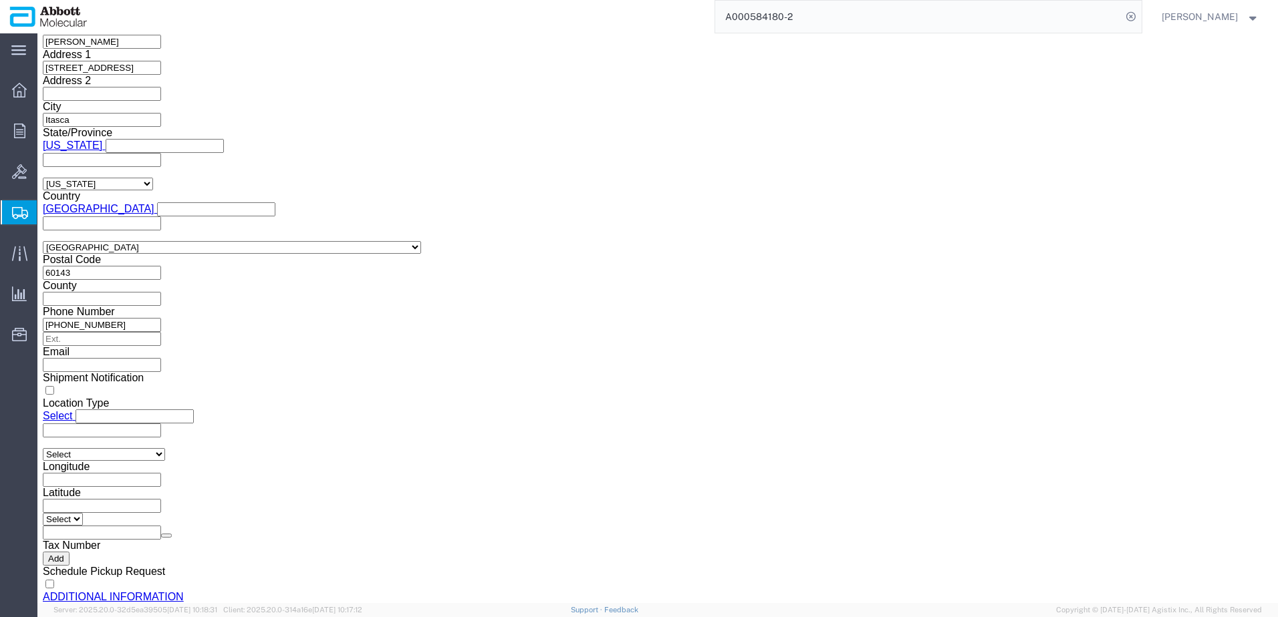
click button "Continue"
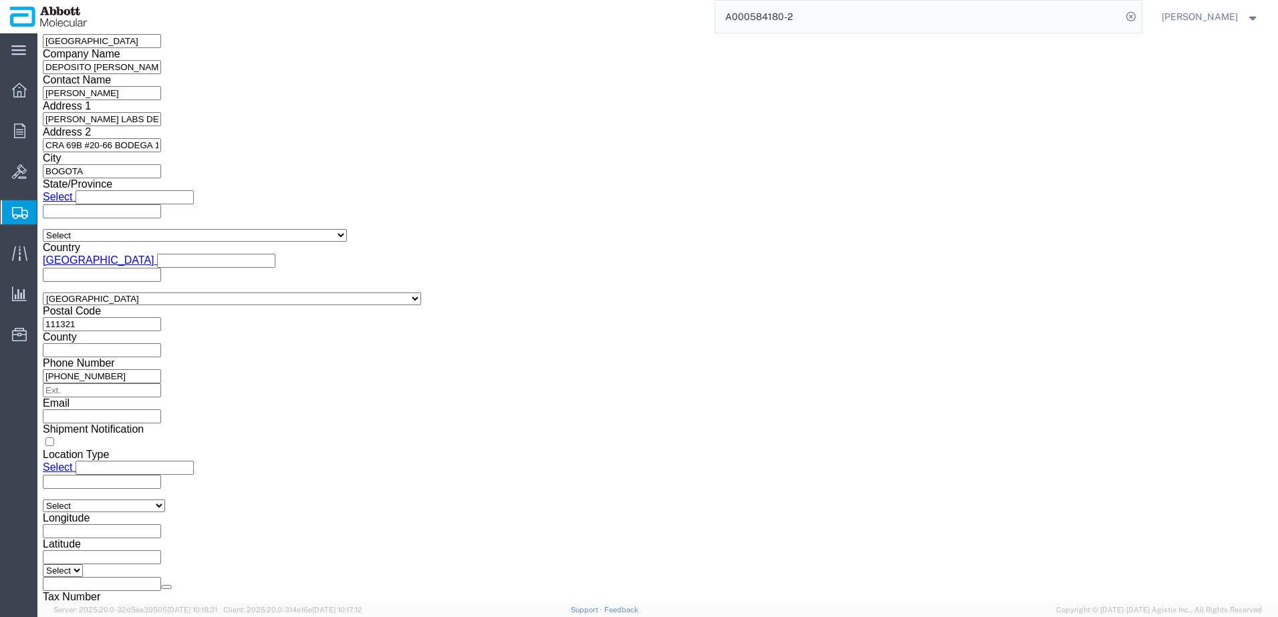
drag, startPoint x: 672, startPoint y: 439, endPoint x: 555, endPoint y: 306, distance: 177.5
click button "Upload"
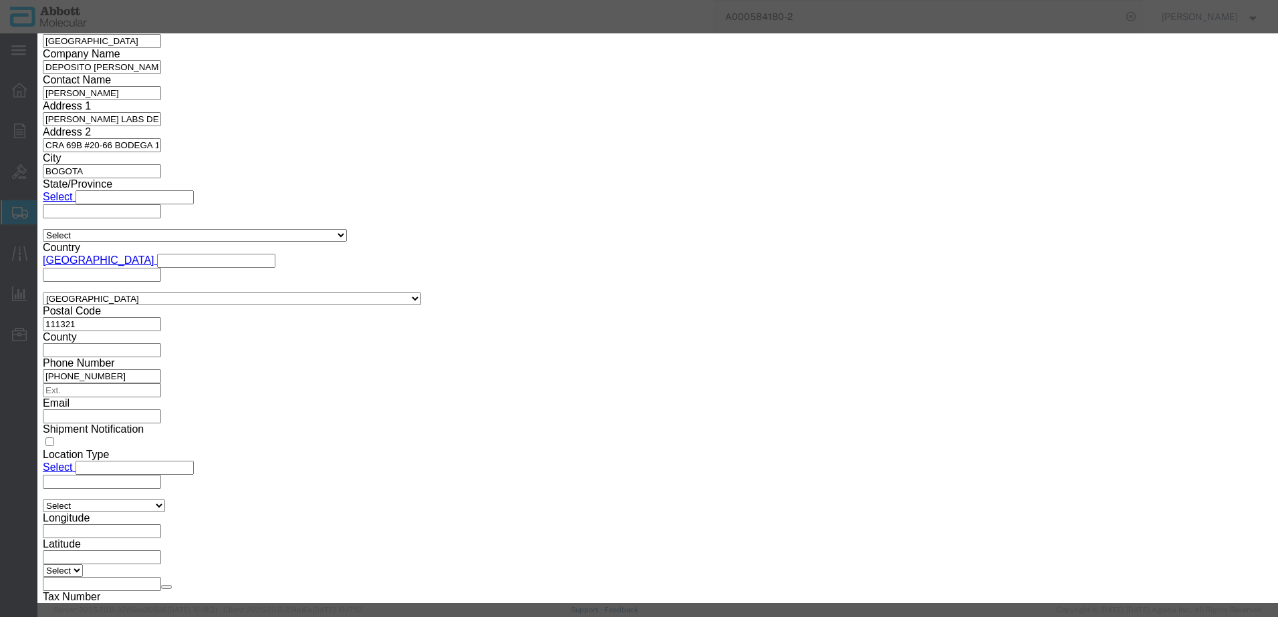
click button "Browse"
click button "Upload"
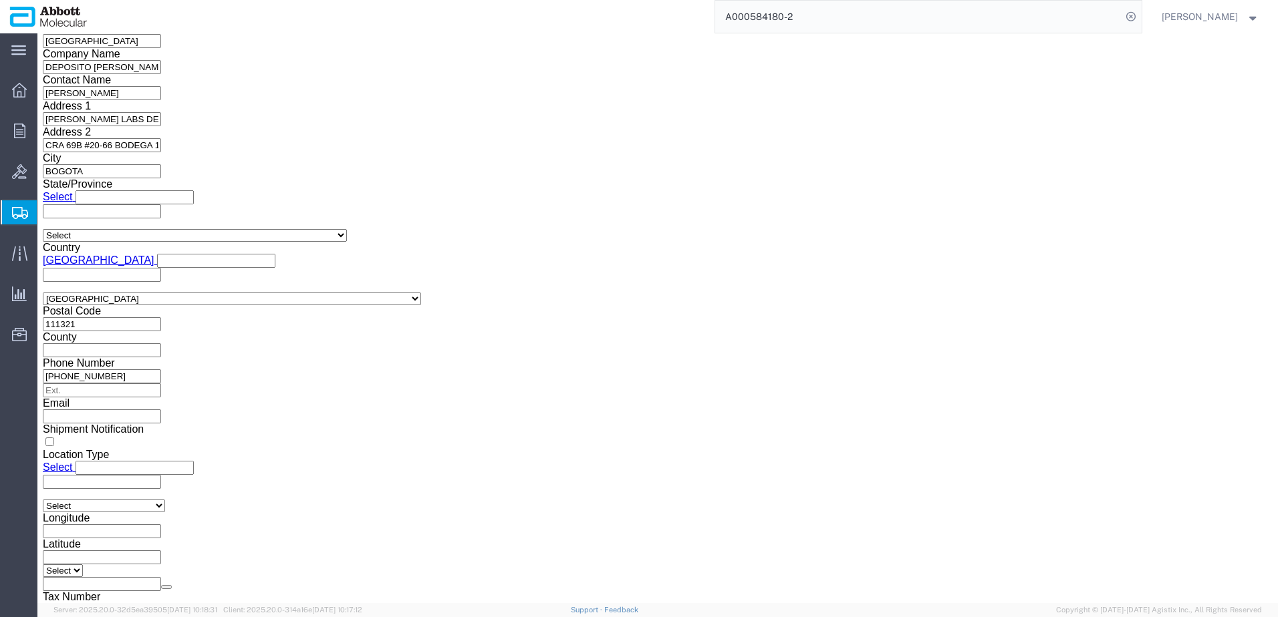
drag, startPoint x: 35, startPoint y: 13, endPoint x: 186, endPoint y: 10, distance: 151.0
click div "Shipment 57065922 New"
copy h1 "Shipment 57065922"
click button "Rate Shipment"
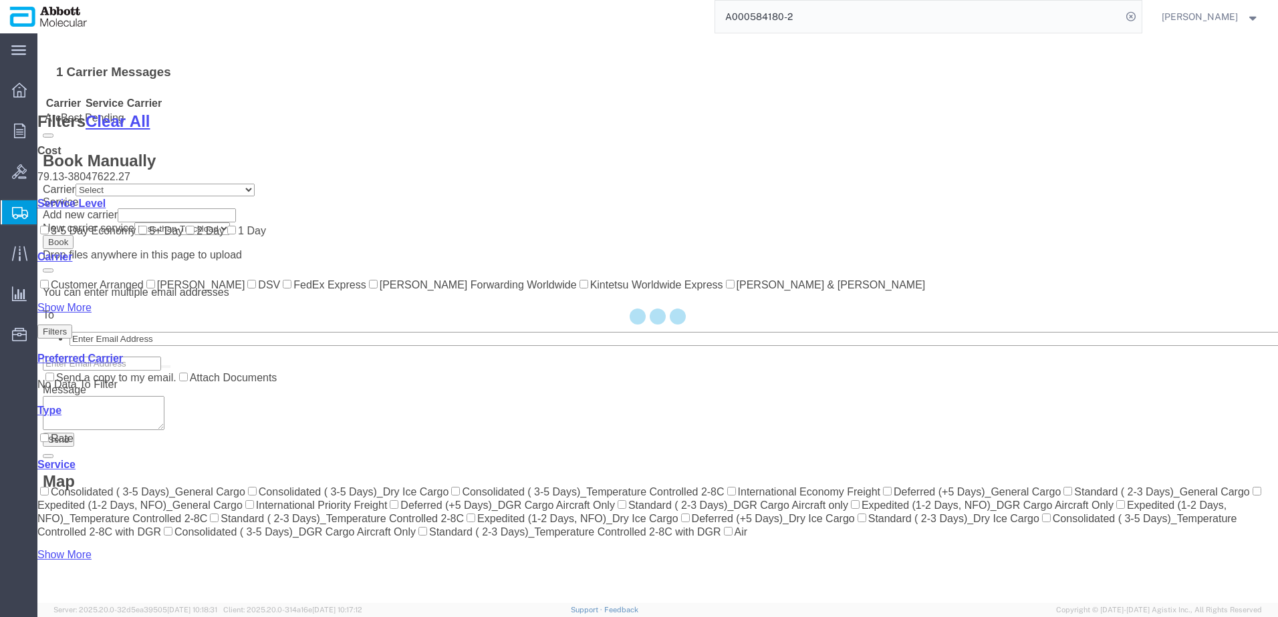
scroll to position [471, 0]
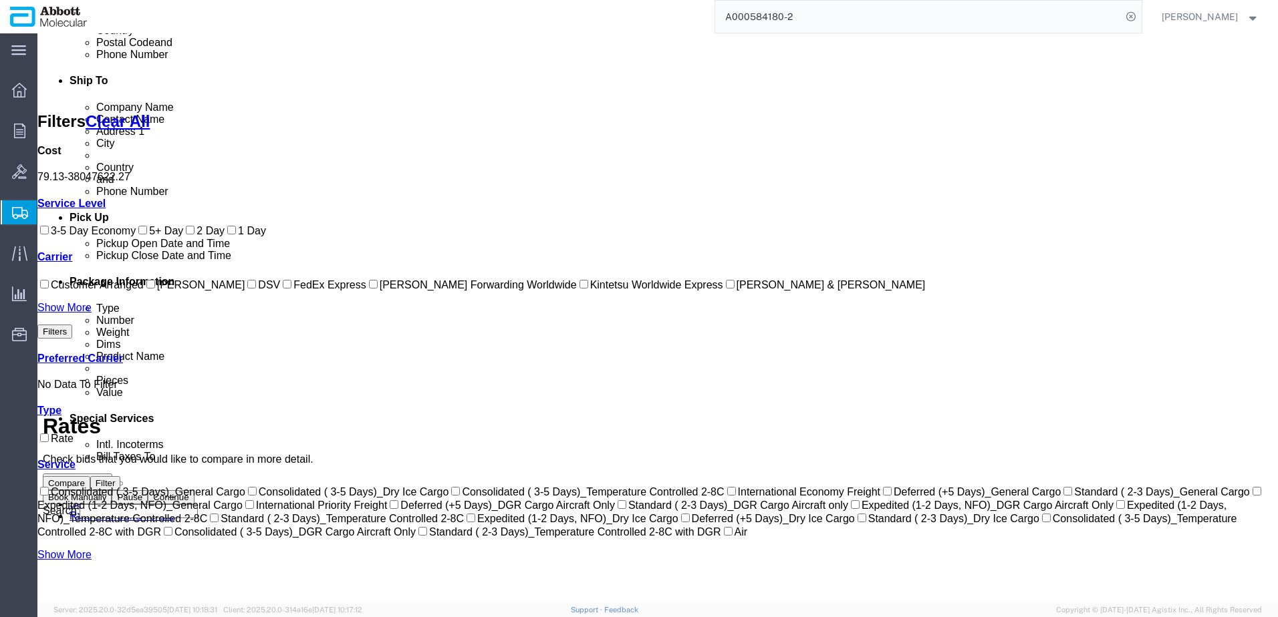
click at [73, 313] on link "Show More" at bounding box center [64, 307] width 54 height 11
click at [726, 289] on input "[PERSON_NAME] & [PERSON_NAME]" at bounding box center [730, 284] width 9 height 9
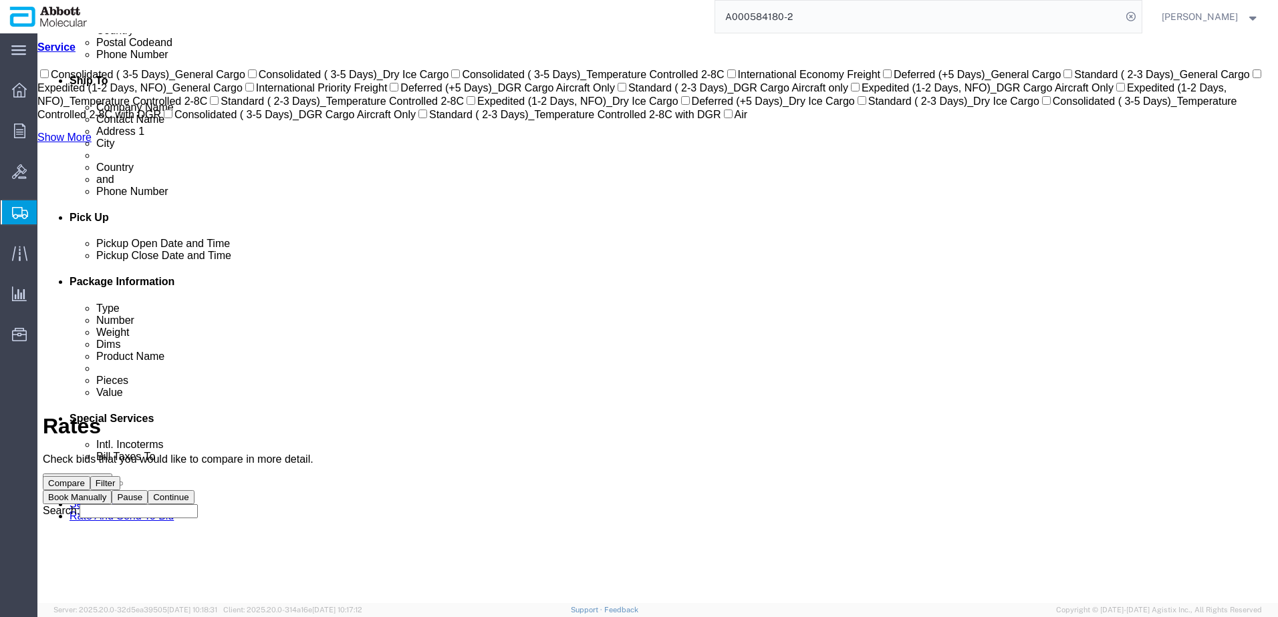
scroll to position [0, 0]
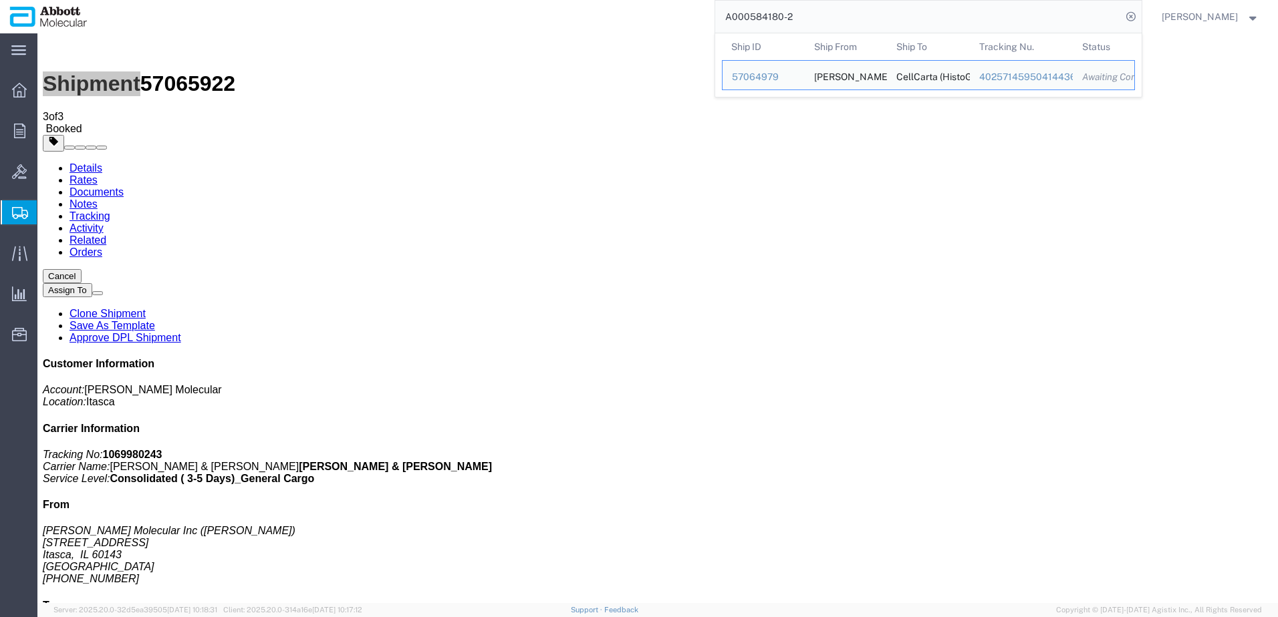
drag, startPoint x: 860, startPoint y: 23, endPoint x: 589, endPoint y: 28, distance: 271.3
click at [592, 28] on div "A000584180-2 Ship ID Ship From Ship To Tracking Nu. Status Ship ID 57064979 Shi…" at bounding box center [619, 16] width 1045 height 33
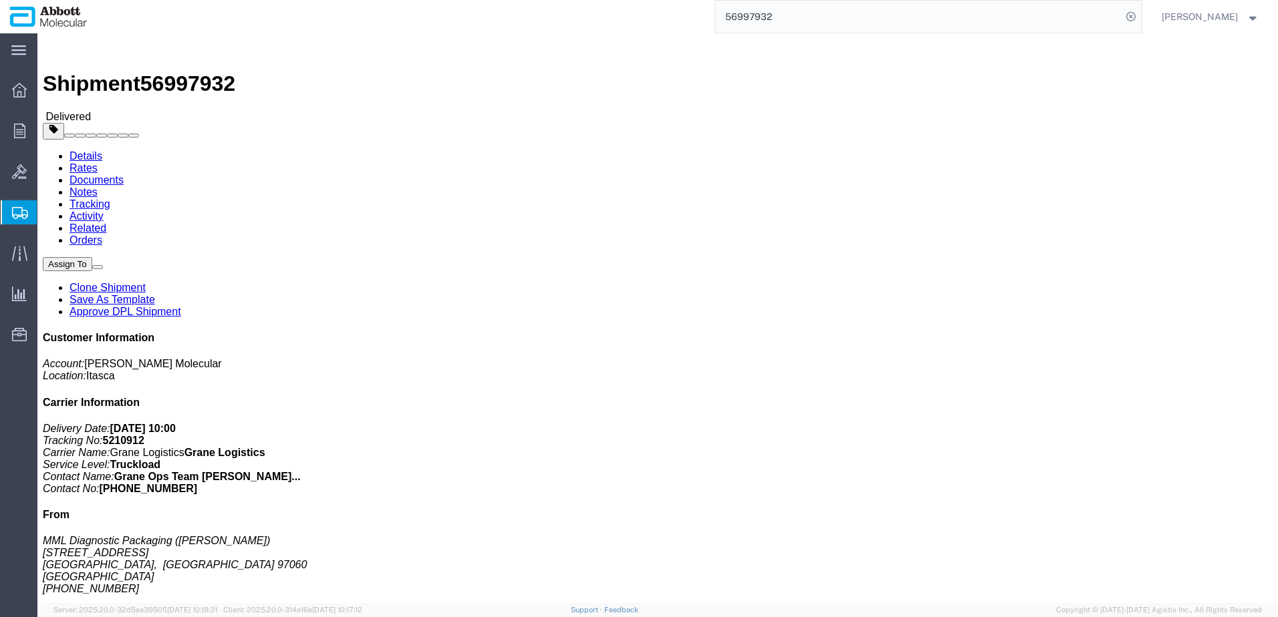
click link "Clone Shipment"
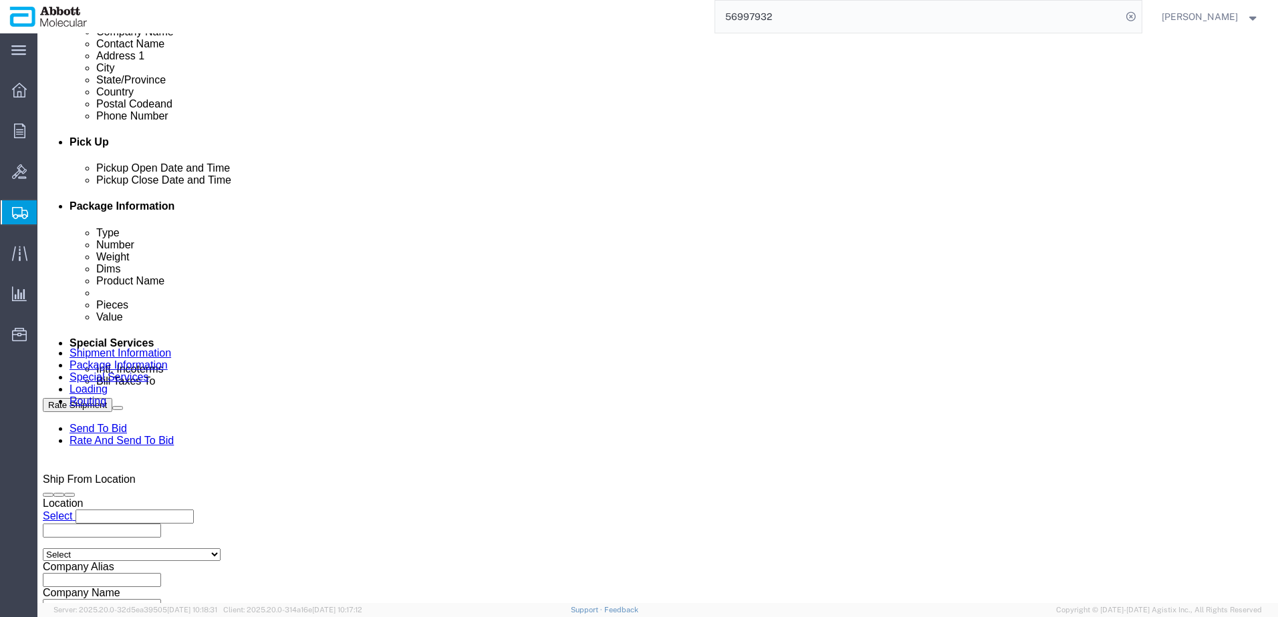
scroll to position [535, 0]
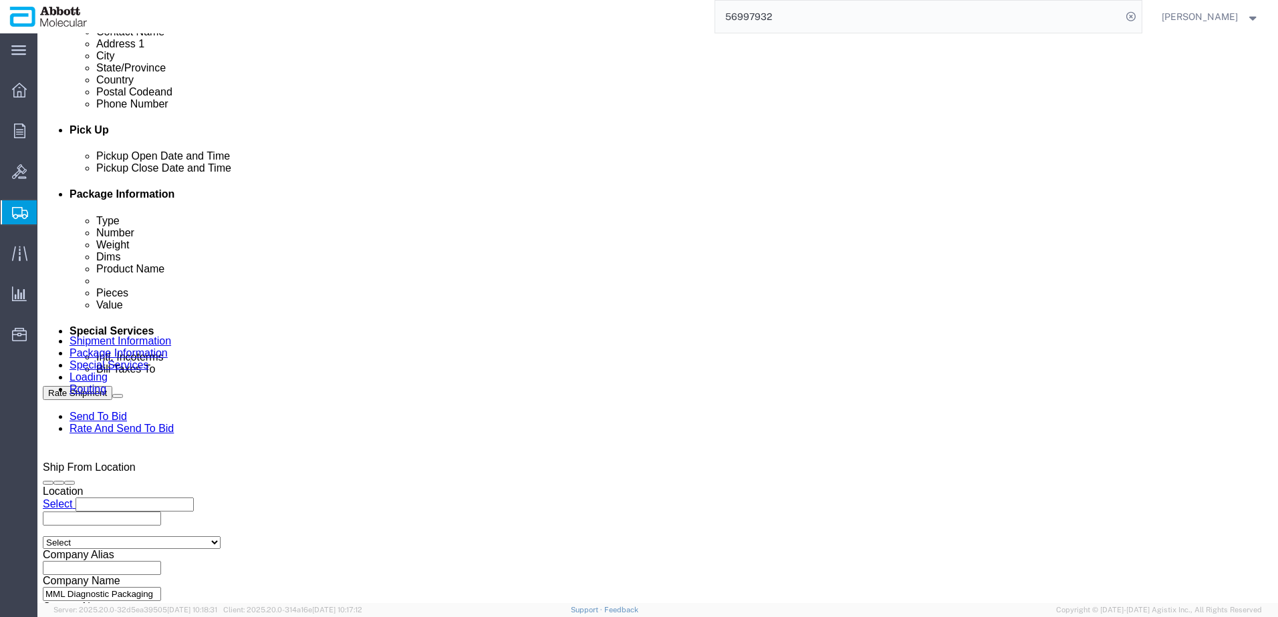
click div "[DATE] 12:42 PM"
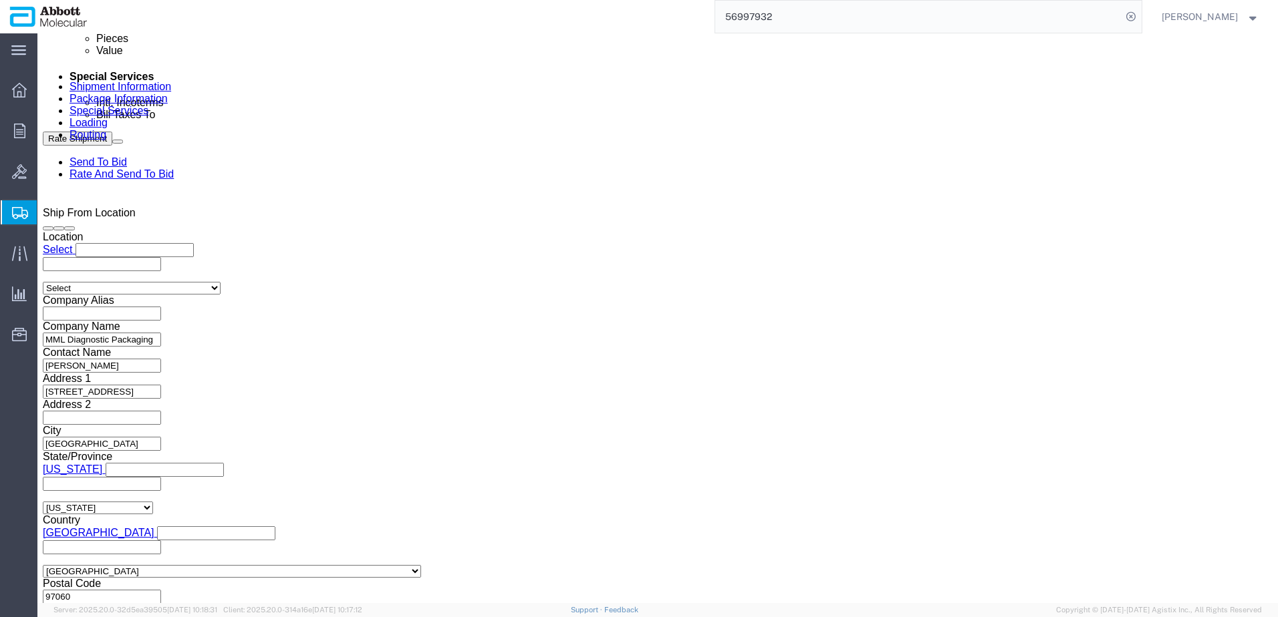
click input "12:42 PM"
click button "Apply"
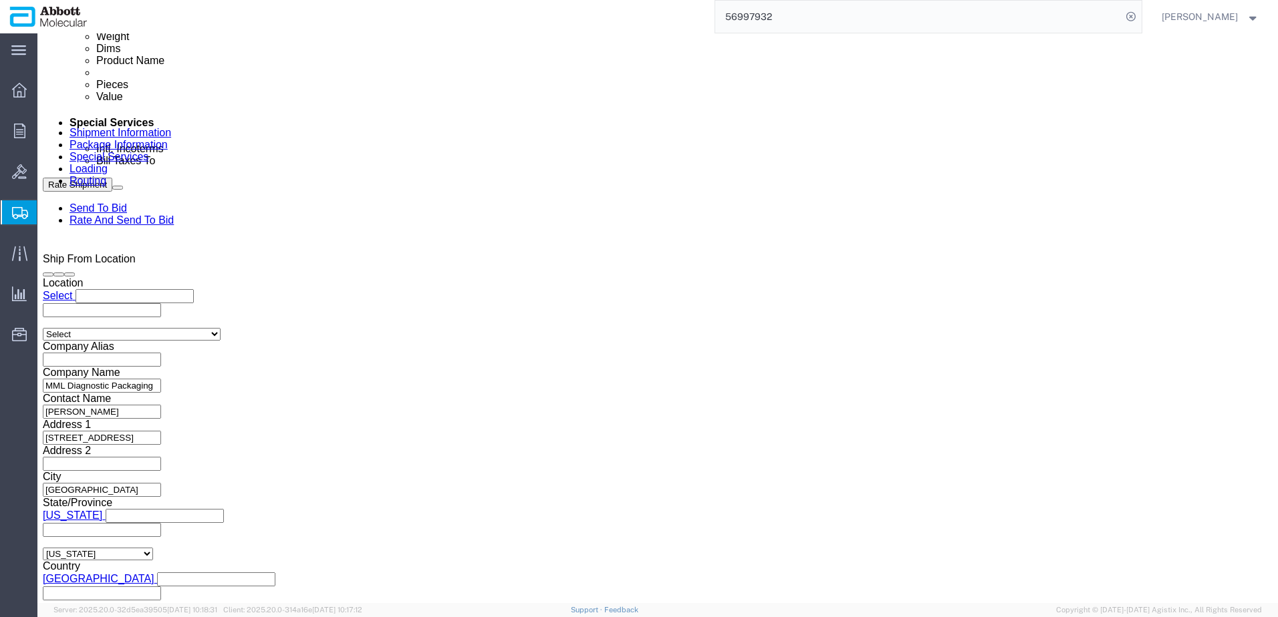
scroll to position [722, 0]
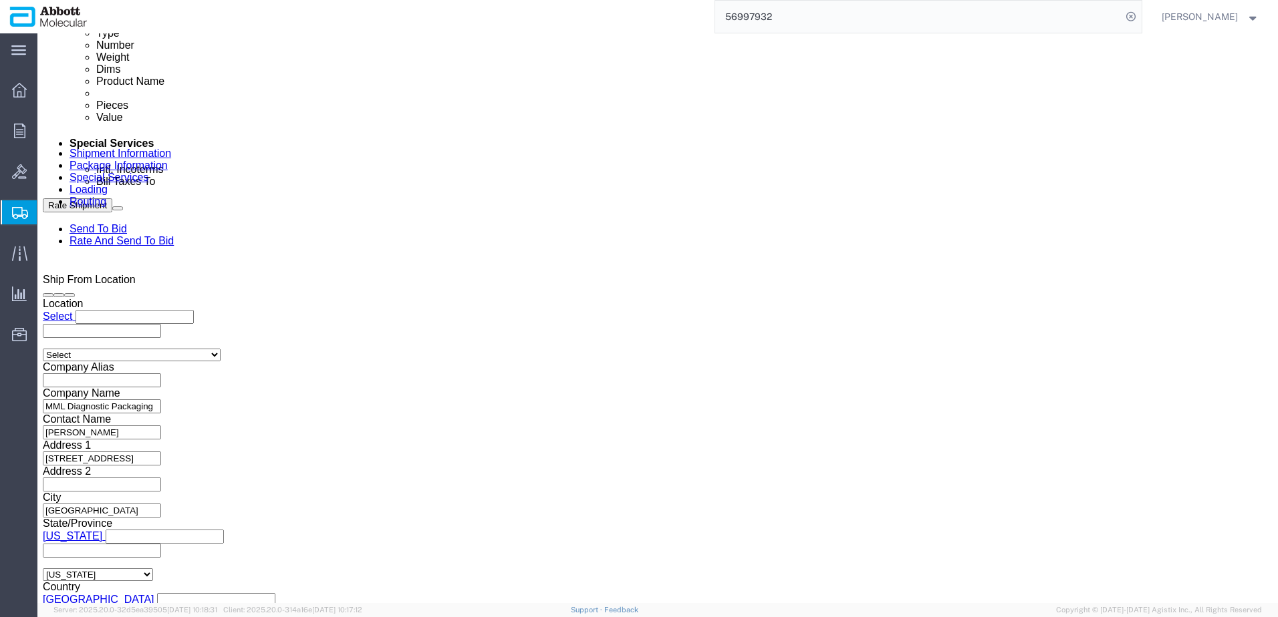
click div "[DATE] 12:00 PM"
click button "Apply"
click input "MML_[DATE]"
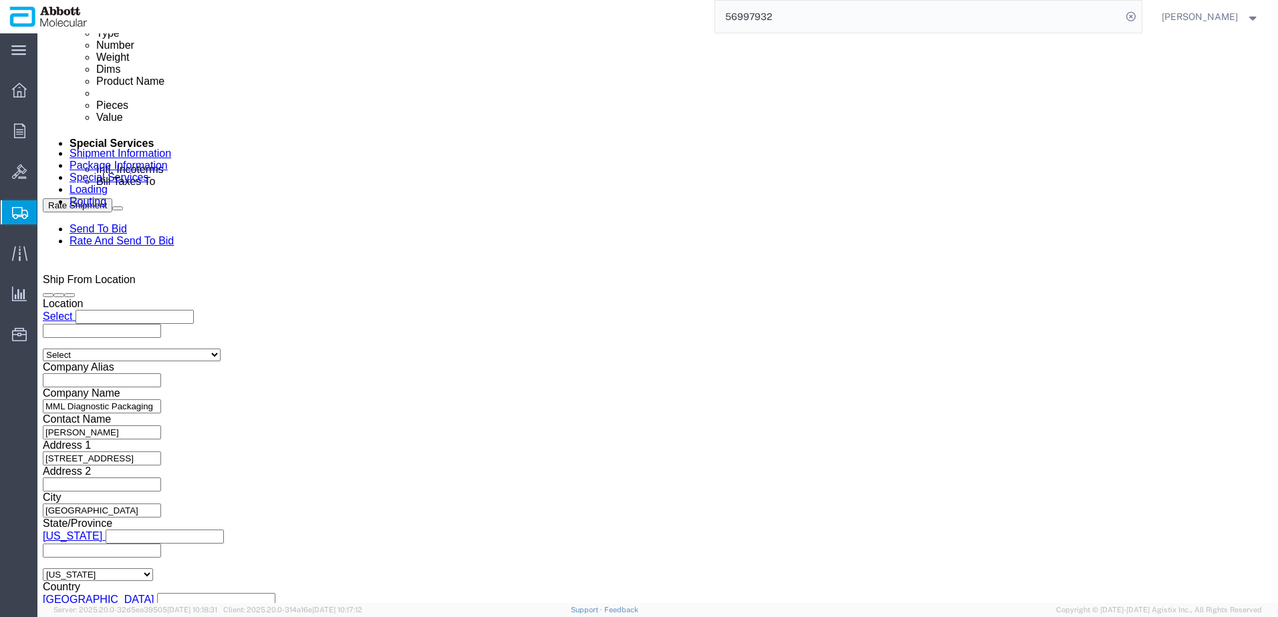
click input "MML_[DATE]"
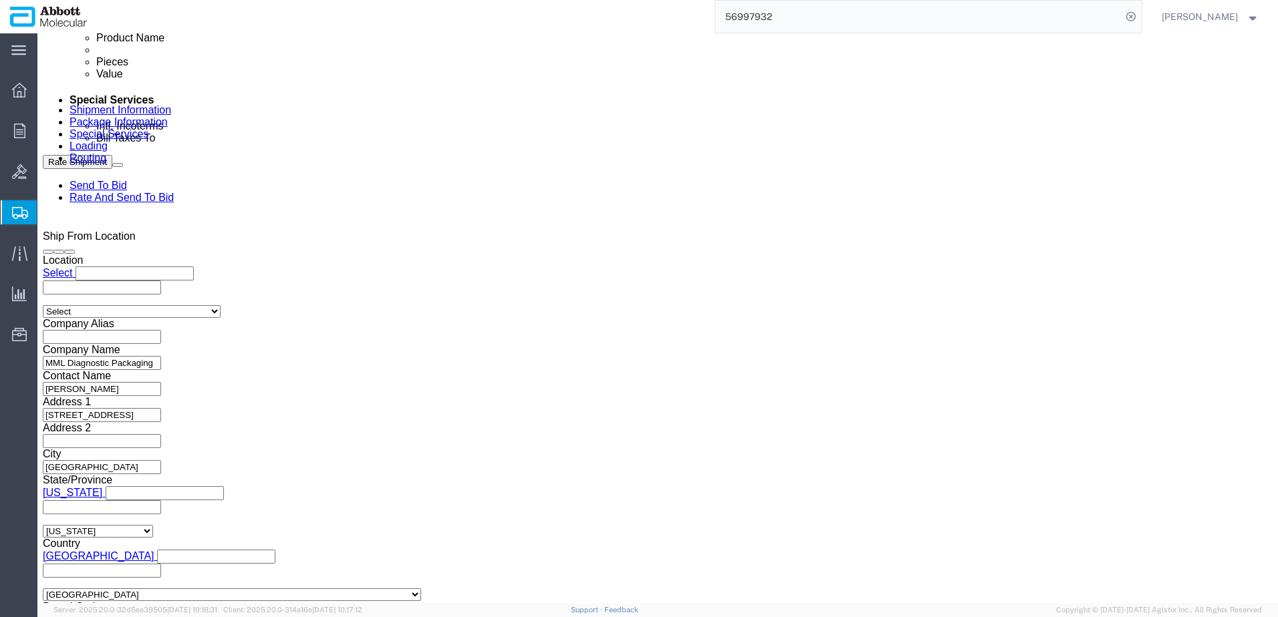
scroll to position [789, 0]
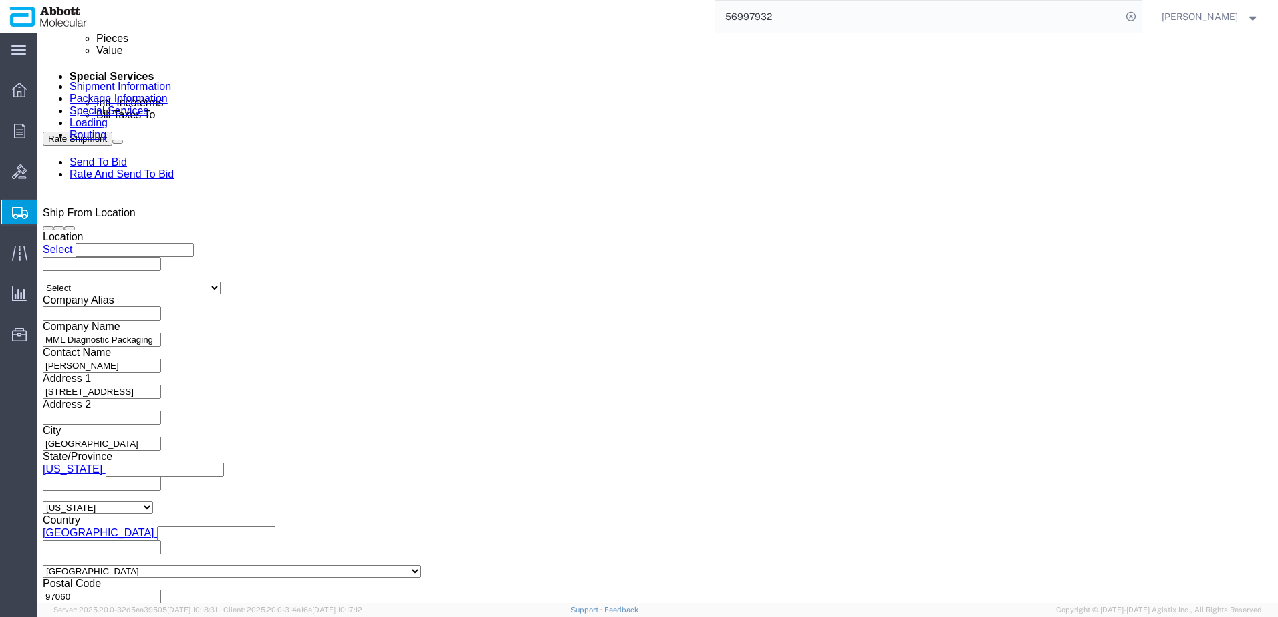
click button "Continue"
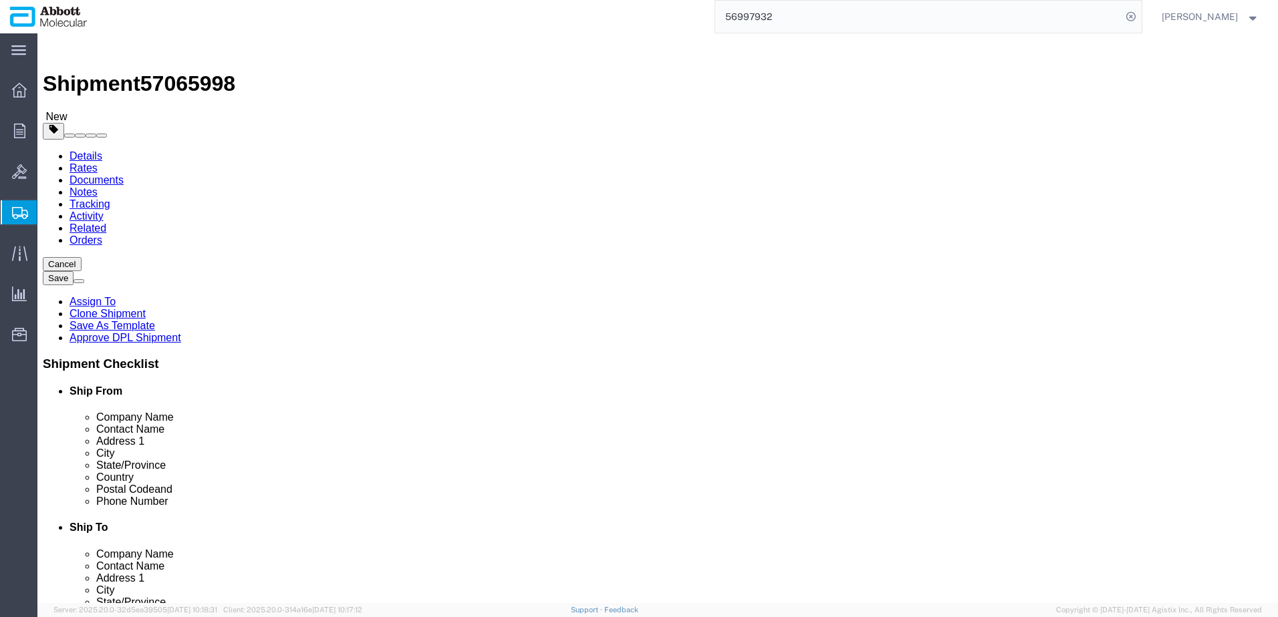
drag, startPoint x: 217, startPoint y: 281, endPoint x: 136, endPoint y: 280, distance: 81.5
click div "Number 20"
click input "6700.00"
click dd "240.00 Each"
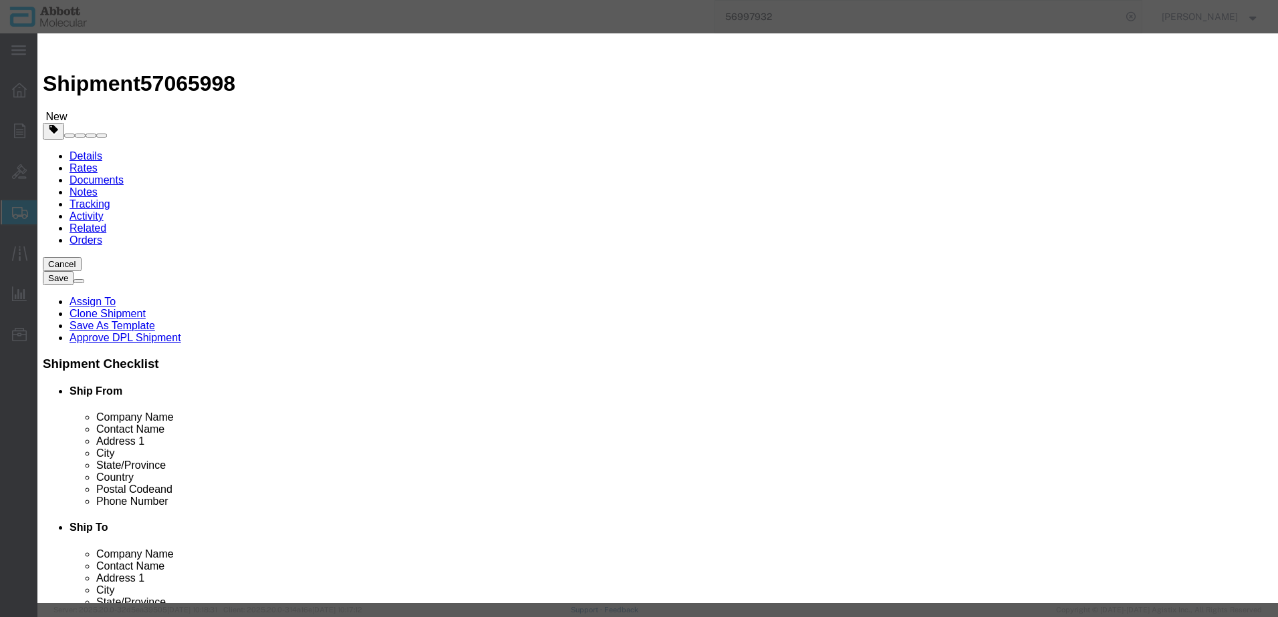
click input "09K1202"
click button "Save & Close"
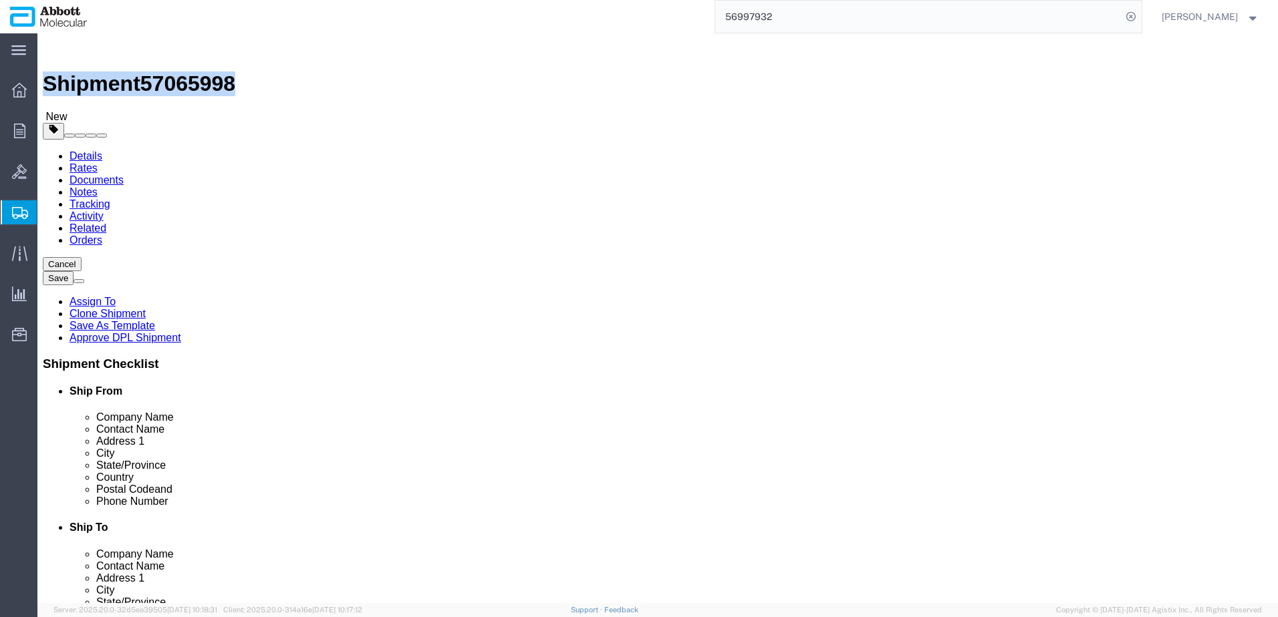
drag, startPoint x: 39, startPoint y: 17, endPoint x: 180, endPoint y: 18, distance: 141.0
click h1 "Shipment 57065998"
copy h1 "Shipment 57065998"
click button "Rate Shipment"
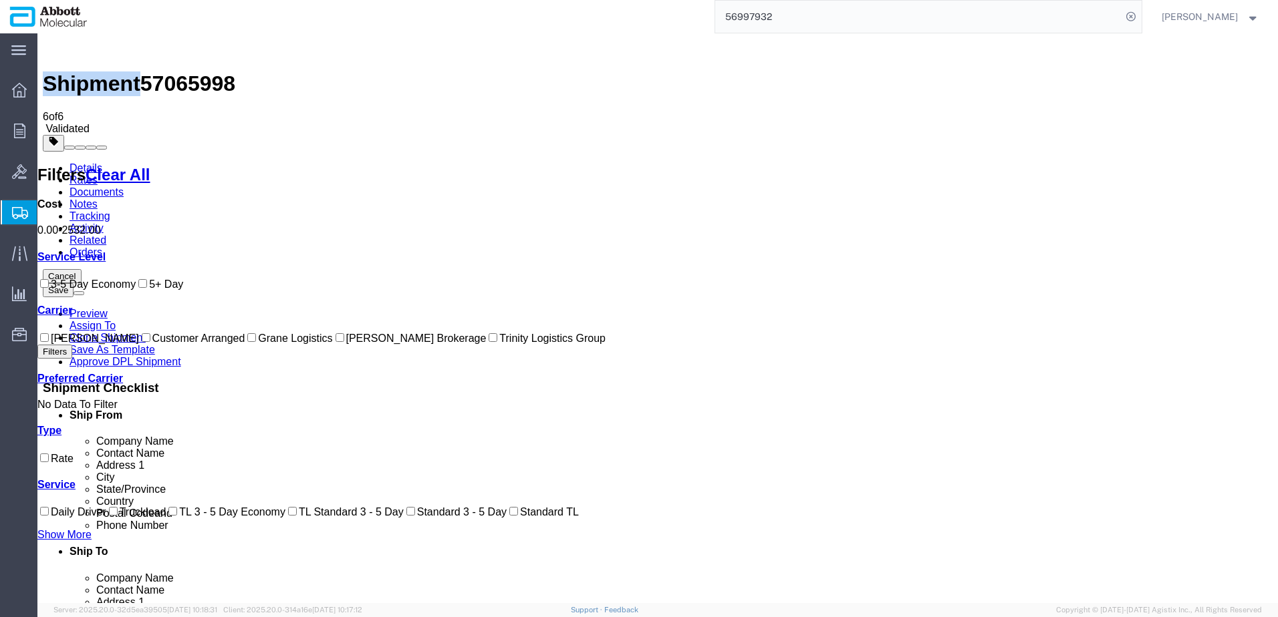
click at [247, 342] on input "Grane Logistics" at bounding box center [251, 337] width 9 height 9
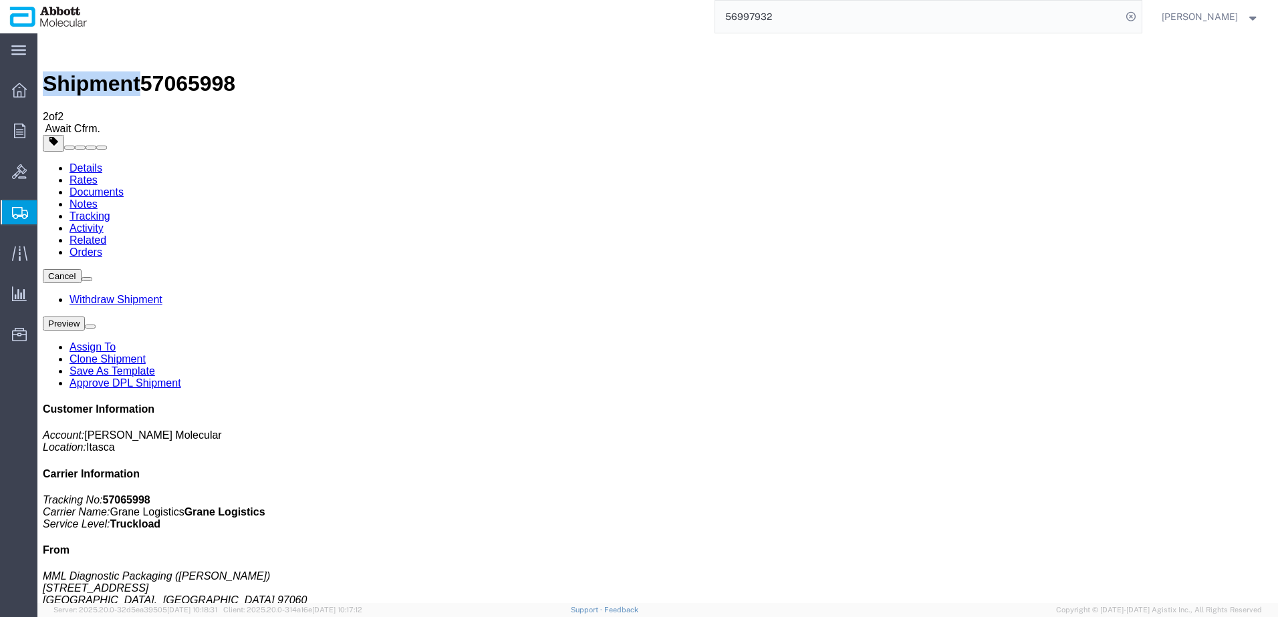
click at [146, 353] on link "Clone Shipment" at bounding box center [107, 358] width 76 height 11
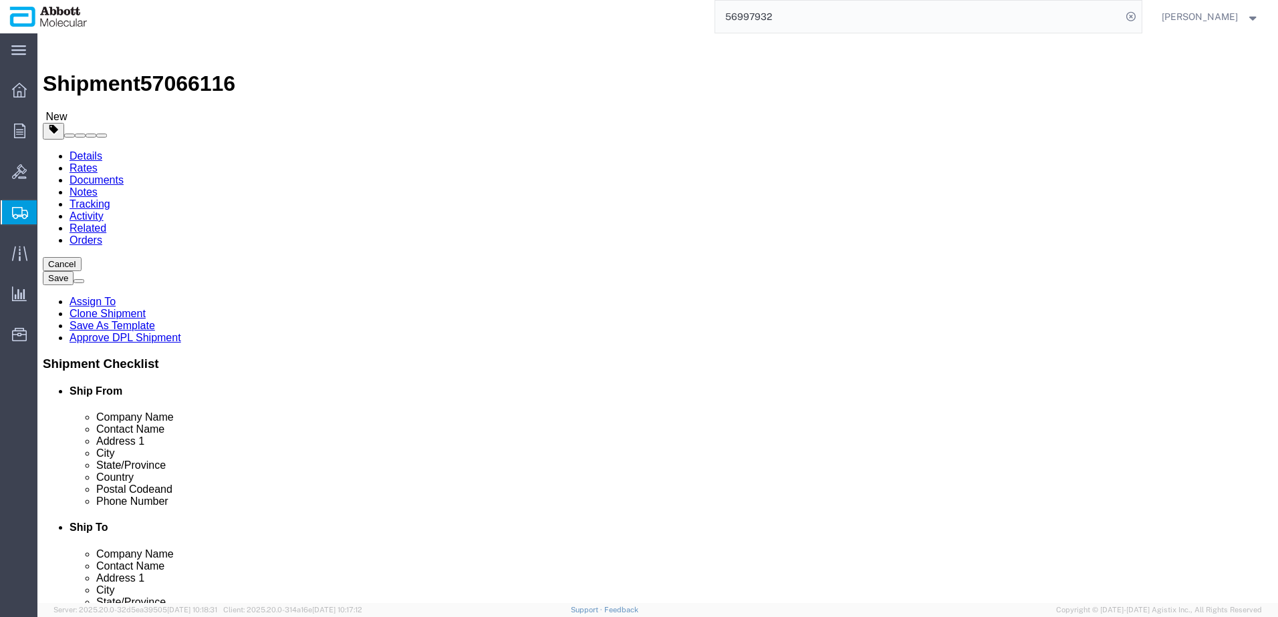
click span "57066116"
copy span "57066116"
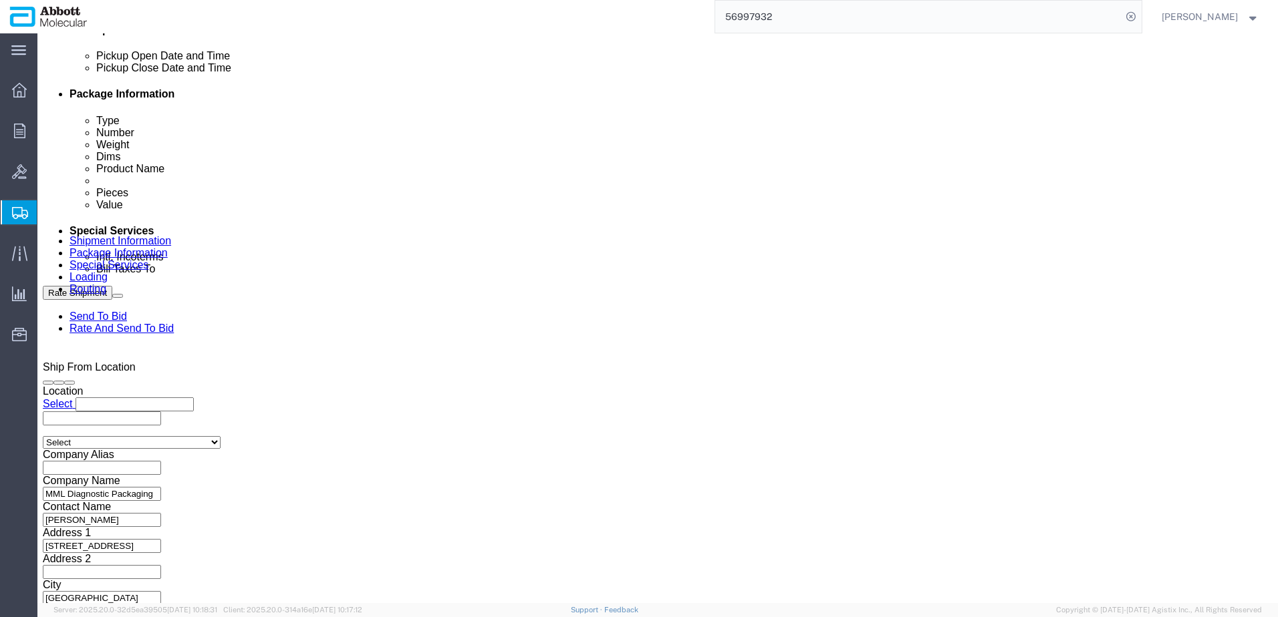
scroll to position [668, 0]
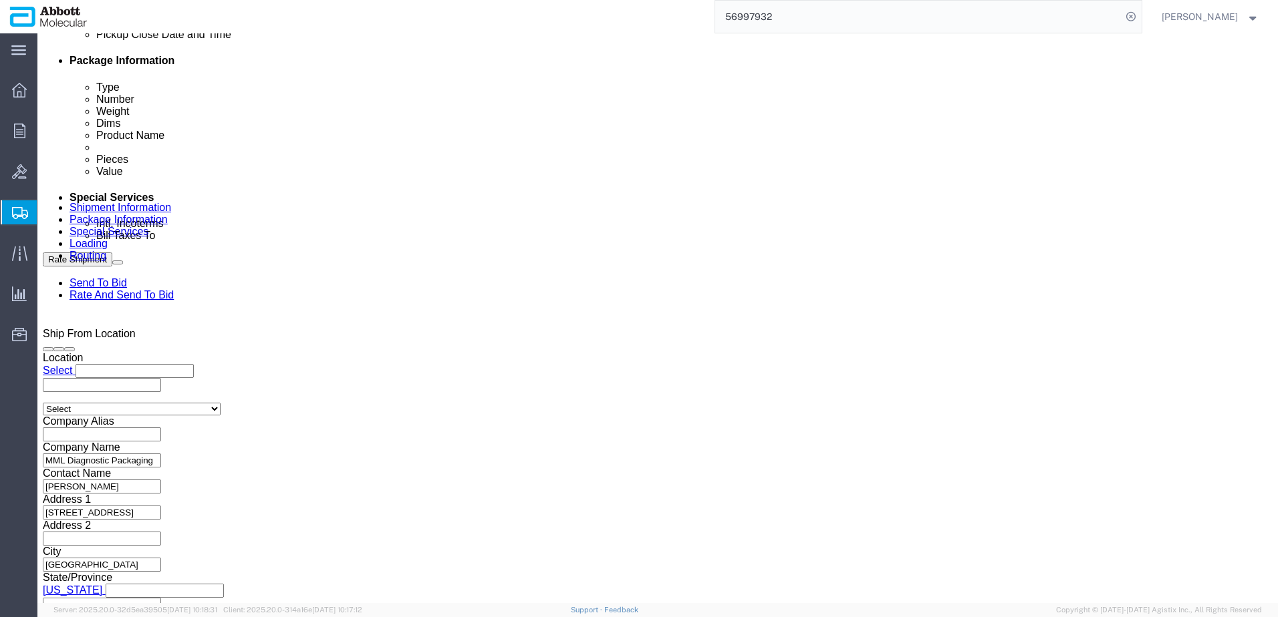
click input "MML_10.09.25_1"
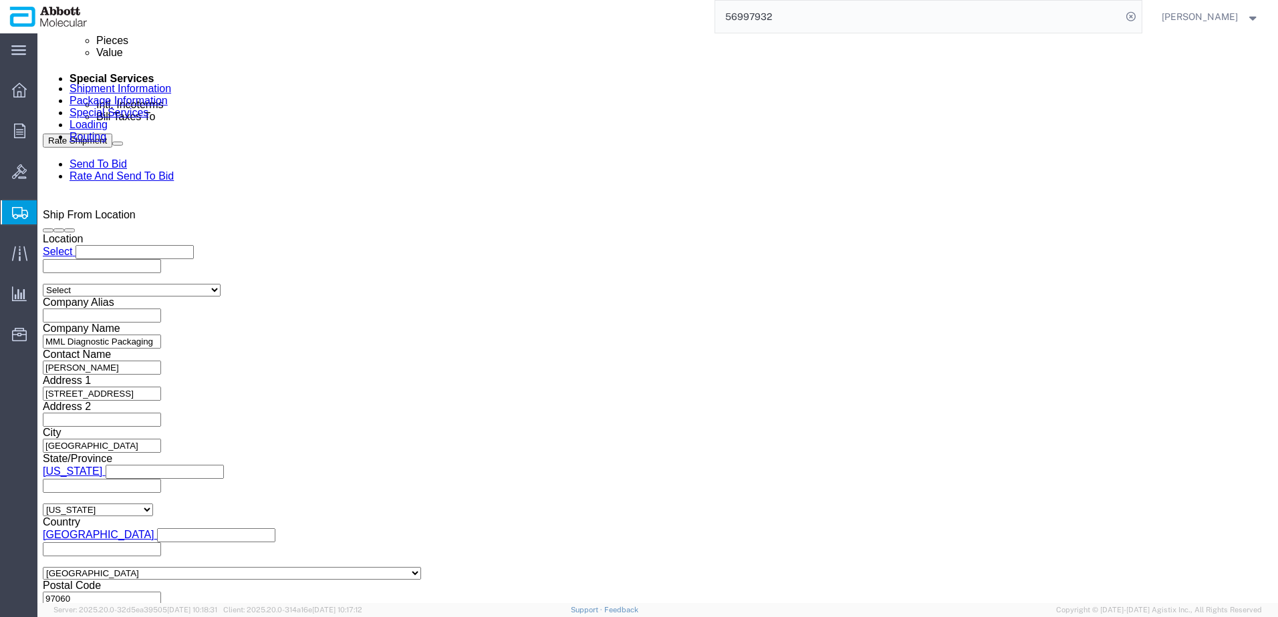
scroll to position [789, 0]
click button "Continue"
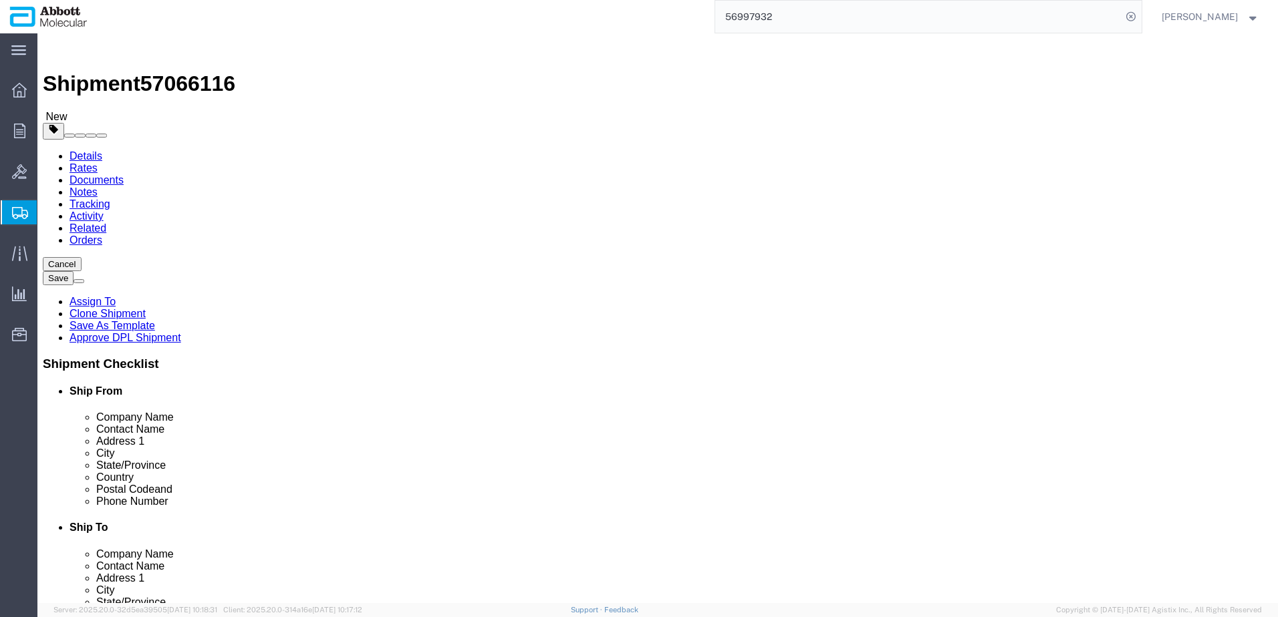
drag, startPoint x: 200, startPoint y: 283, endPoint x: -40, endPoint y: 276, distance: 240.0
click html "Shipment 57066116 New Details Rates Documents Notes Tracking Activity Related O…"
drag, startPoint x: 232, startPoint y: 337, endPoint x: 136, endPoint y: 325, distance: 97.1
click div "Package Type Select Box (B) Box (C) Box (D) Cardboard Box(es) Crate (Instrument…"
click dd "264.00 Each"
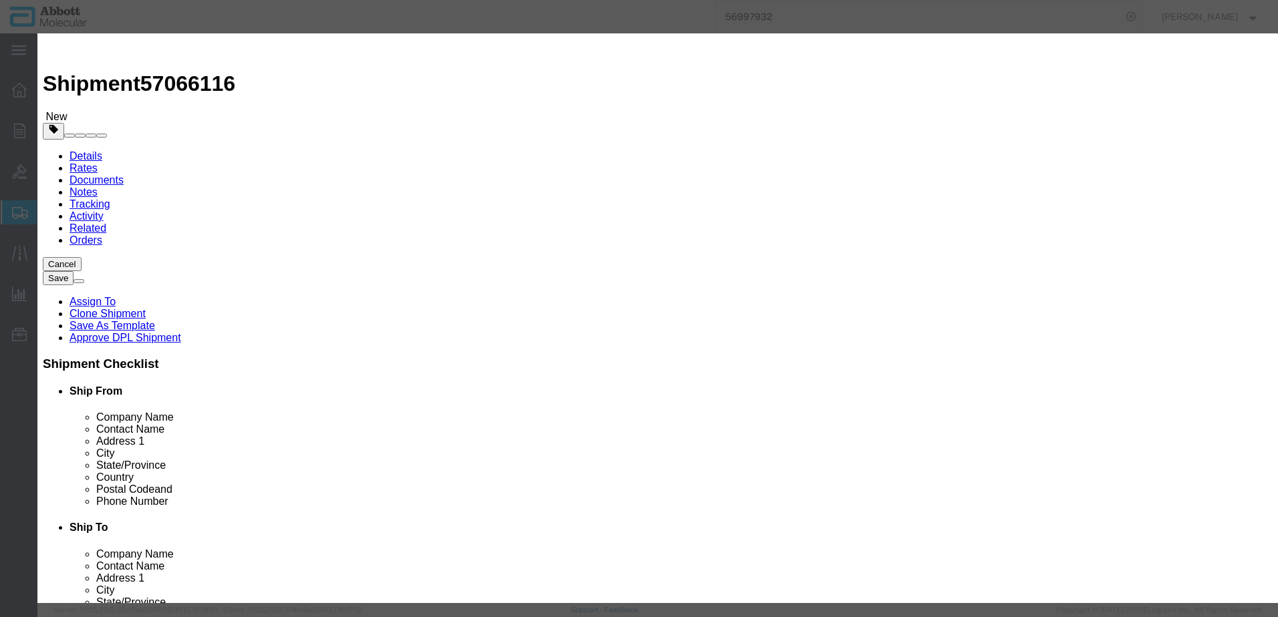
click input "09K1202"
click button "Save & Close"
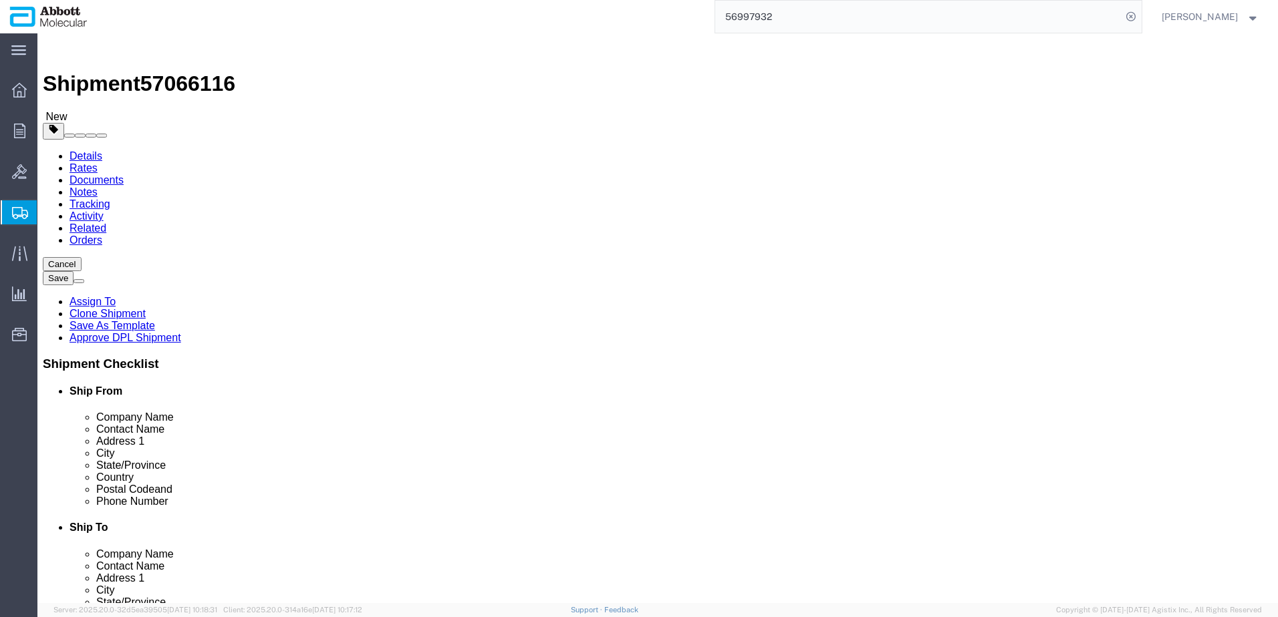
click button "Rate Shipment"
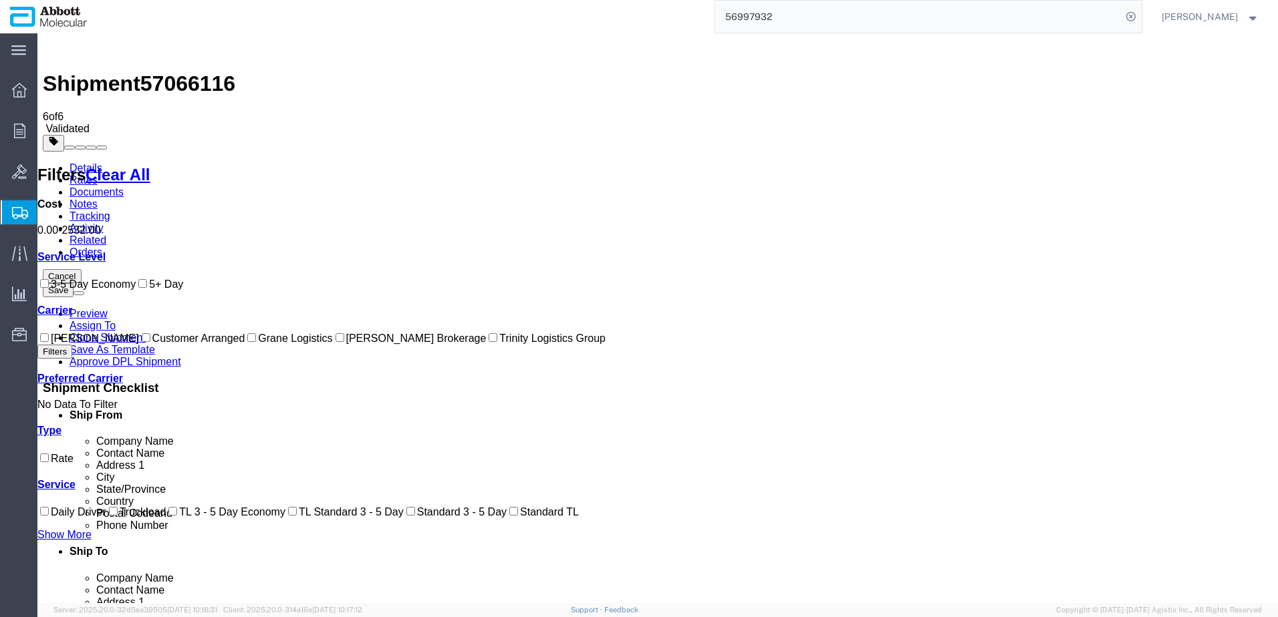
click at [247, 342] on input "Grane Logistics" at bounding box center [251, 337] width 9 height 9
